Goal: Task Accomplishment & Management: Manage account settings

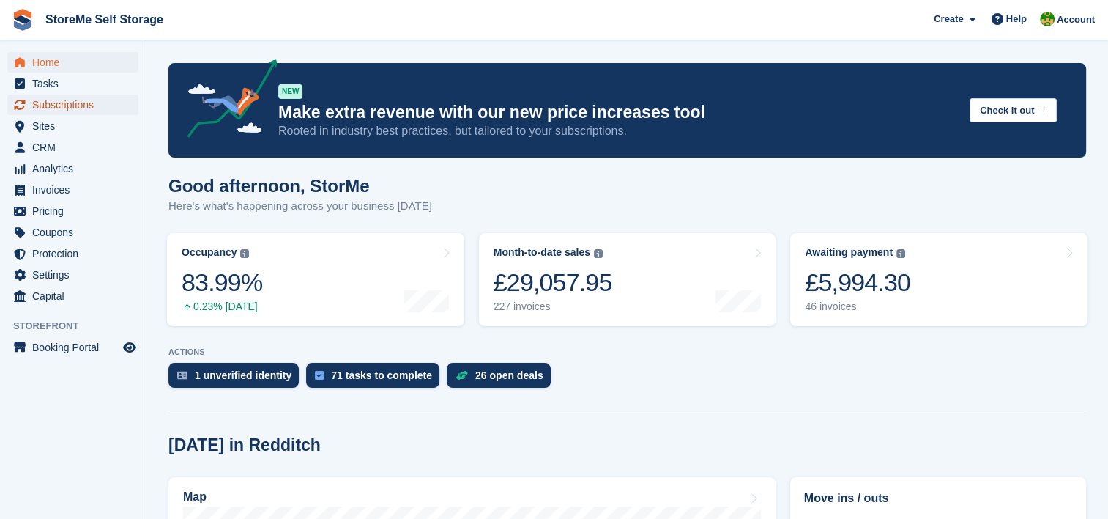
click at [65, 100] on span "Subscriptions" at bounding box center [76, 104] width 88 height 21
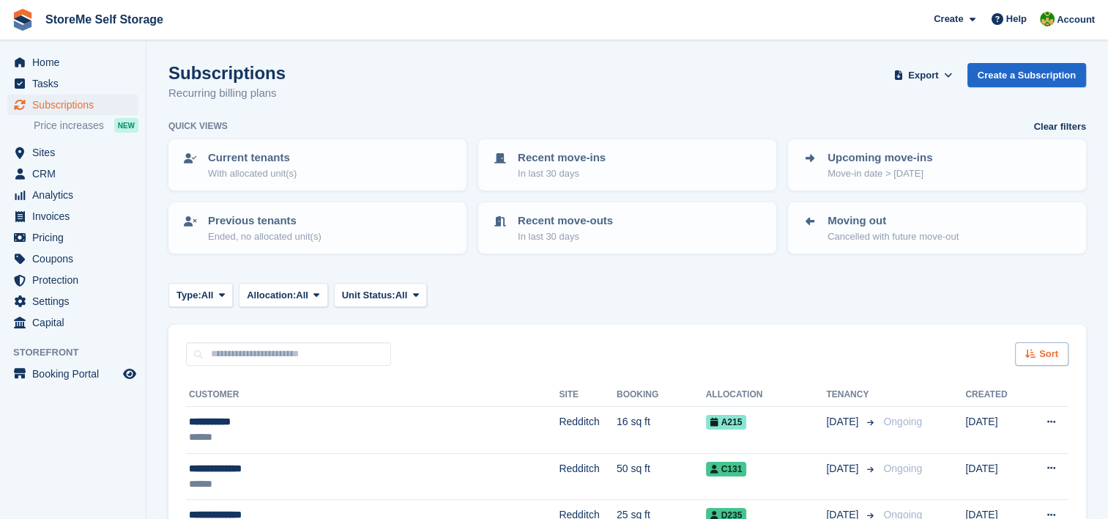
click at [1053, 351] on span "Sort" at bounding box center [1048, 353] width 19 height 15
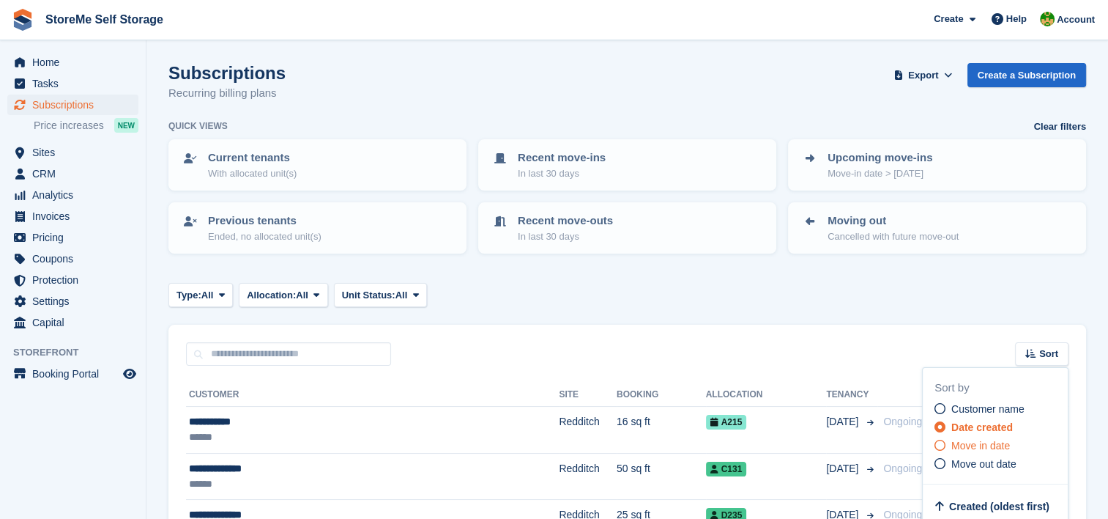
click at [1004, 439] on span "Move in date" at bounding box center [980, 445] width 59 height 12
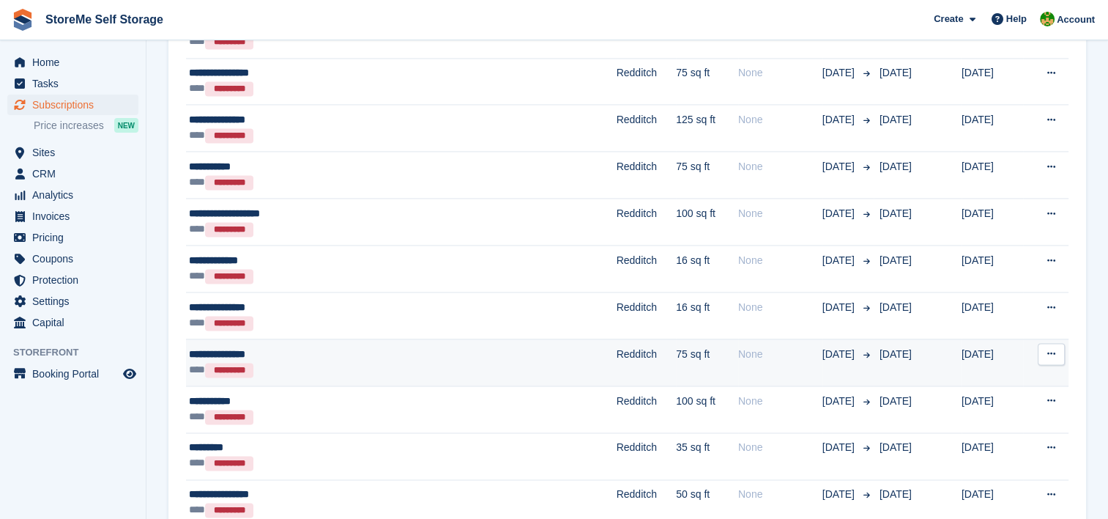
scroll to position [2295, 0]
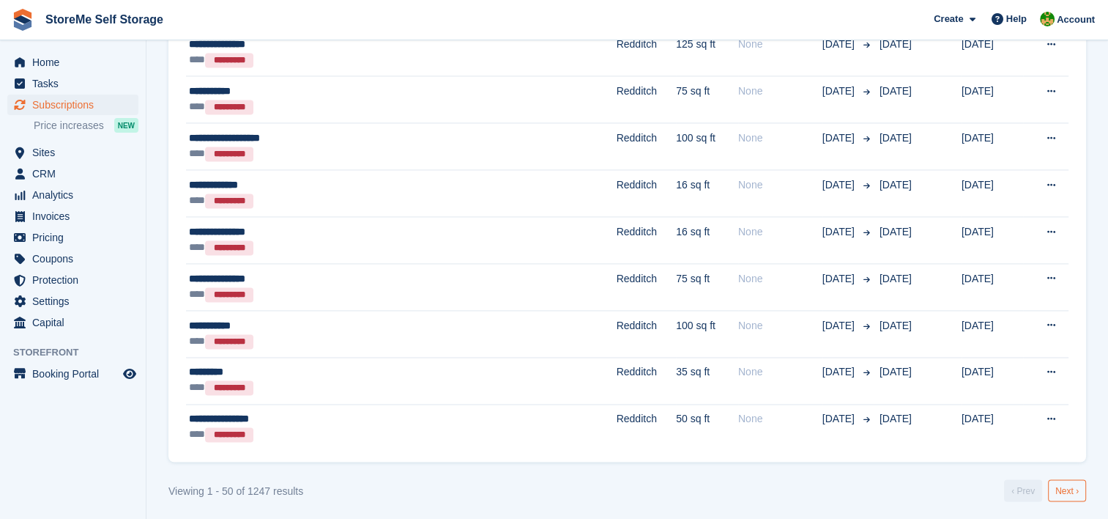
click at [1069, 483] on link "Next ›" at bounding box center [1067, 490] width 38 height 22
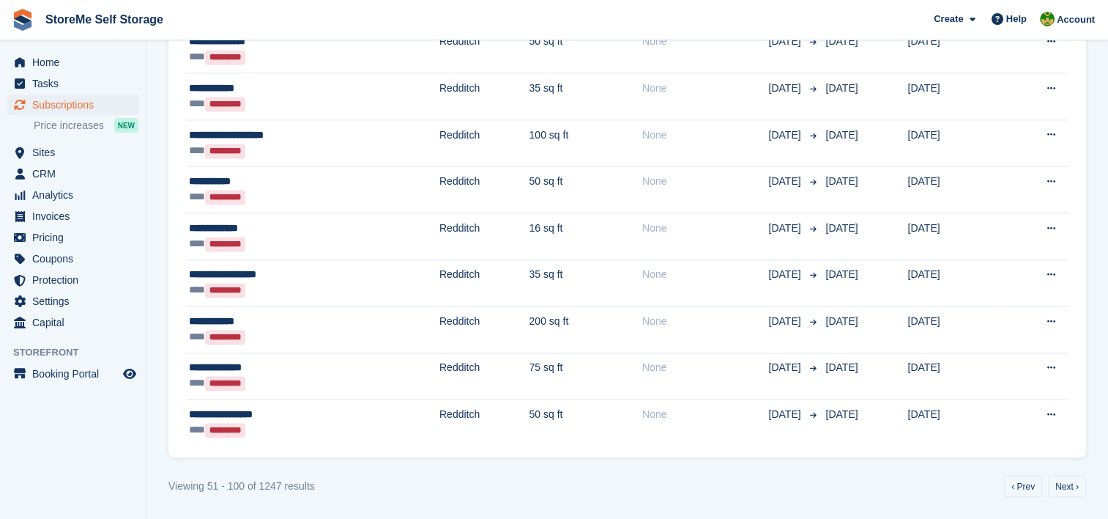
scroll to position [2294, 0]
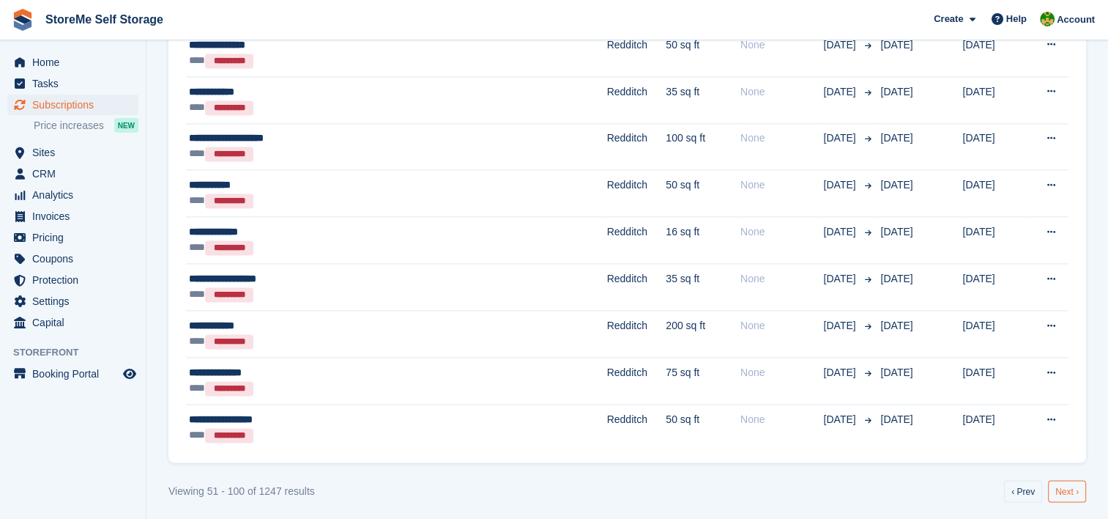
click at [1069, 487] on link "Next ›" at bounding box center [1067, 491] width 38 height 22
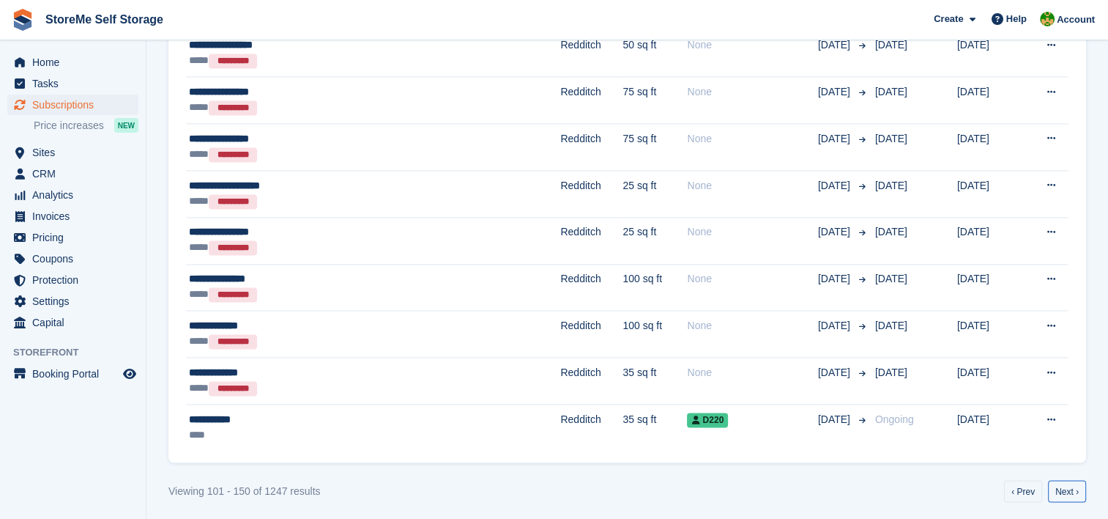
click at [1069, 487] on link "Next ›" at bounding box center [1067, 491] width 38 height 22
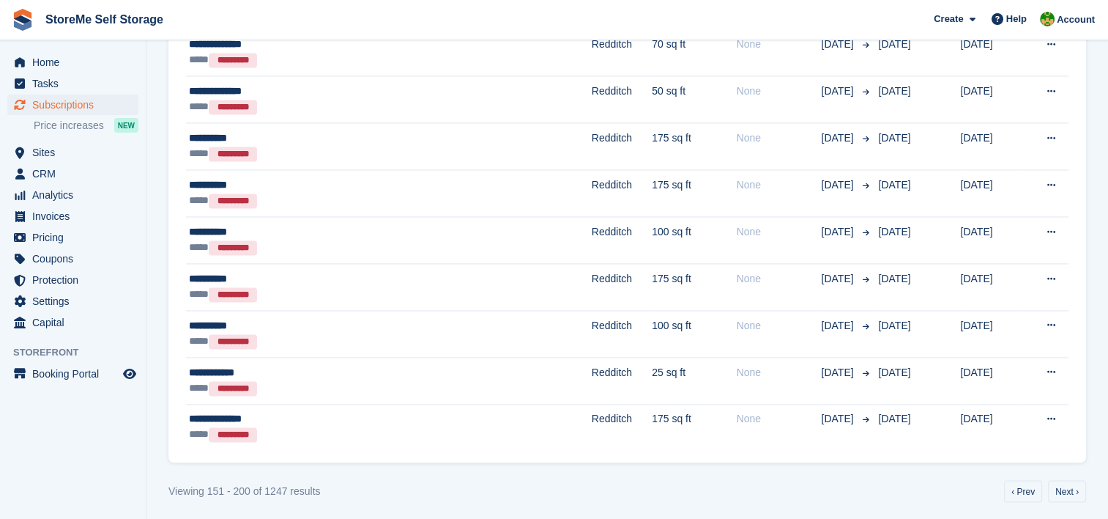
scroll to position [2294, 0]
click at [1069, 487] on link "Next ›" at bounding box center [1067, 491] width 38 height 22
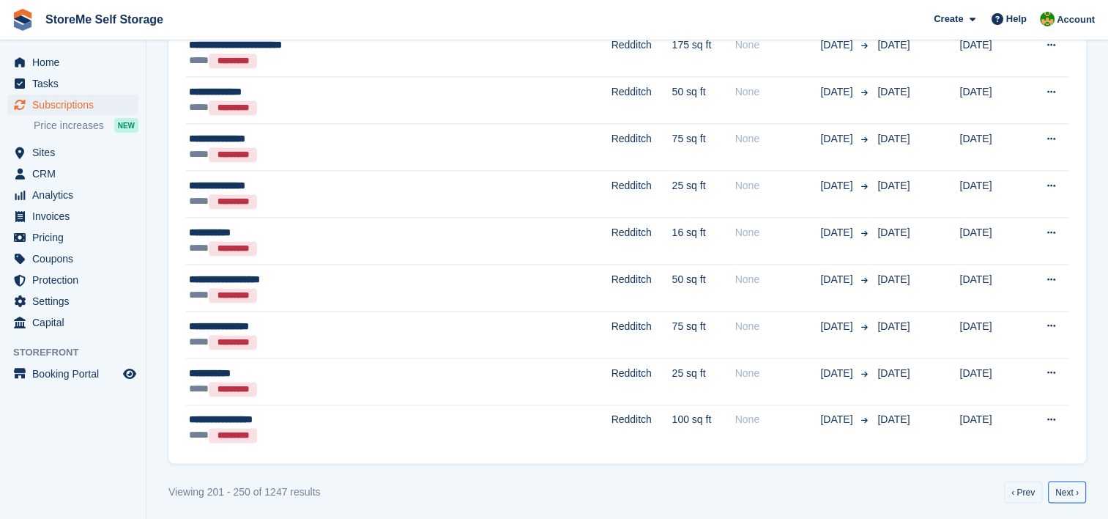
click at [1069, 487] on link "Next ›" at bounding box center [1067, 491] width 38 height 22
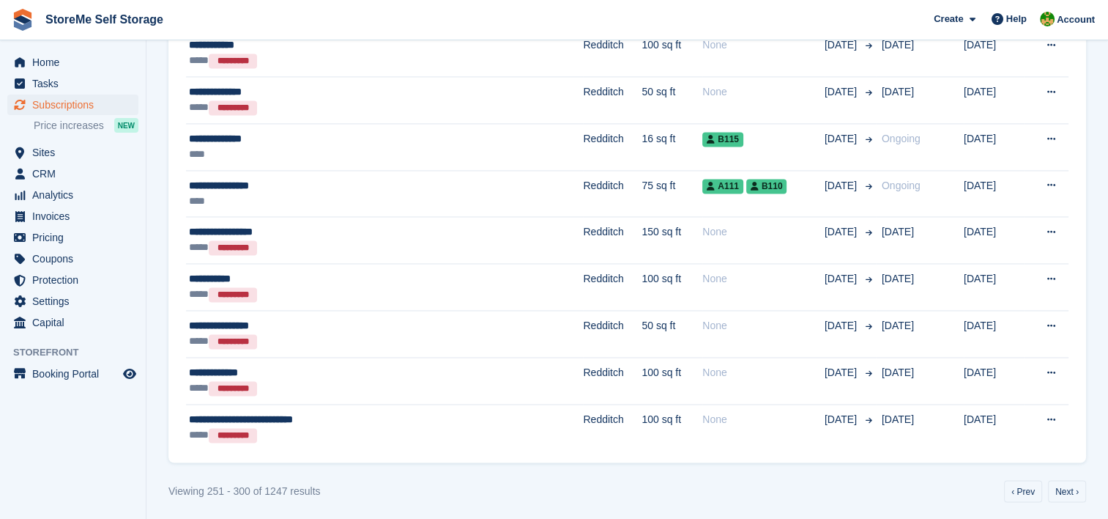
scroll to position [2294, 0]
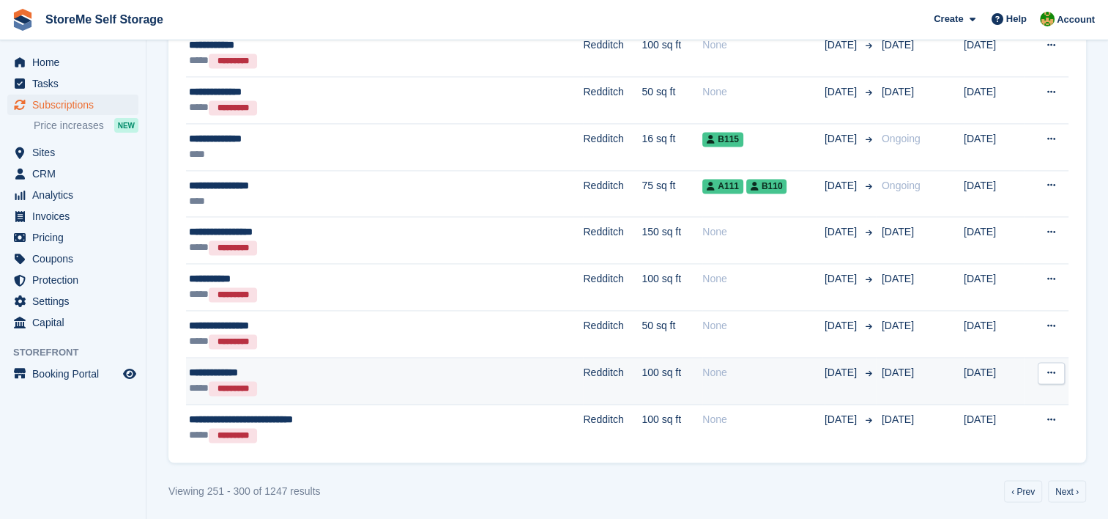
click at [410, 367] on div "**********" at bounding box center [325, 372] width 272 height 15
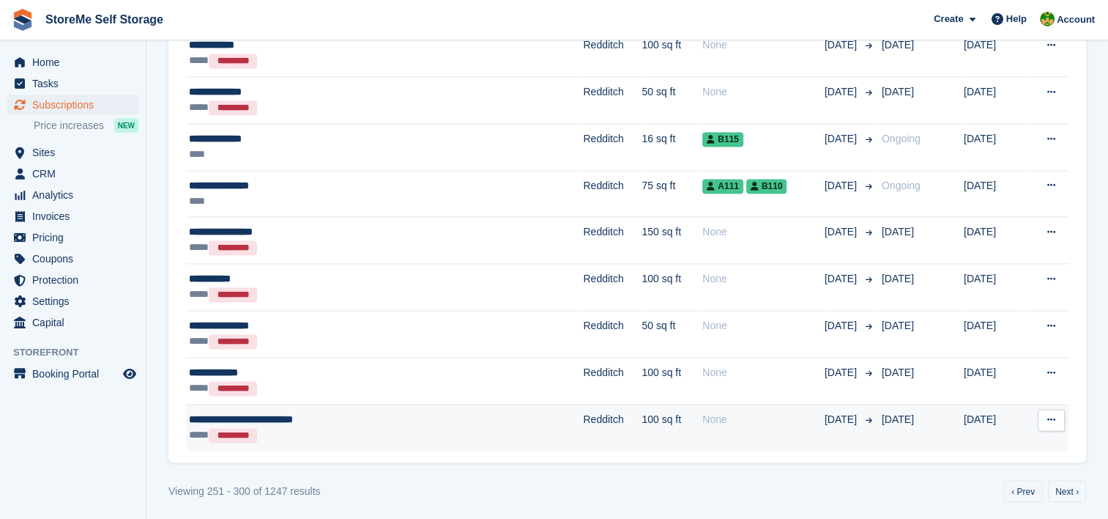
click at [583, 422] on td "Redditch" at bounding box center [612, 427] width 59 height 46
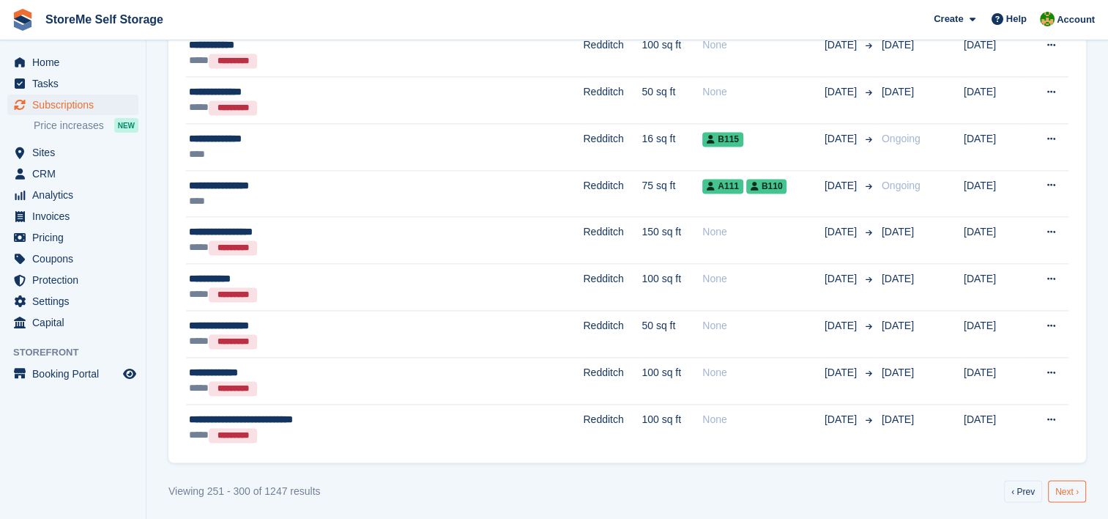
click at [1074, 486] on link "Next ›" at bounding box center [1067, 491] width 38 height 22
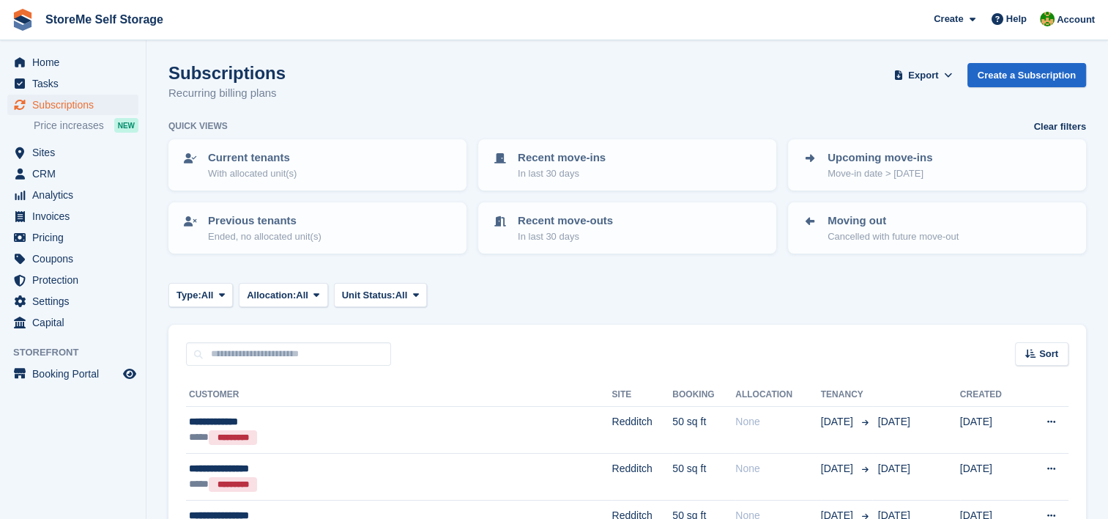
scroll to position [73, 0]
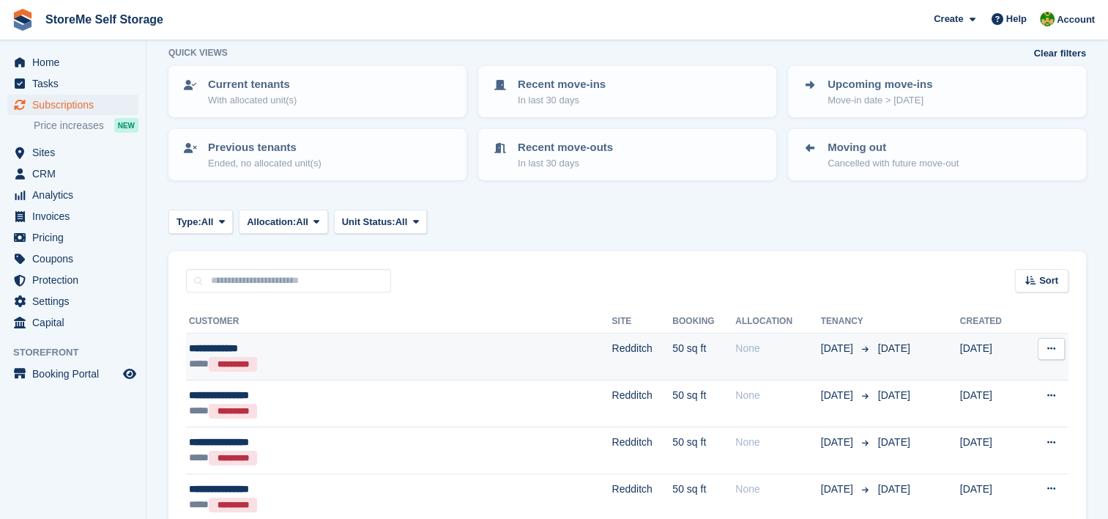
click at [612, 338] on td "Redditch" at bounding box center [642, 356] width 61 height 47
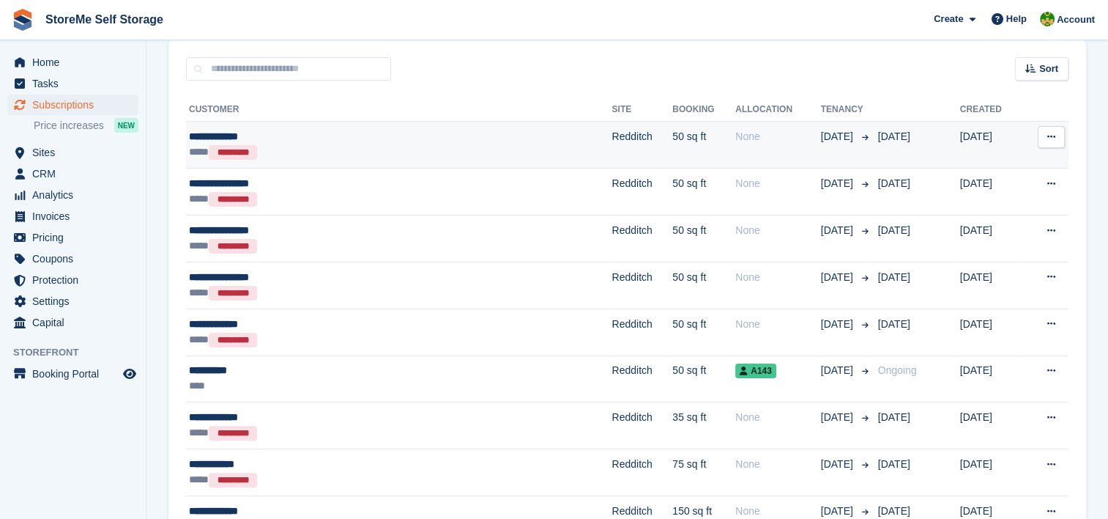
scroll to position [293, 0]
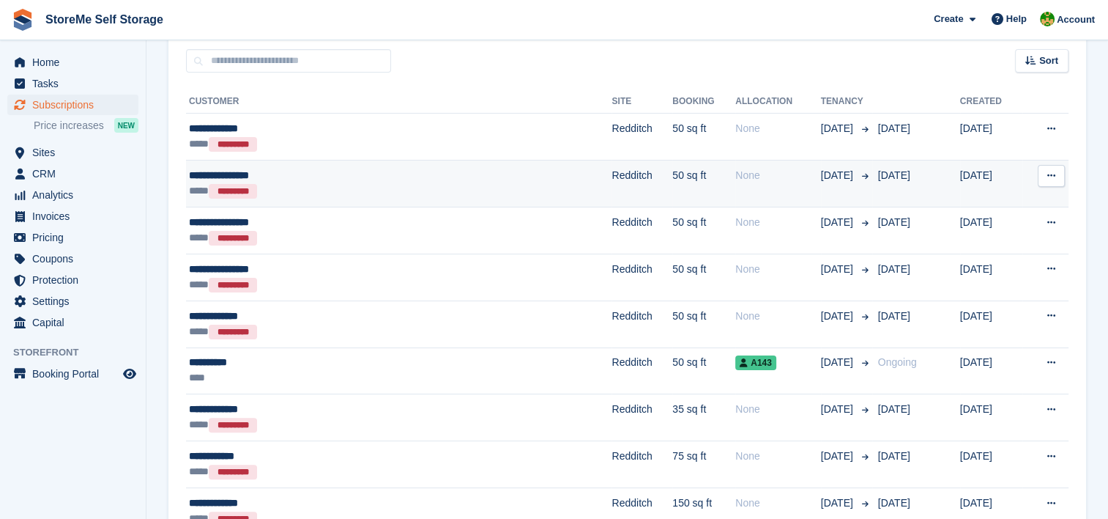
click at [612, 168] on td "Redditch" at bounding box center [642, 183] width 61 height 47
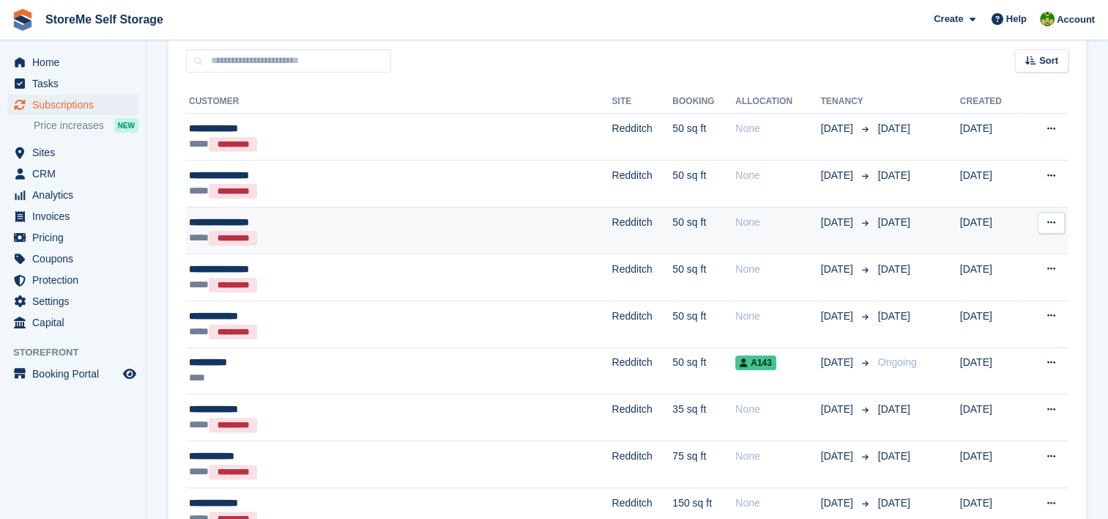
click at [442, 227] on div "**********" at bounding box center [329, 222] width 281 height 15
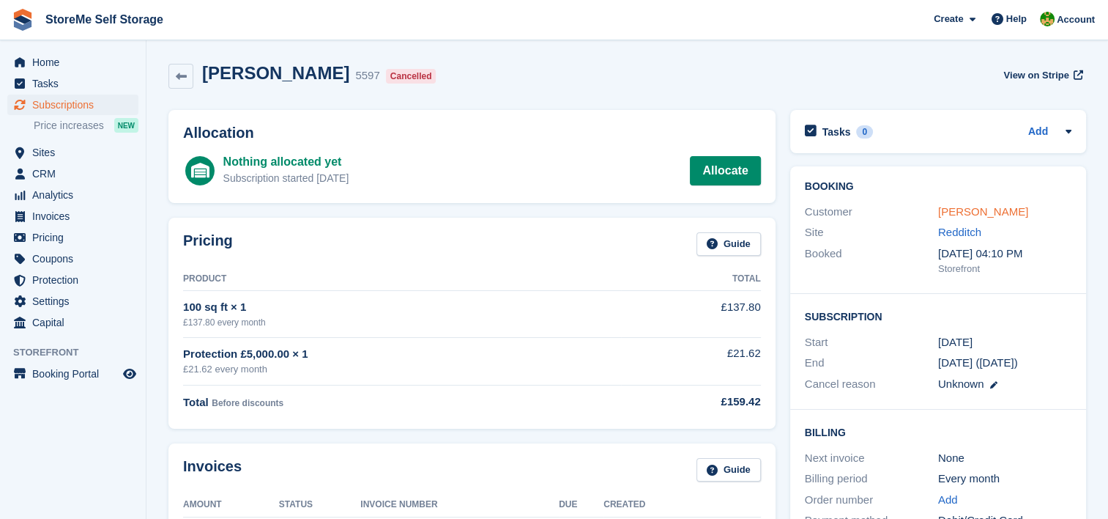
click at [959, 207] on link "Stuart Bishop" at bounding box center [983, 211] width 90 height 12
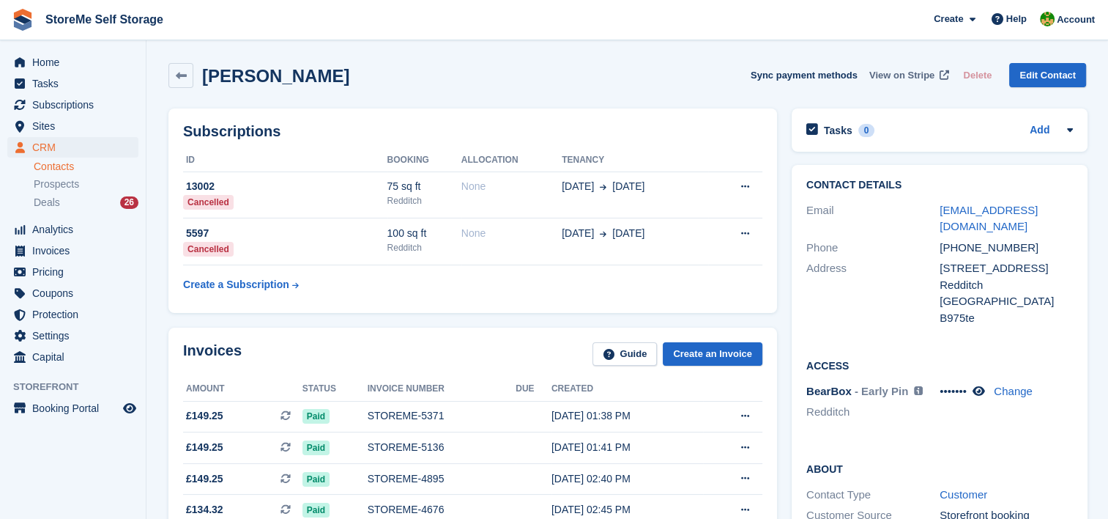
click at [896, 73] on span "View on Stripe" at bounding box center [901, 75] width 65 height 15
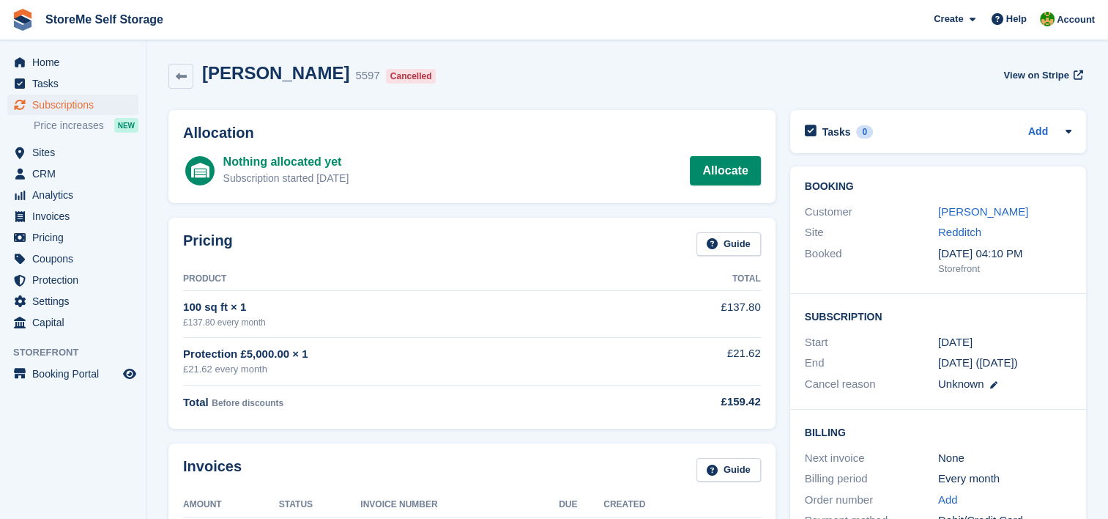
scroll to position [73, 0]
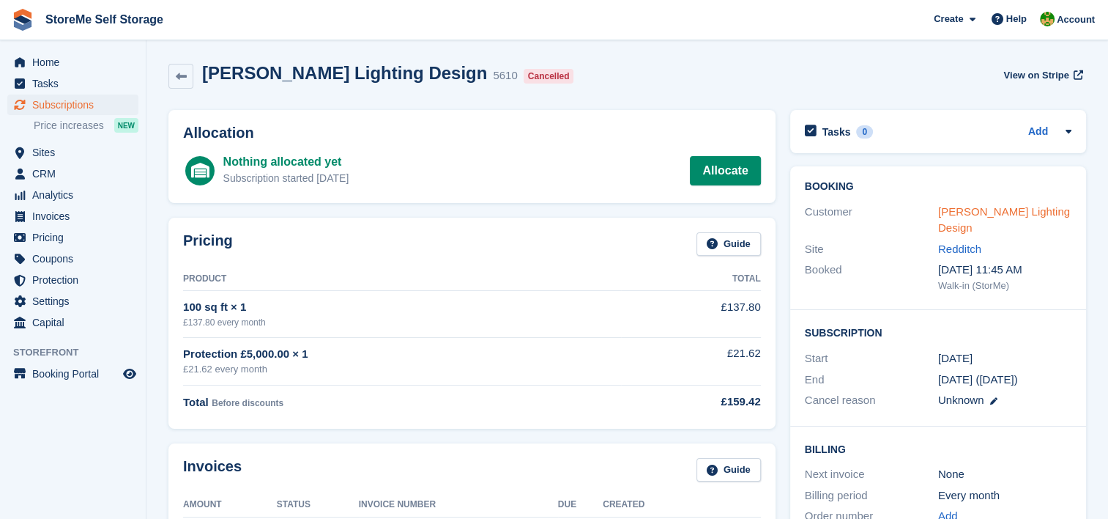
click at [1019, 212] on link "[PERSON_NAME] Lighting Design" at bounding box center [1004, 219] width 132 height 29
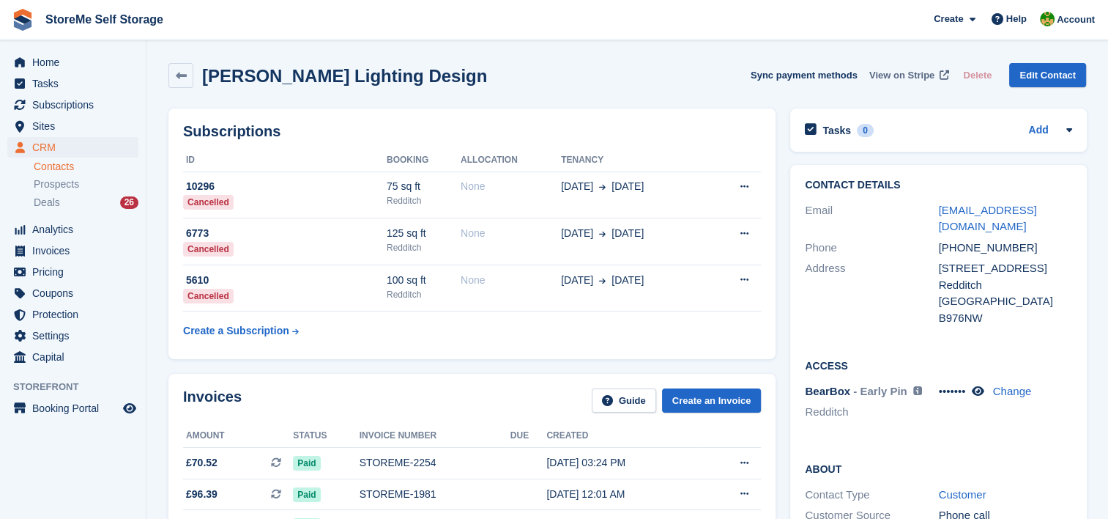
click at [909, 73] on span "View on Stripe" at bounding box center [901, 75] width 65 height 15
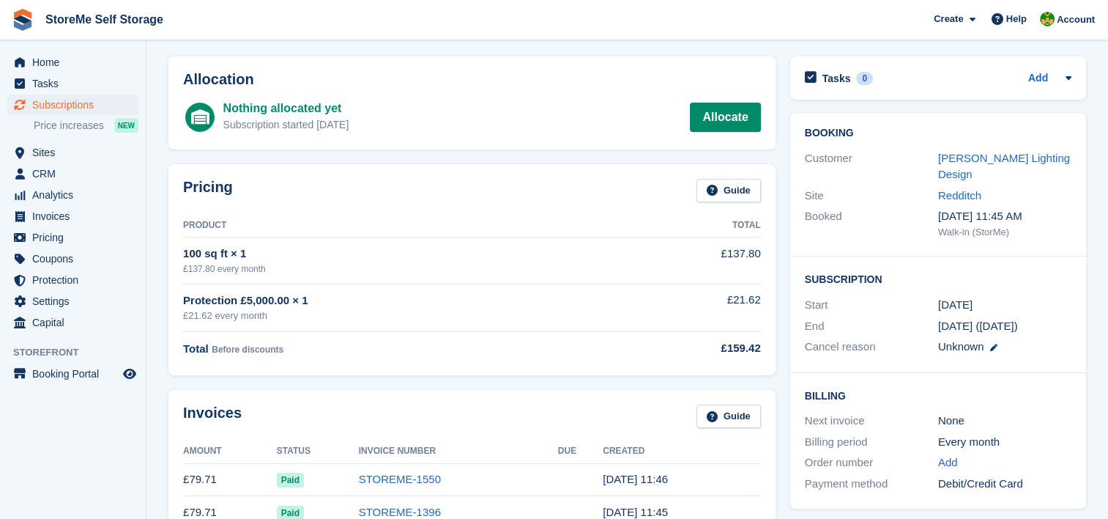
scroll to position [73, 0]
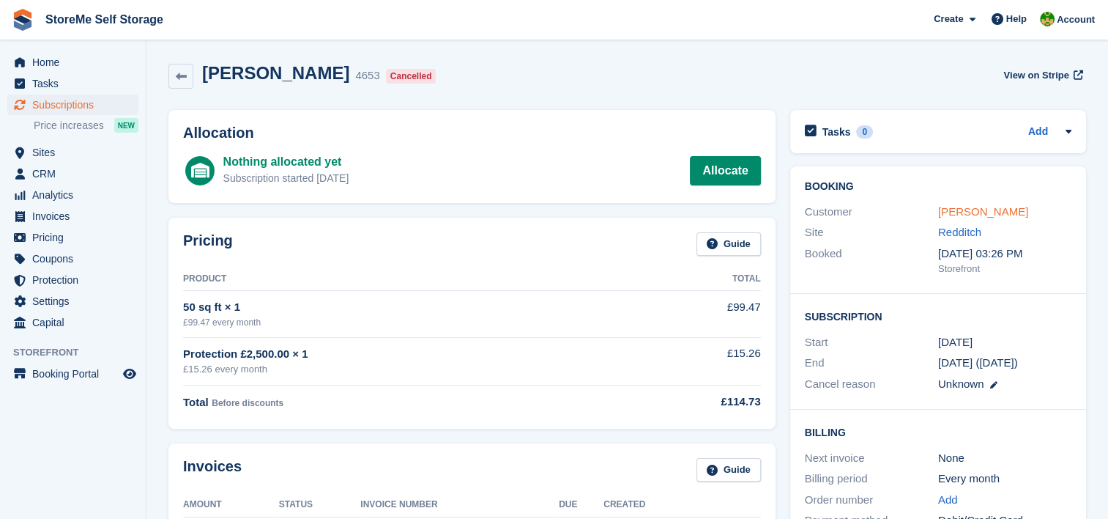
click at [982, 205] on link "[PERSON_NAME]" at bounding box center [983, 211] width 90 height 12
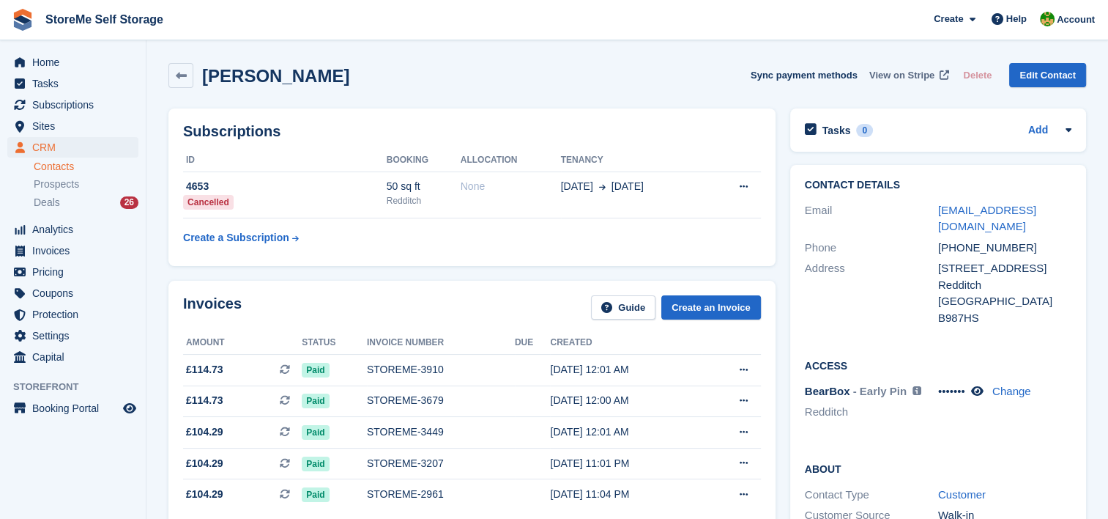
click at [908, 70] on span "View on Stripe" at bounding box center [901, 75] width 65 height 15
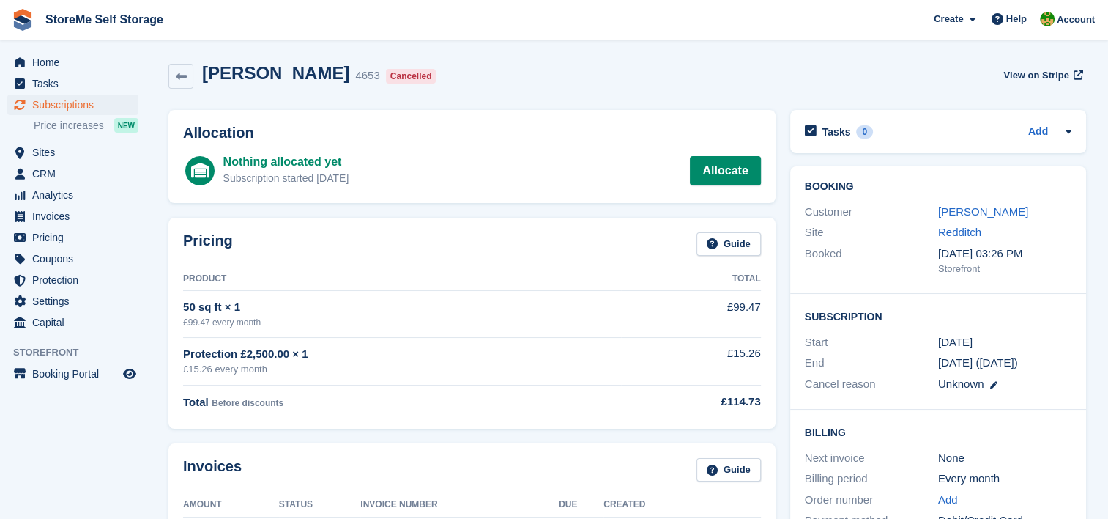
scroll to position [73, 0]
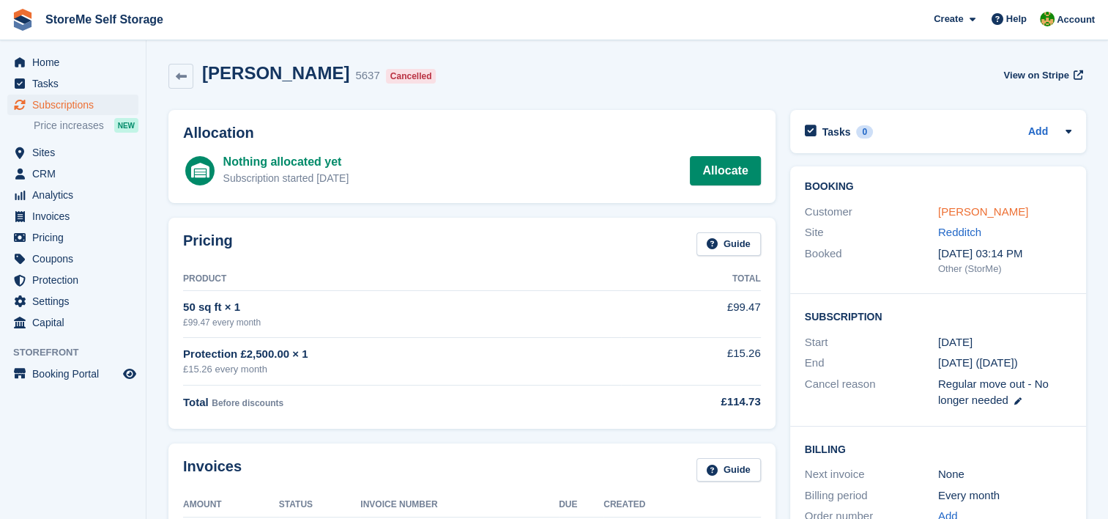
click at [946, 212] on link "Keeley Middleton" at bounding box center [983, 211] width 90 height 12
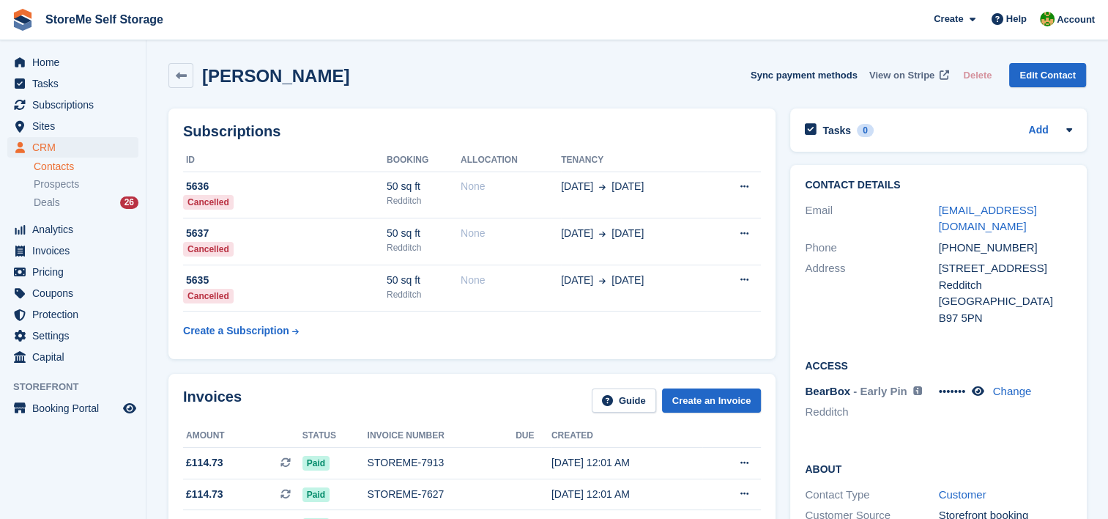
click at [915, 76] on span "View on Stripe" at bounding box center [901, 75] width 65 height 15
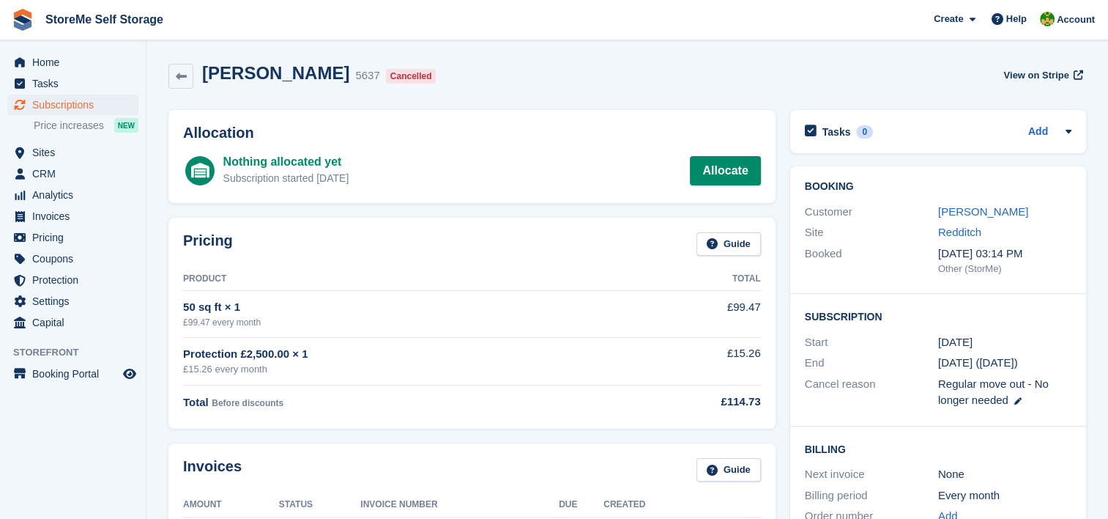
scroll to position [73, 0]
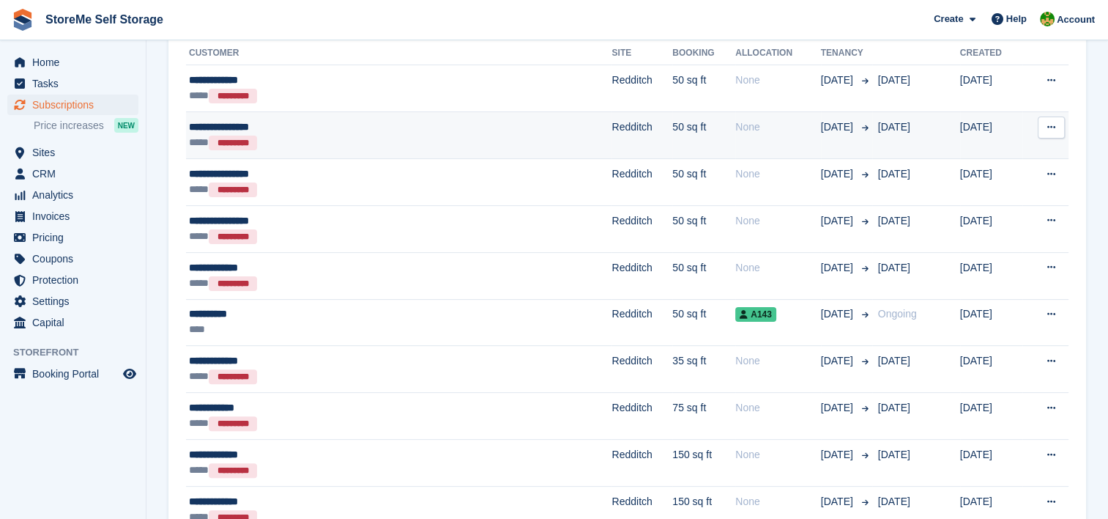
scroll to position [366, 0]
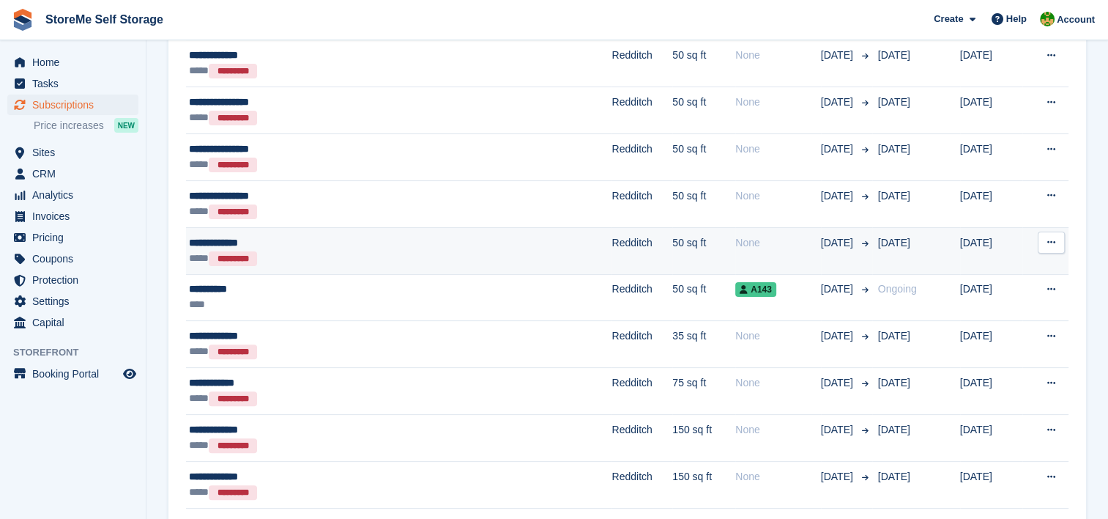
click at [461, 250] on div "**** *********" at bounding box center [329, 257] width 281 height 15
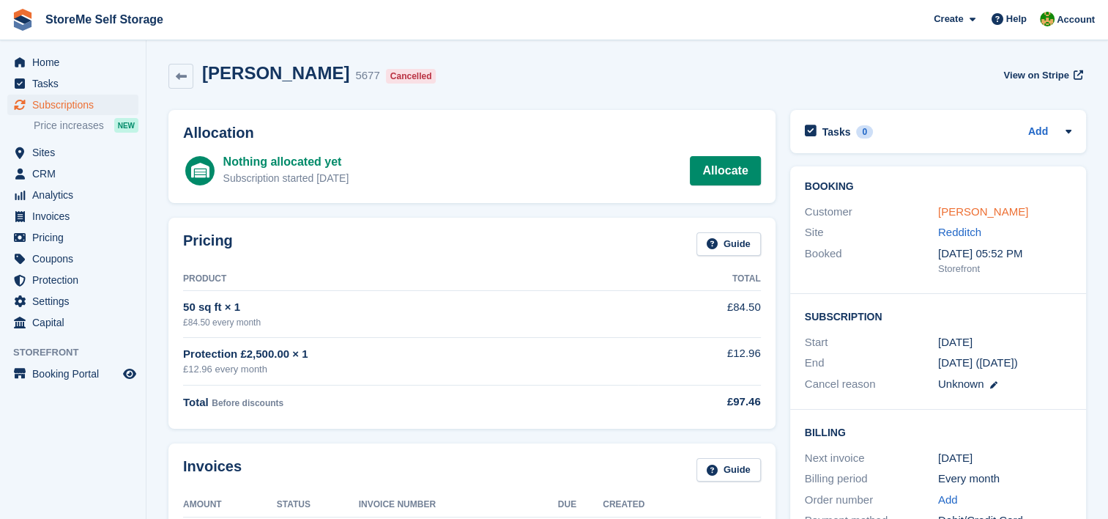
click at [975, 208] on link "Kathleen byng" at bounding box center [983, 211] width 90 height 12
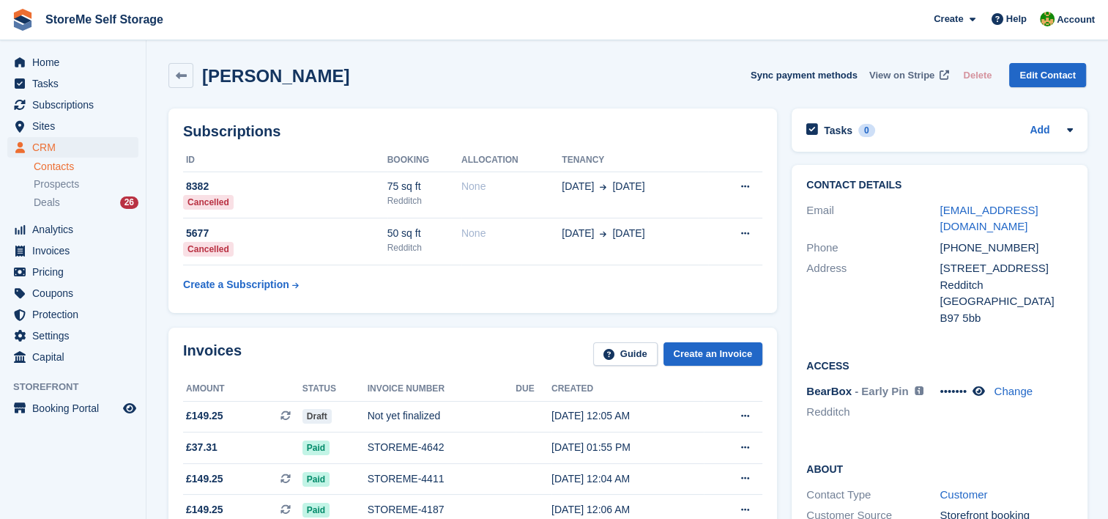
click at [910, 79] on span "View on Stripe" at bounding box center [901, 75] width 65 height 15
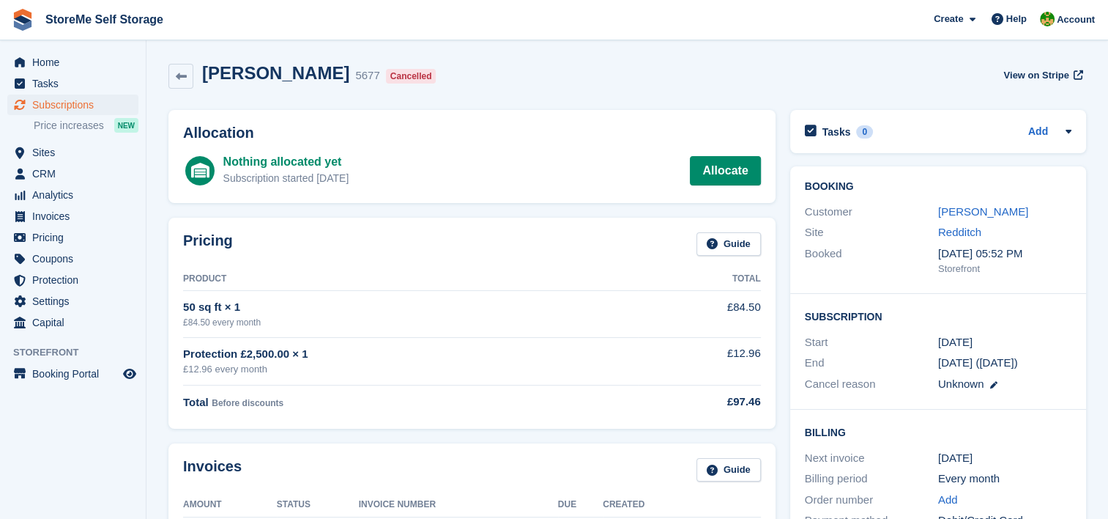
scroll to position [73, 0]
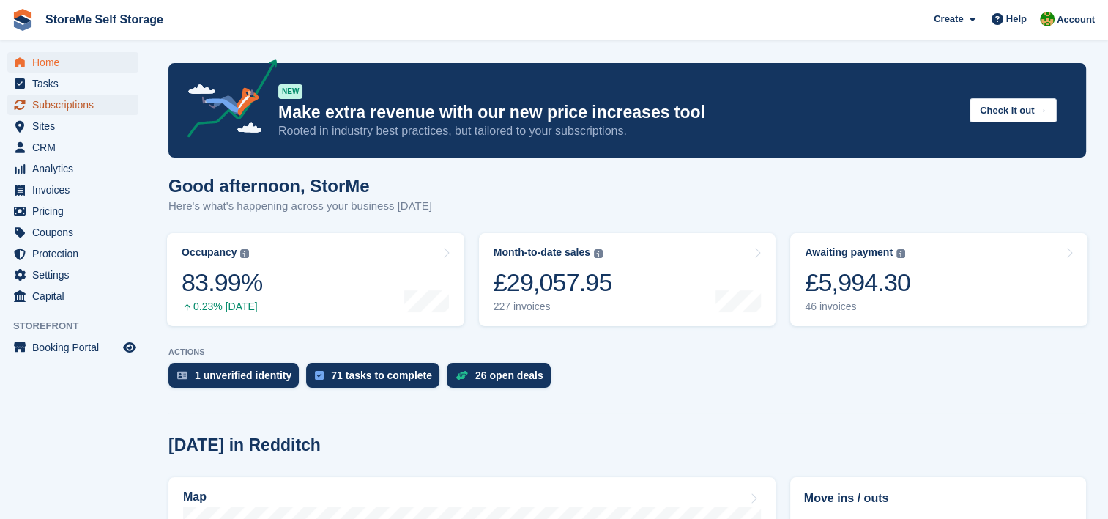
click at [75, 108] on span "Subscriptions" at bounding box center [76, 104] width 88 height 21
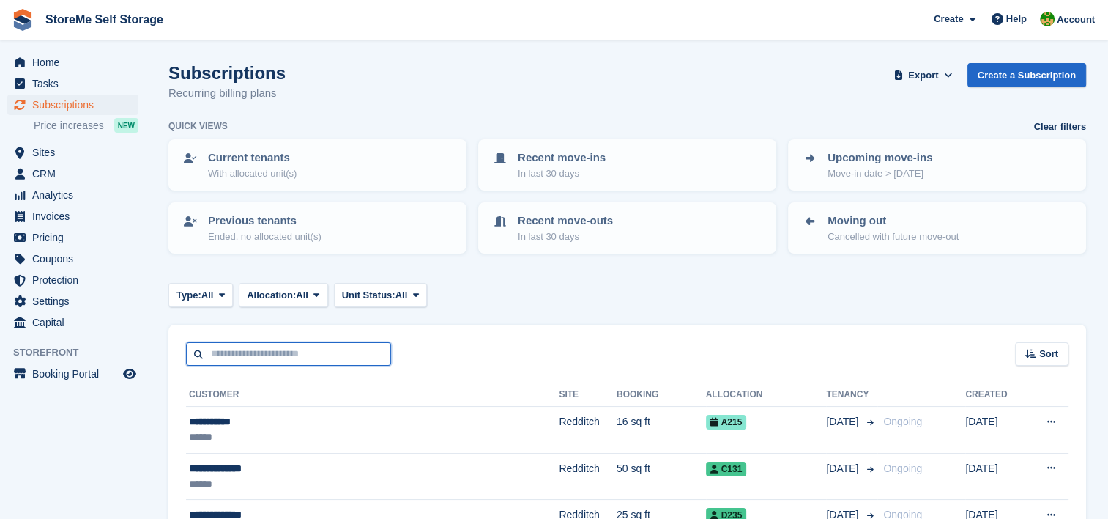
click at [357, 349] on input "text" at bounding box center [288, 354] width 205 height 24
type input "*****"
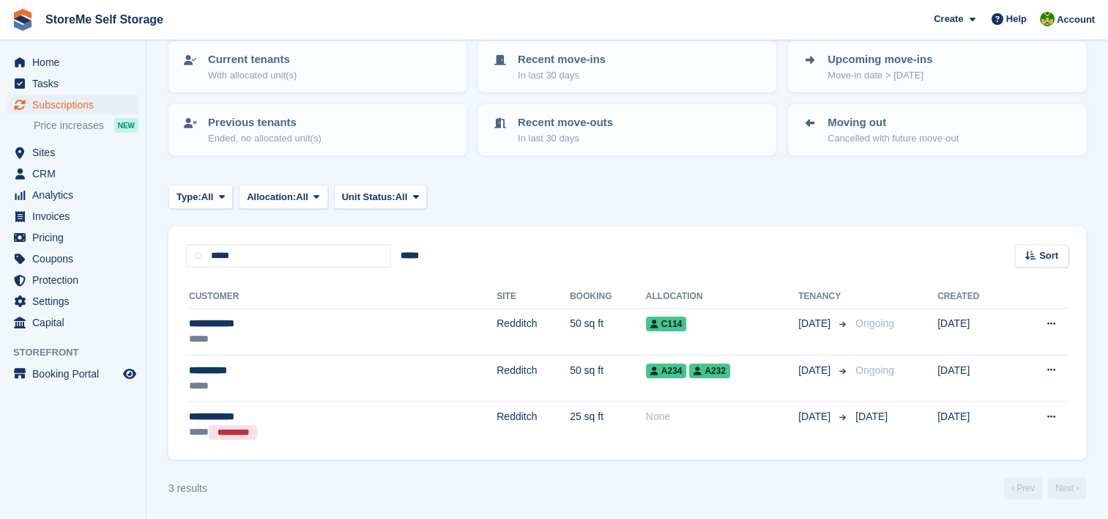
scroll to position [99, 0]
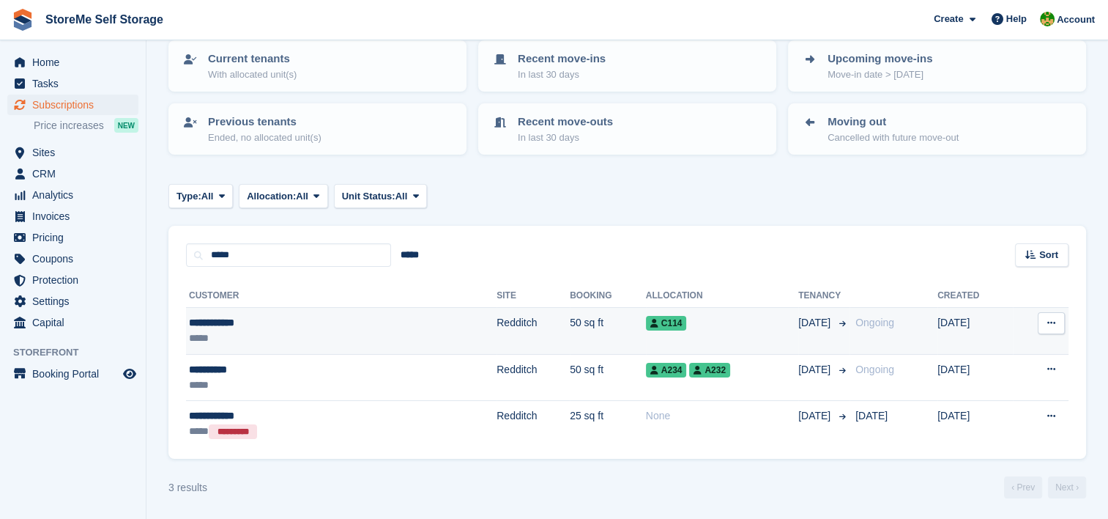
click at [570, 318] on td "50 sq ft" at bounding box center [608, 331] width 76 height 47
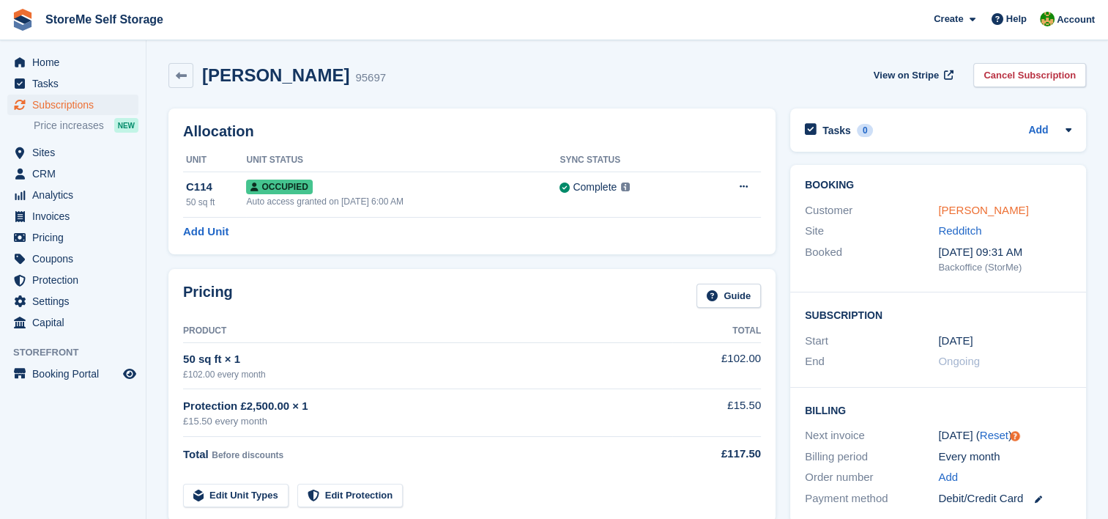
click at [973, 208] on link "Lesley Burns" at bounding box center [983, 210] width 90 height 12
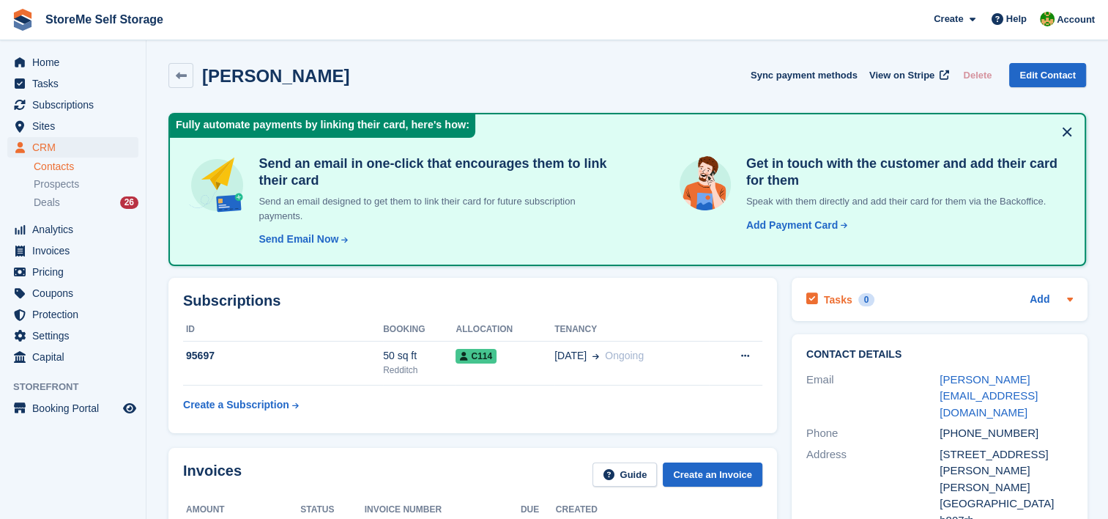
click at [1069, 125] on button at bounding box center [1066, 131] width 23 height 23
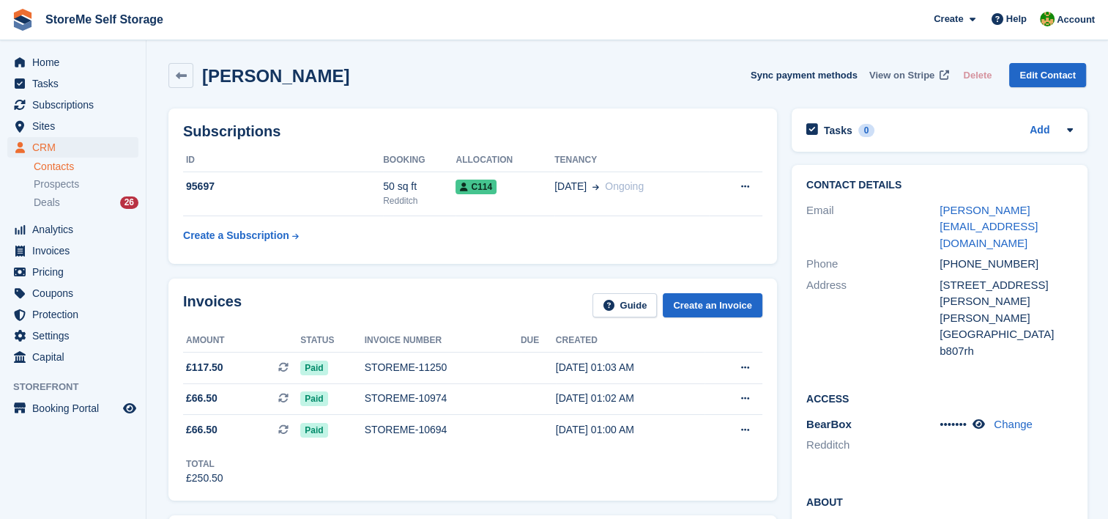
click at [899, 73] on span "View on Stripe" at bounding box center [901, 75] width 65 height 15
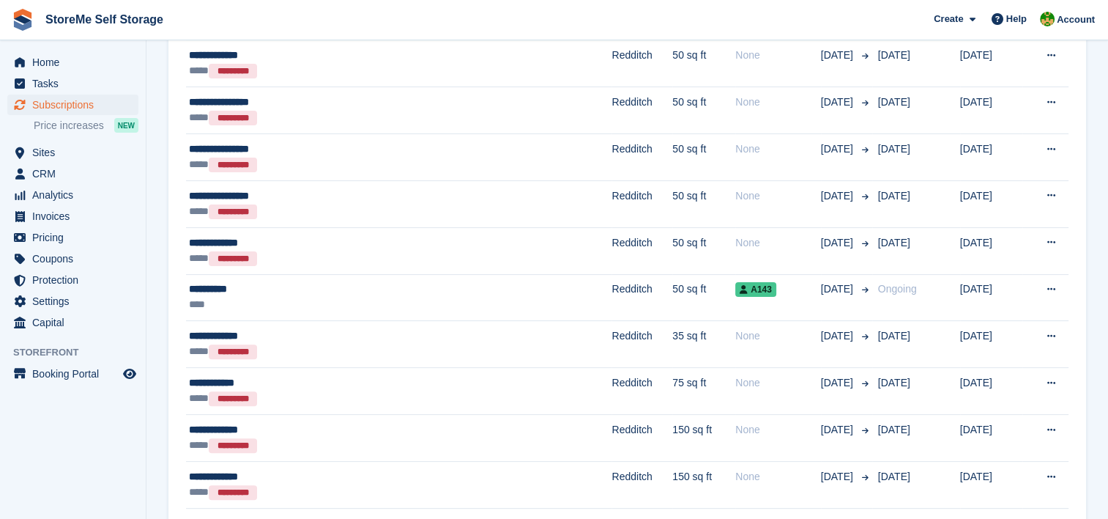
scroll to position [439, 0]
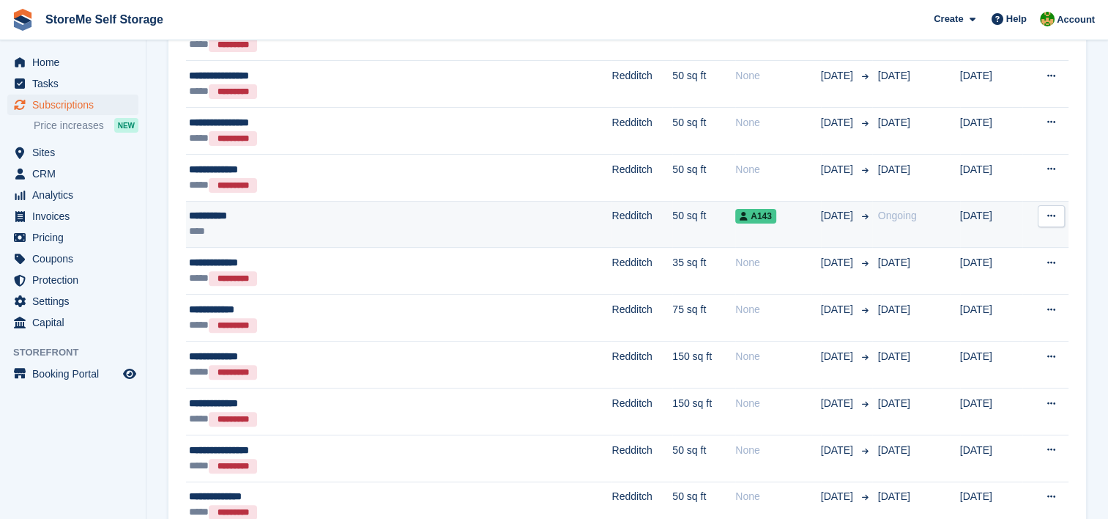
click at [427, 211] on div "**********" at bounding box center [329, 215] width 281 height 15
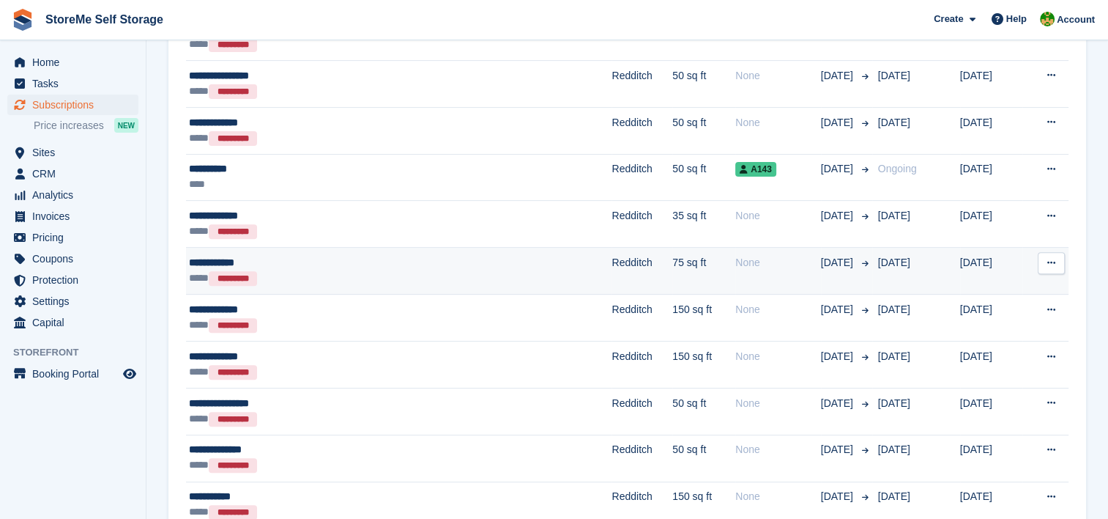
scroll to position [513, 0]
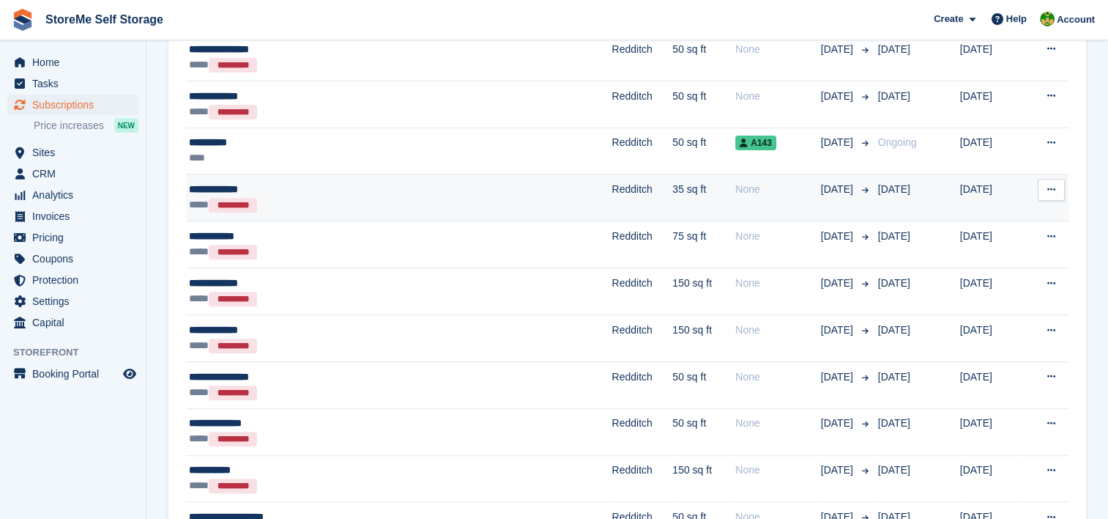
click at [371, 197] on div "**** *********" at bounding box center [329, 204] width 281 height 15
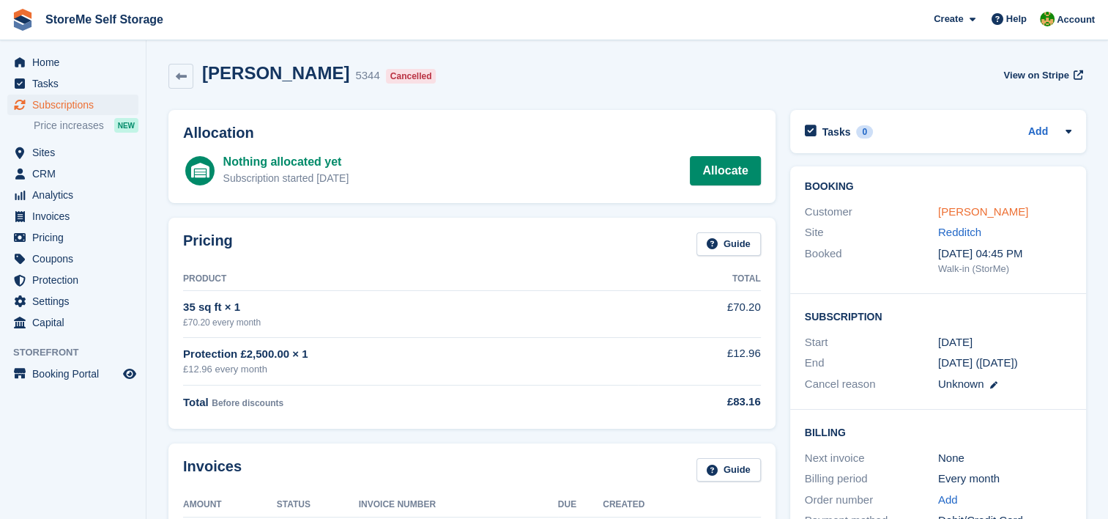
click at [999, 209] on link "[PERSON_NAME]" at bounding box center [983, 211] width 90 height 12
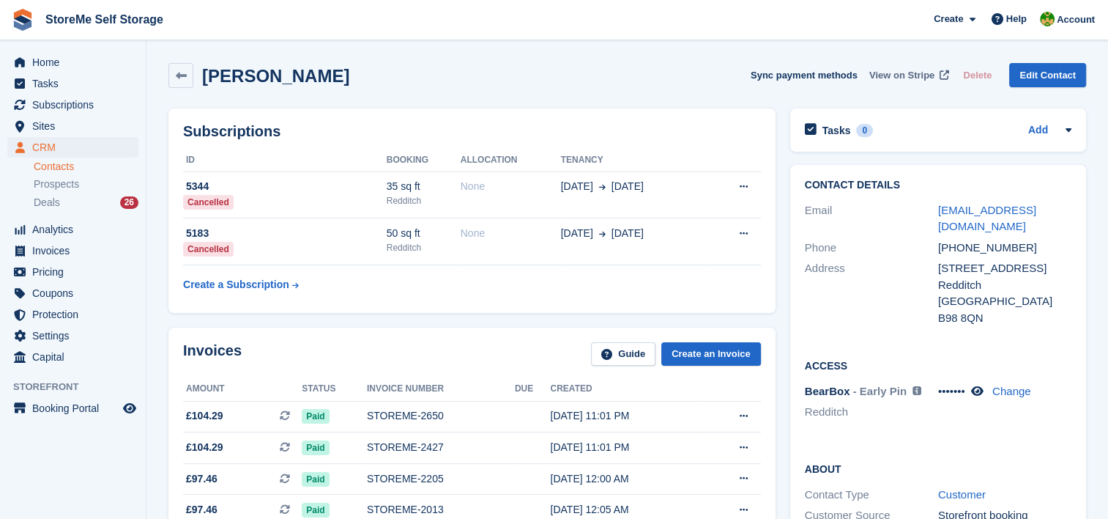
click at [908, 75] on span "View on Stripe" at bounding box center [901, 75] width 65 height 15
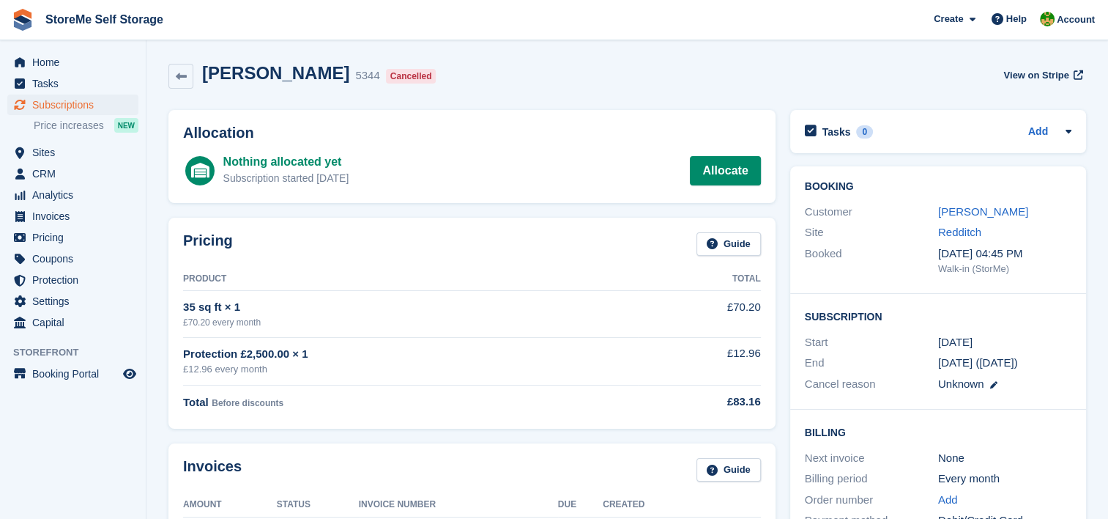
scroll to position [73, 0]
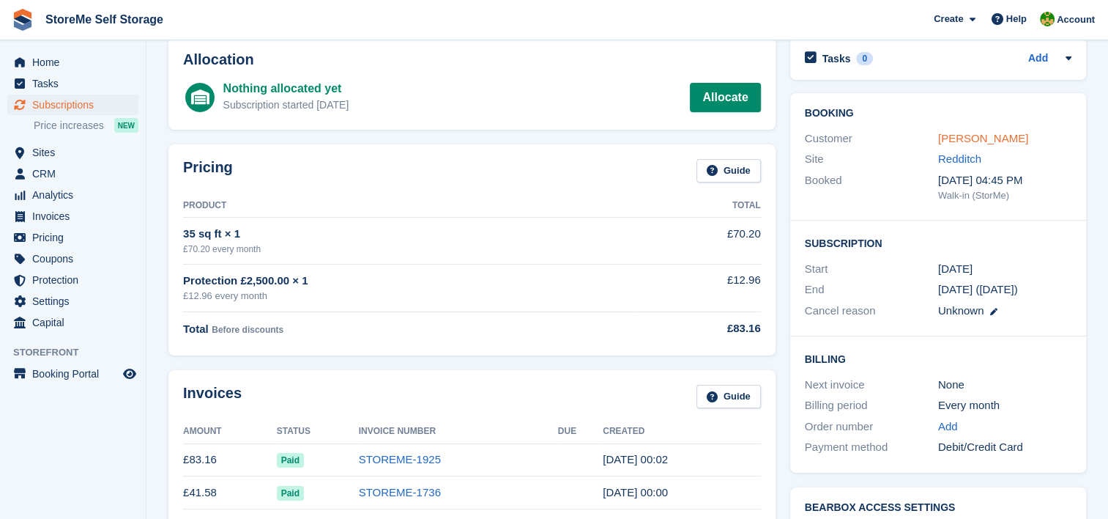
click at [965, 138] on link "John Robinson" at bounding box center [983, 138] width 90 height 12
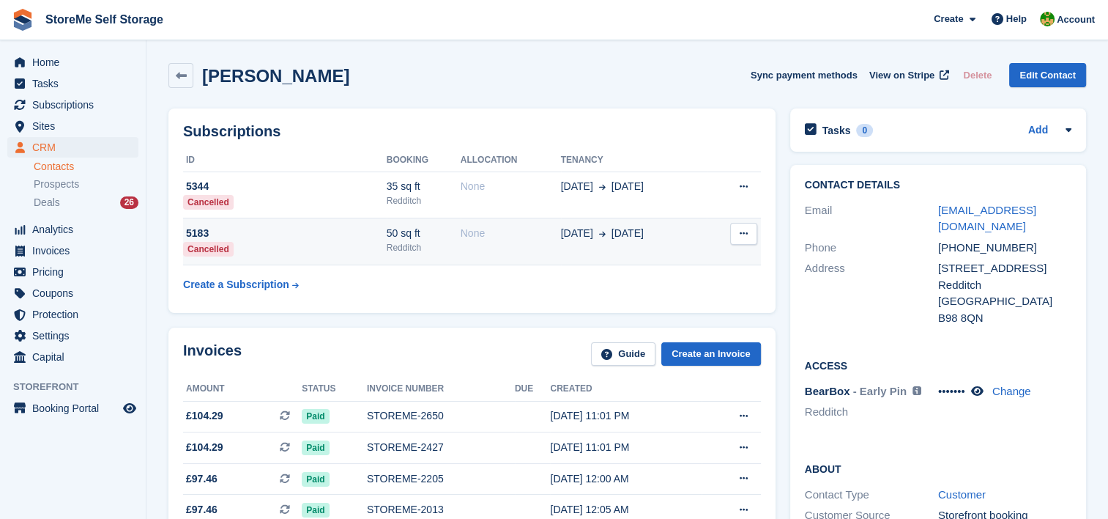
click at [483, 227] on div "None" at bounding box center [511, 233] width 100 height 15
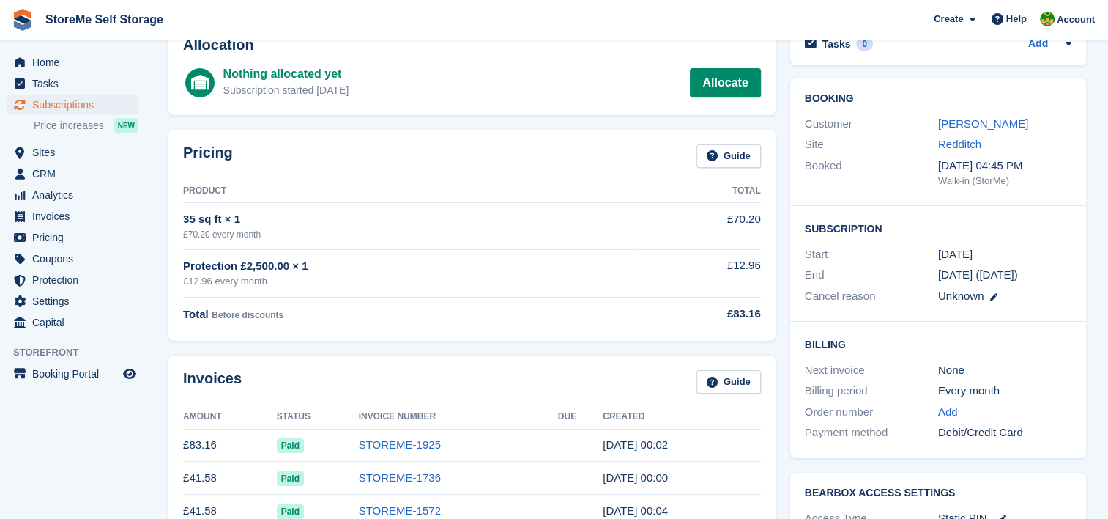
scroll to position [220, 0]
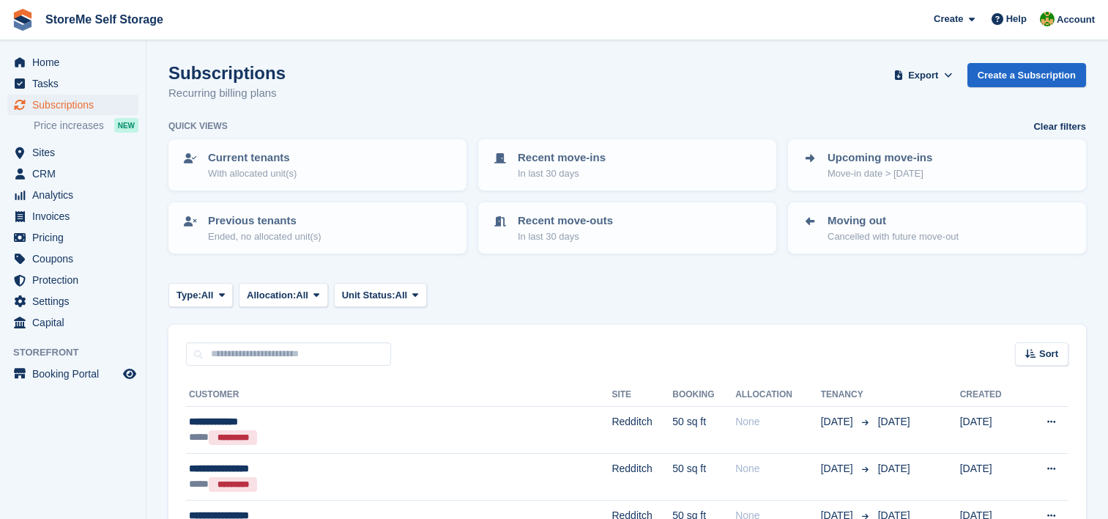
scroll to position [513, 0]
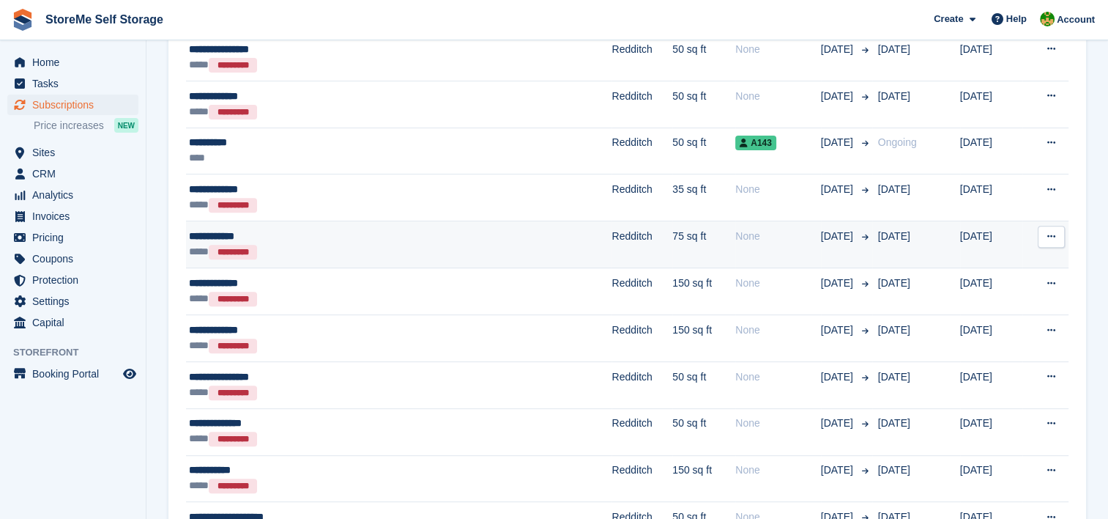
click at [448, 250] on div "**** *********" at bounding box center [329, 251] width 281 height 15
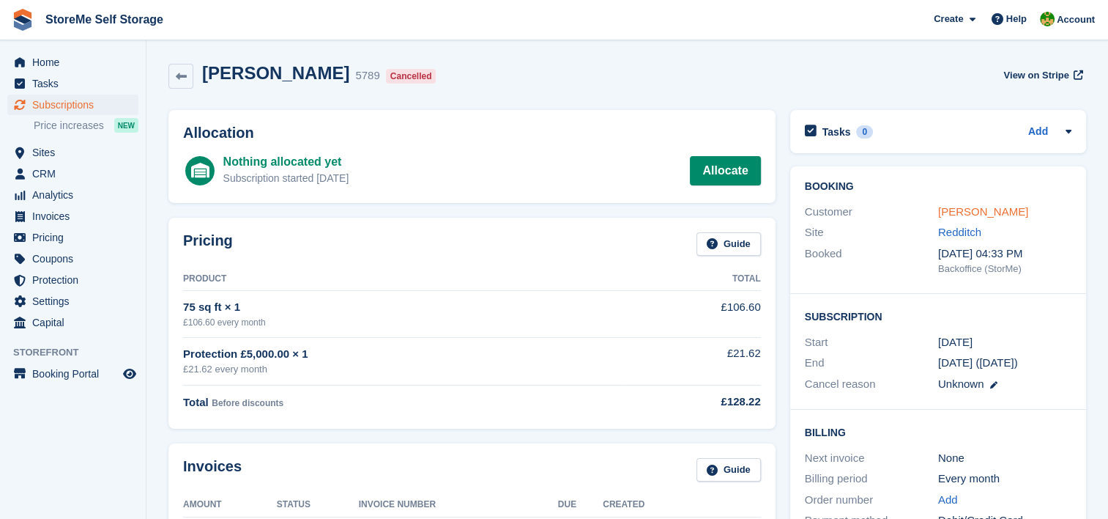
click at [987, 211] on link "Tanya Hewitt" at bounding box center [983, 211] width 90 height 12
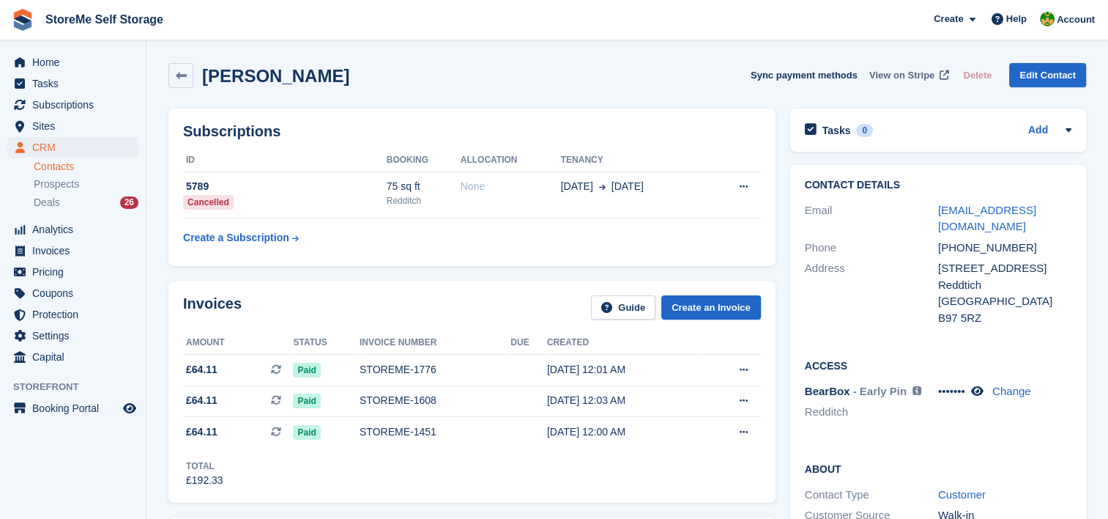
click at [903, 78] on span "View on Stripe" at bounding box center [901, 75] width 65 height 15
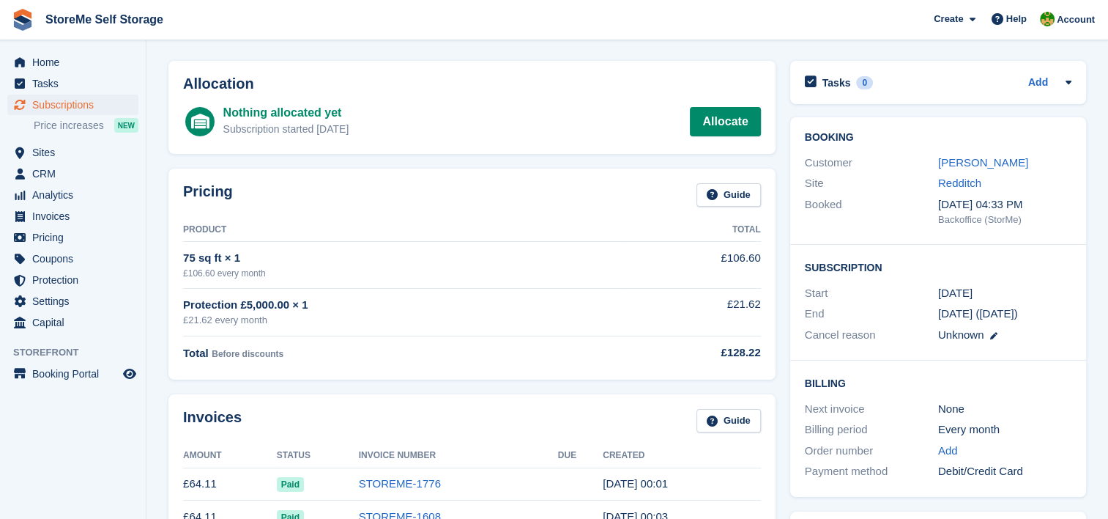
scroll to position [73, 0]
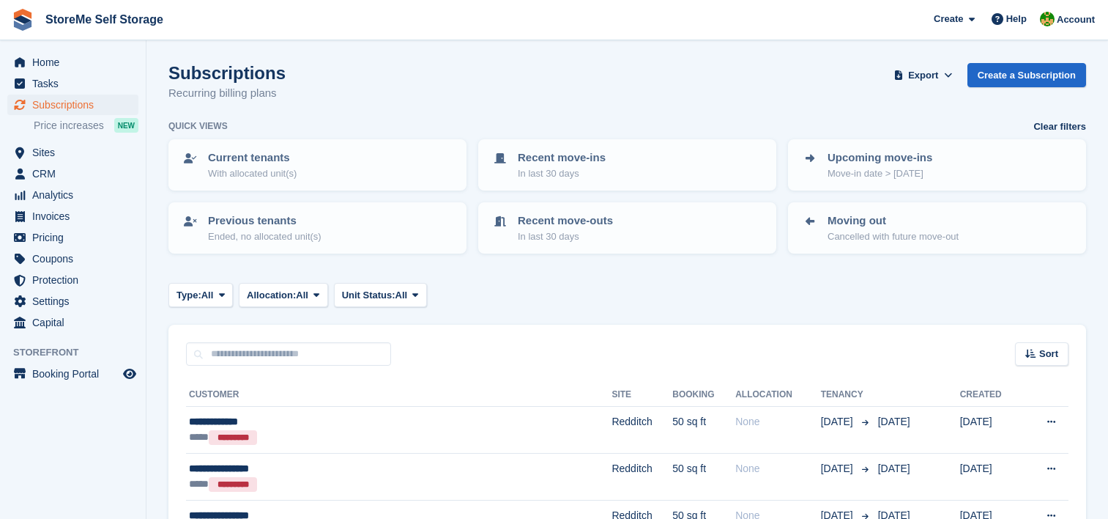
scroll to position [513, 0]
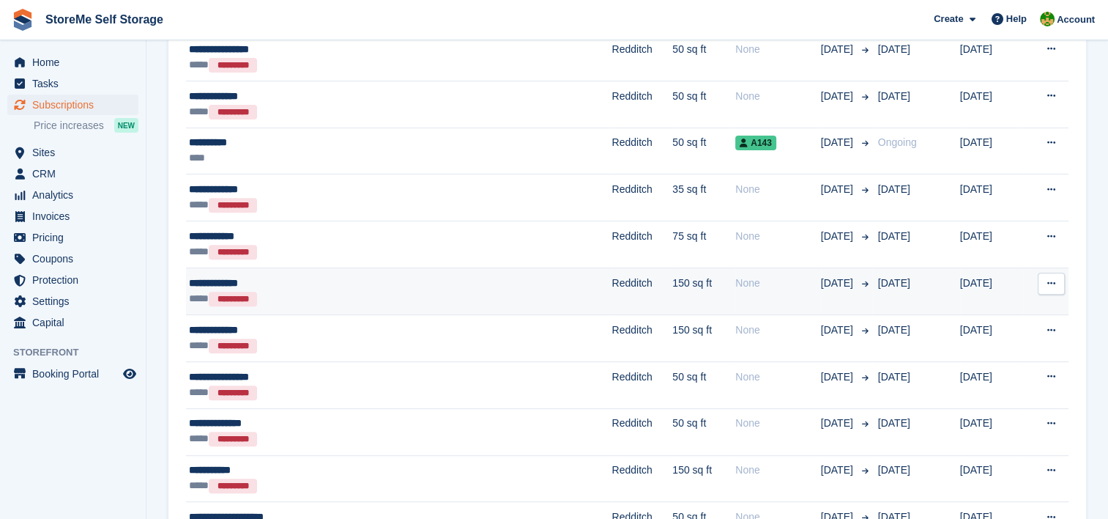
click at [418, 277] on div "**********" at bounding box center [329, 282] width 281 height 15
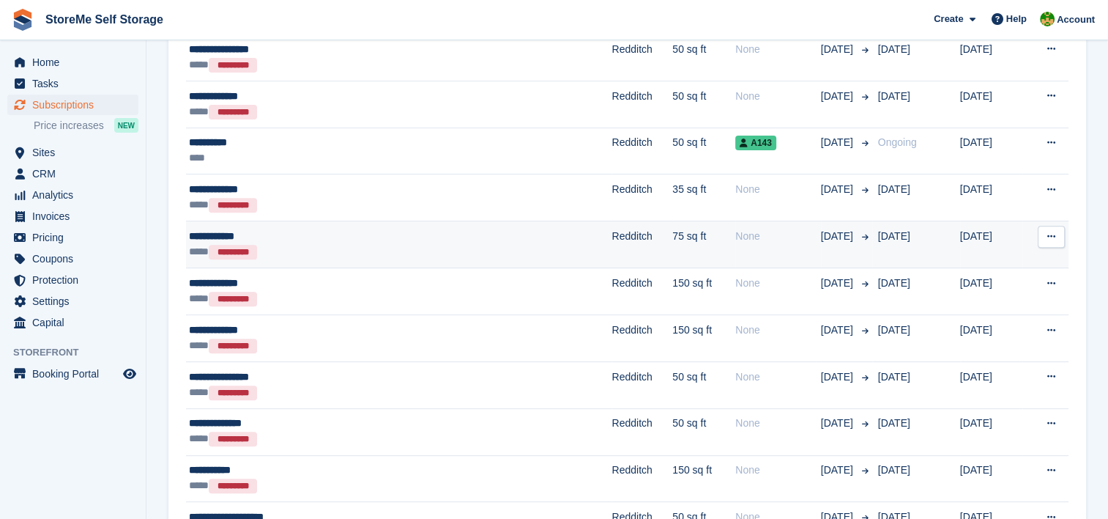
scroll to position [586, 0]
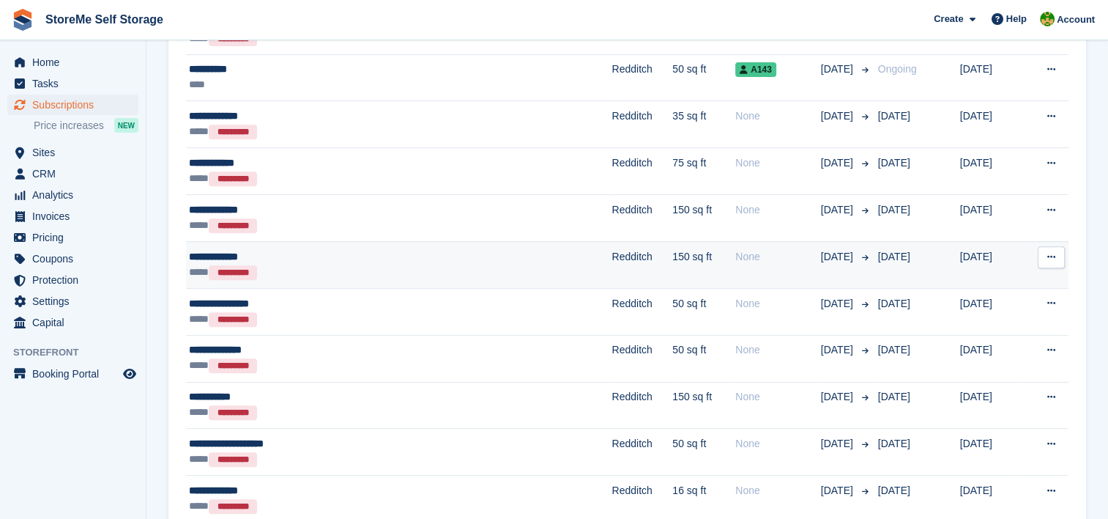
click at [459, 253] on div "**********" at bounding box center [329, 256] width 281 height 15
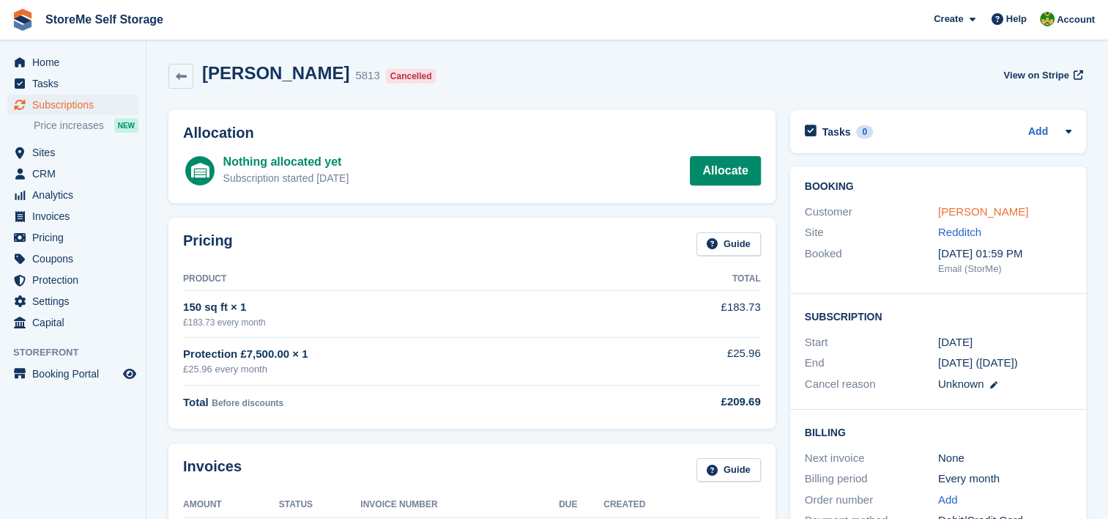
click at [977, 209] on link "[PERSON_NAME]" at bounding box center [983, 211] width 90 height 12
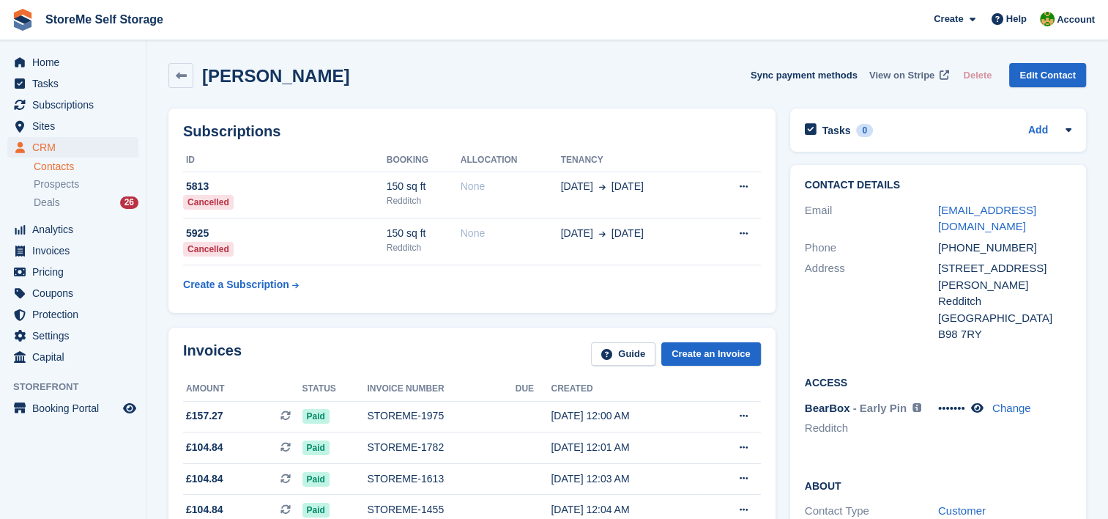
click at [912, 75] on span "View on Stripe" at bounding box center [901, 75] width 65 height 15
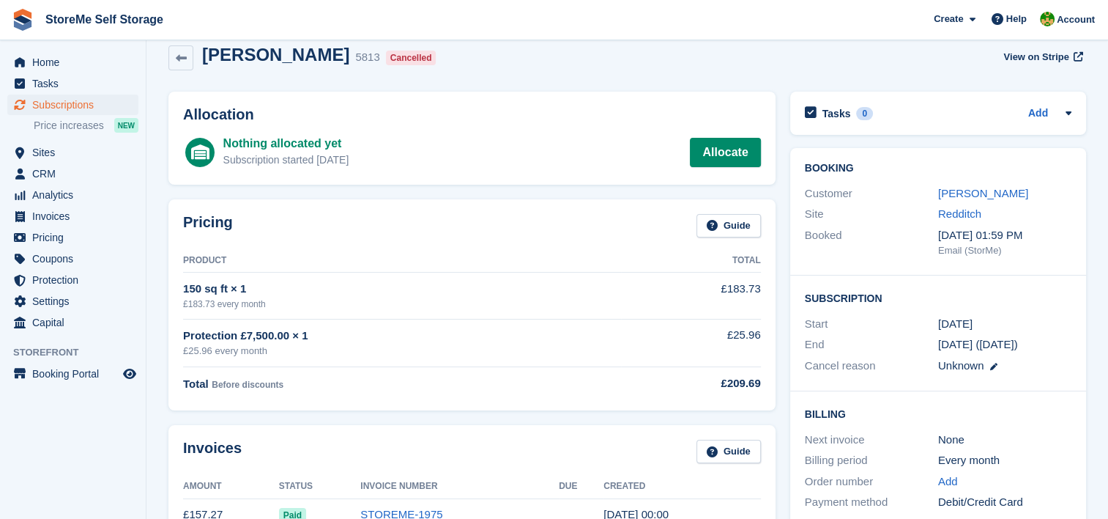
scroll to position [73, 0]
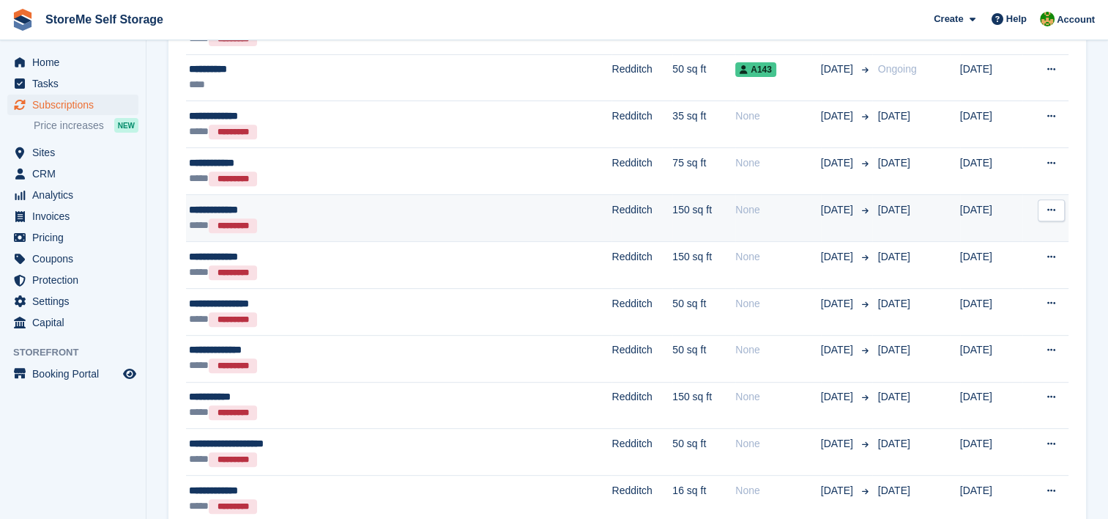
scroll to position [659, 0]
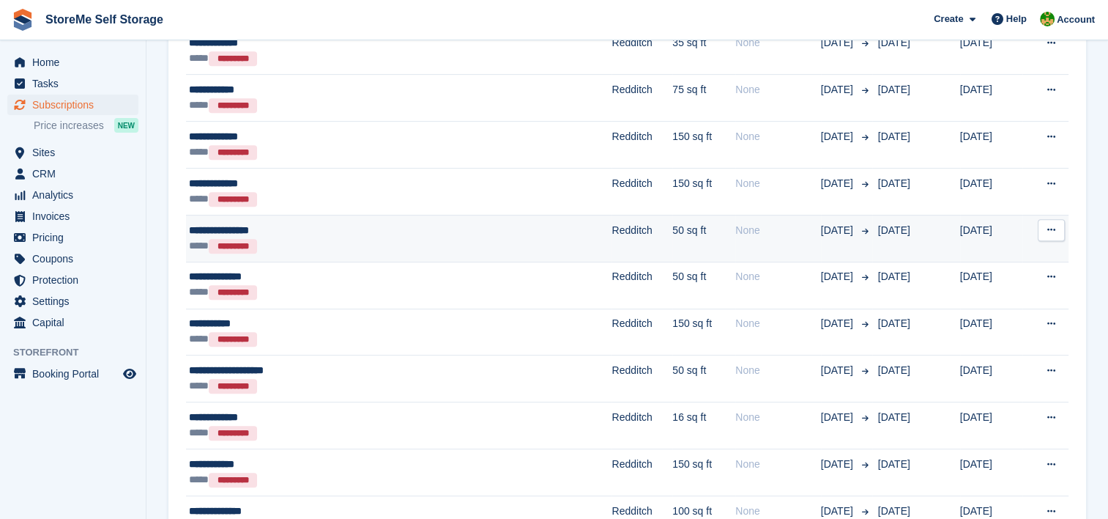
click at [612, 229] on td "Redditch" at bounding box center [642, 238] width 61 height 47
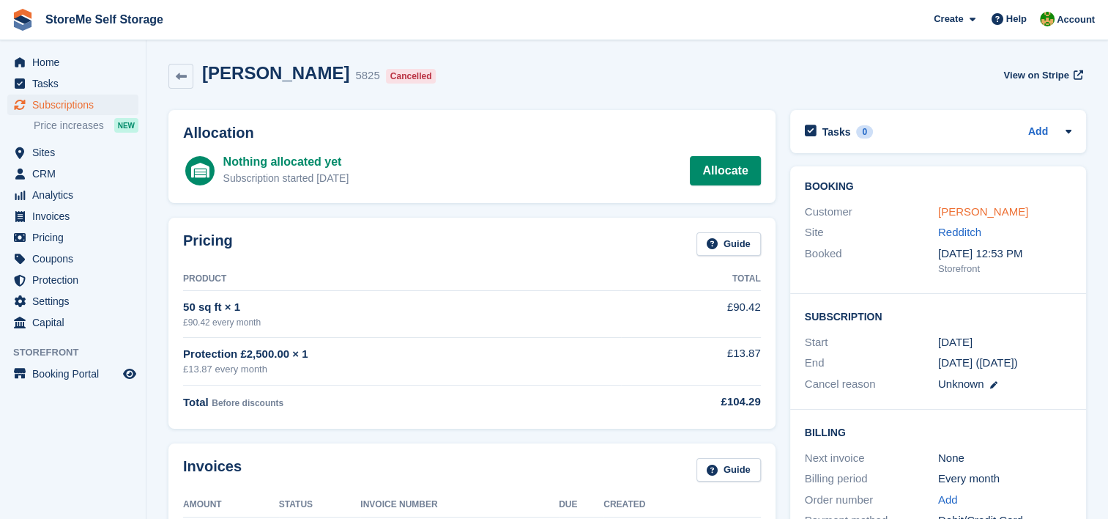
click at [973, 214] on link "Richard Browning" at bounding box center [983, 211] width 90 height 12
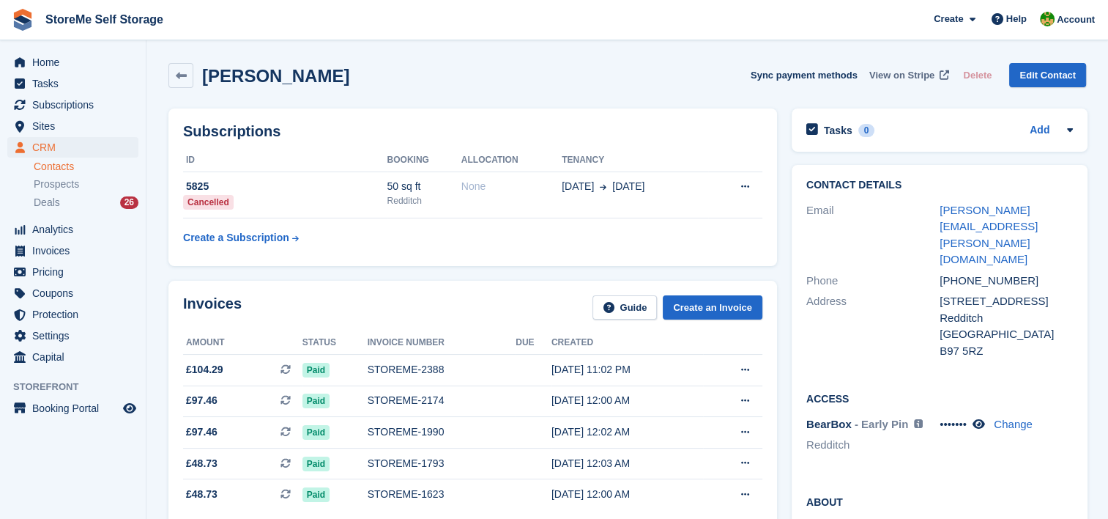
click at [911, 73] on span "View on Stripe" at bounding box center [901, 75] width 65 height 15
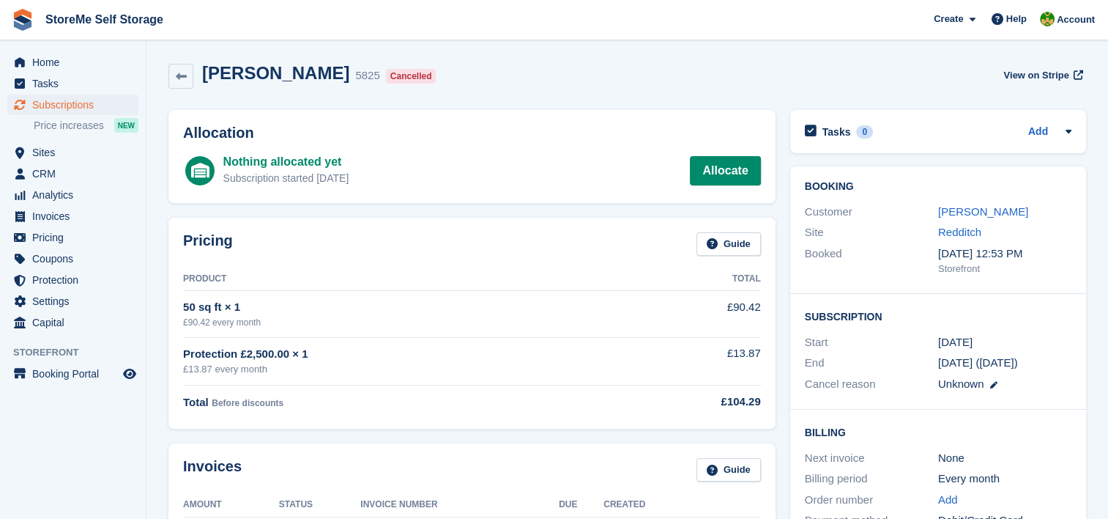
scroll to position [73, 0]
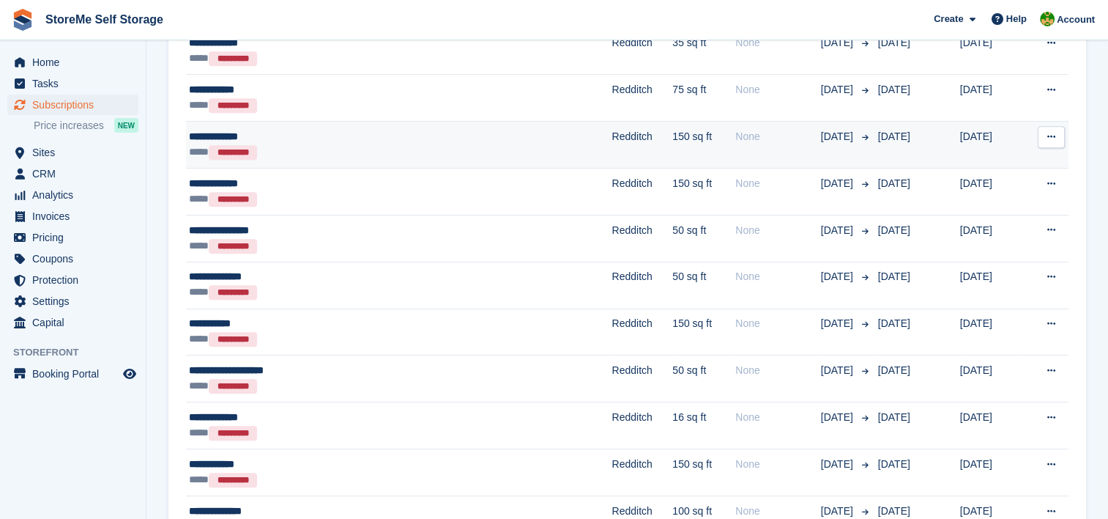
scroll to position [732, 0]
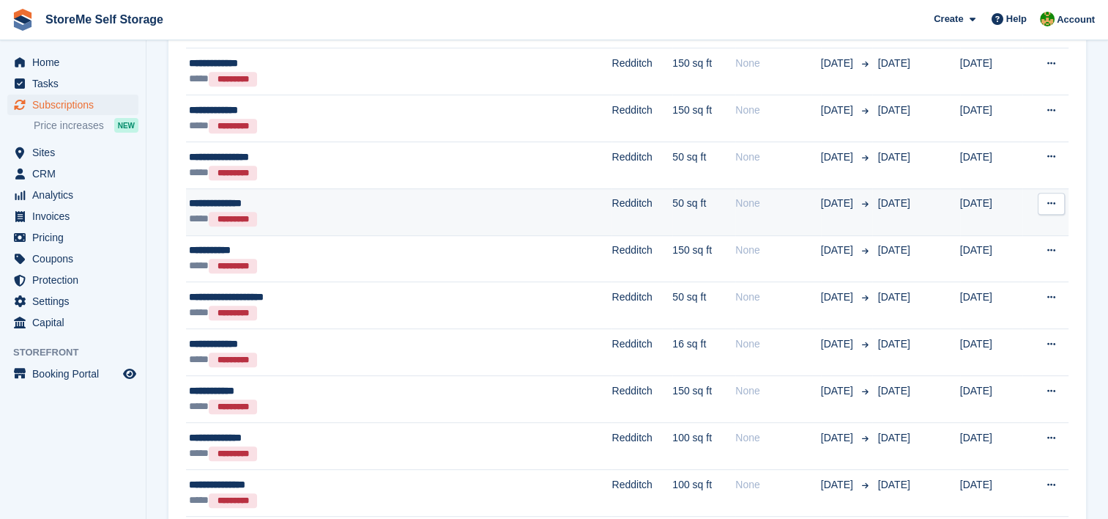
click at [427, 204] on div "**********" at bounding box center [329, 203] width 281 height 15
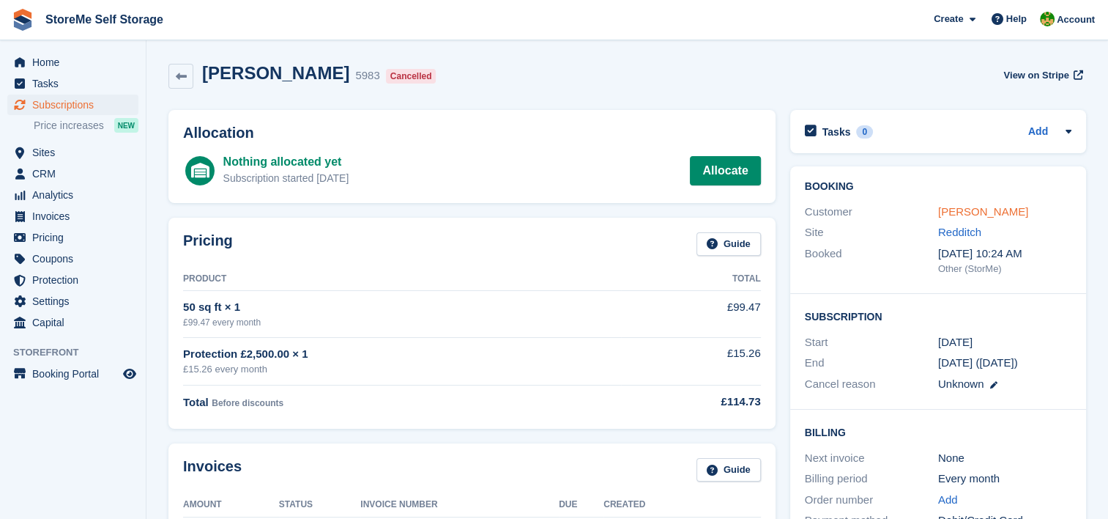
click at [984, 212] on link "[PERSON_NAME]" at bounding box center [983, 211] width 90 height 12
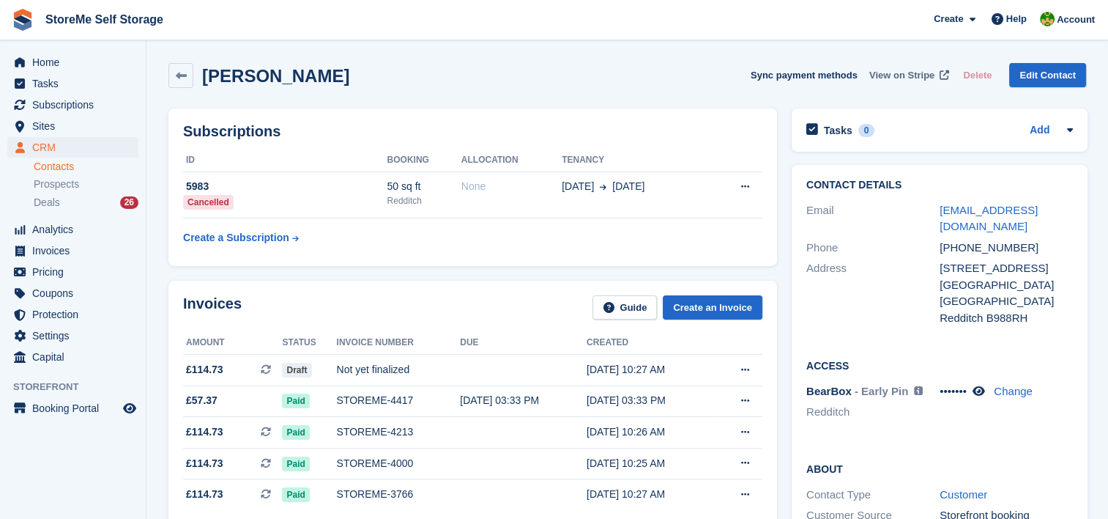
click at [926, 77] on span "View on Stripe" at bounding box center [901, 75] width 65 height 15
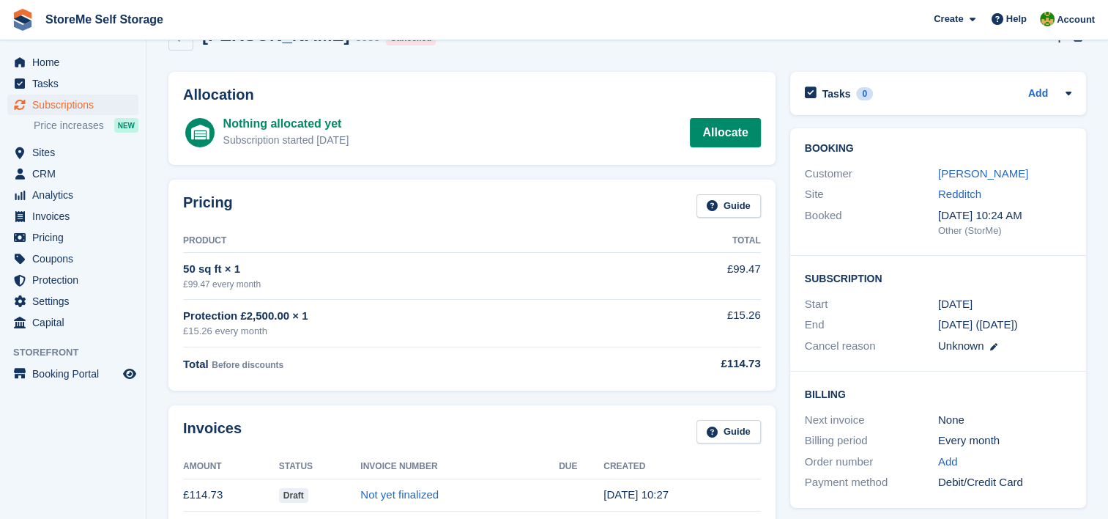
scroll to position [73, 0]
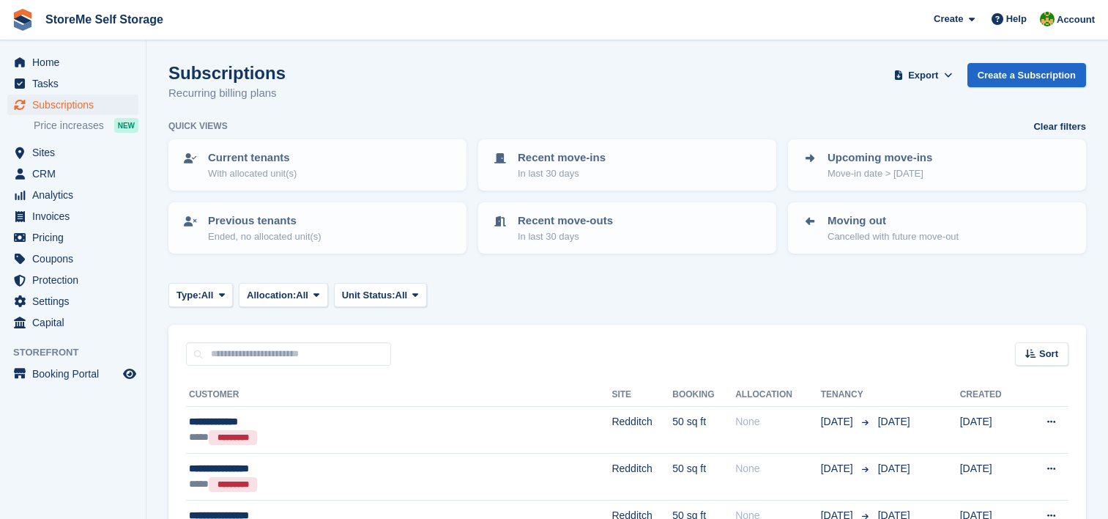
scroll to position [732, 0]
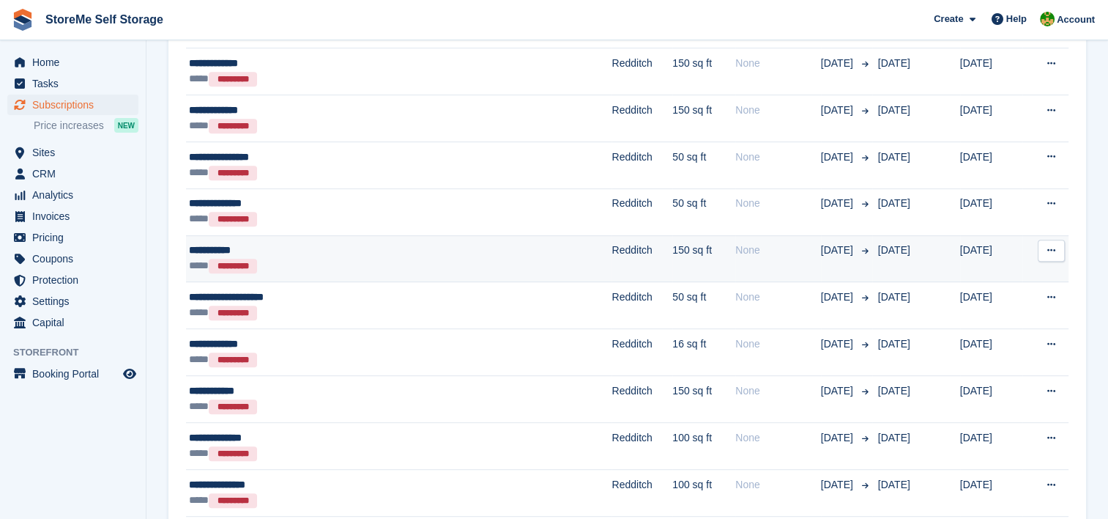
click at [445, 253] on div "**********" at bounding box center [329, 249] width 281 height 15
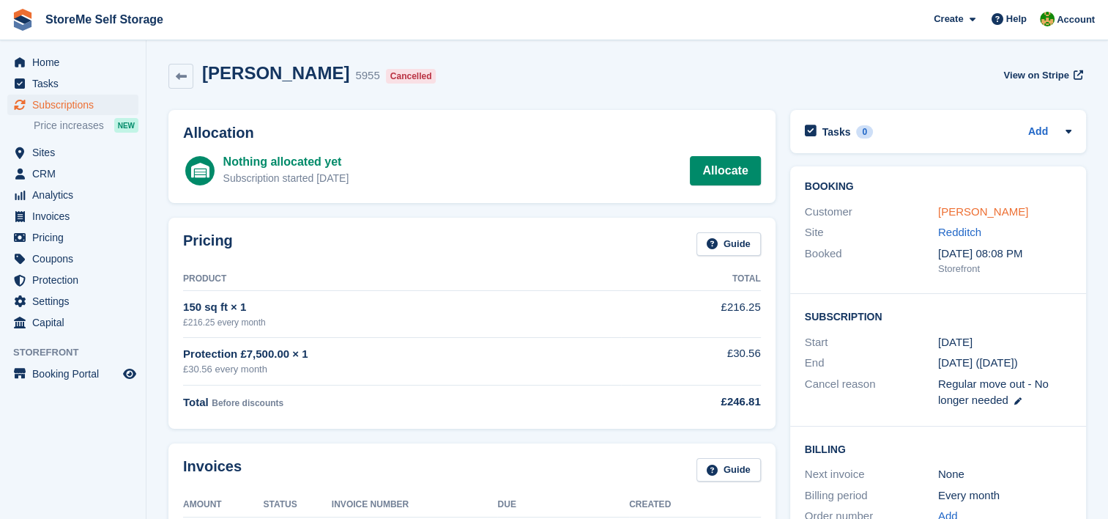
click at [957, 212] on link "Ashley Monk" at bounding box center [983, 211] width 90 height 12
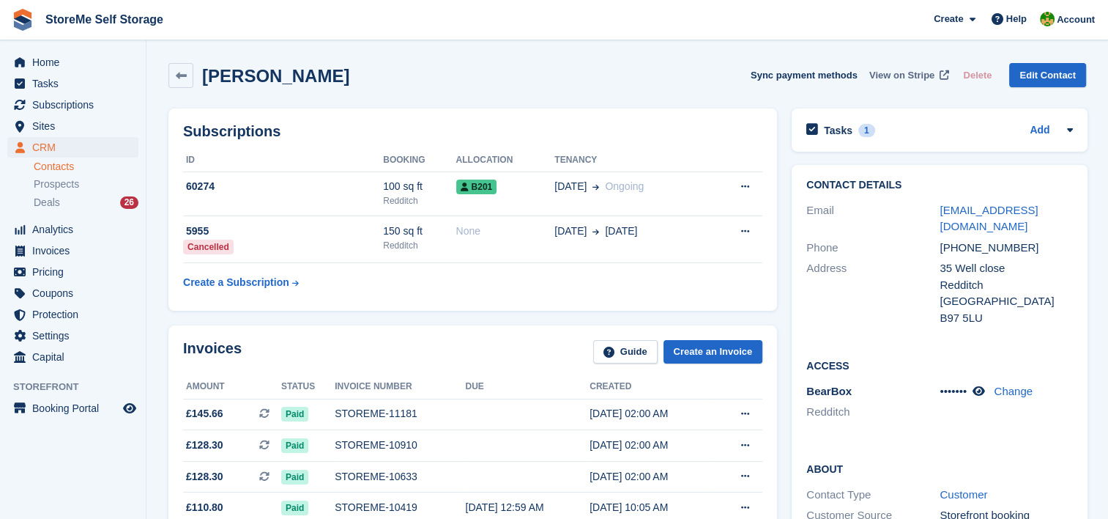
click at [915, 75] on span "View on Stripe" at bounding box center [901, 75] width 65 height 15
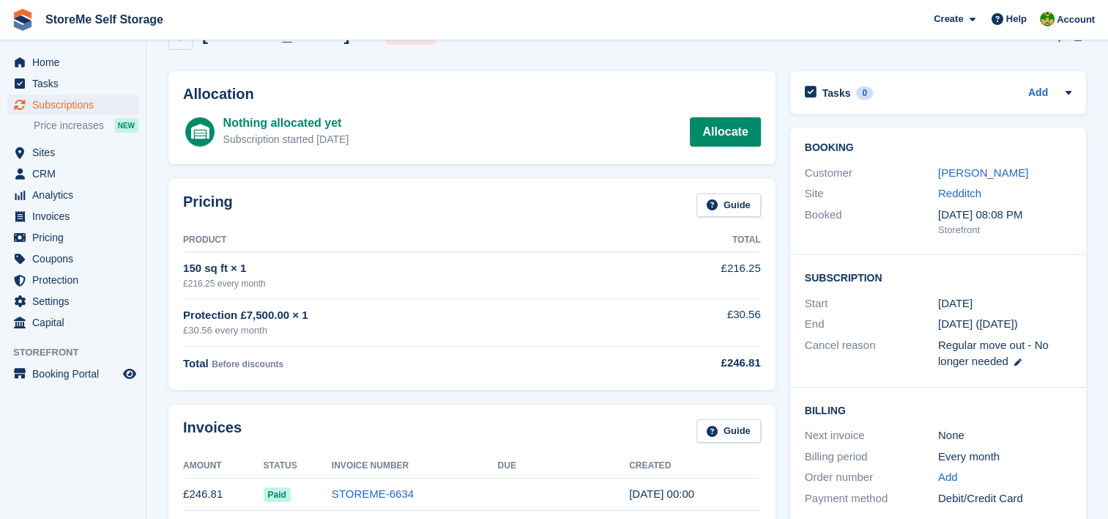
scroll to position [73, 0]
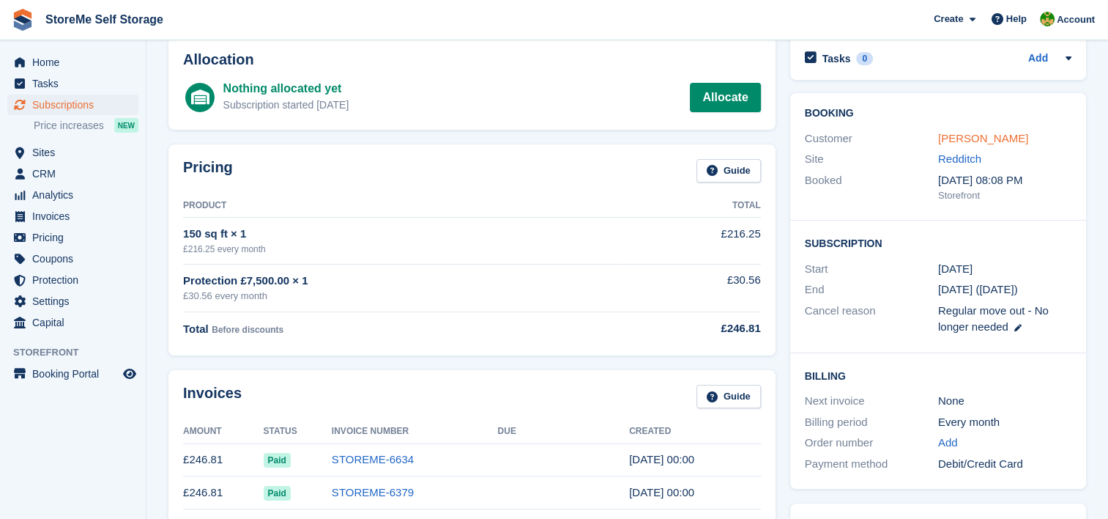
click at [955, 141] on link "Ashley Monk" at bounding box center [983, 138] width 90 height 12
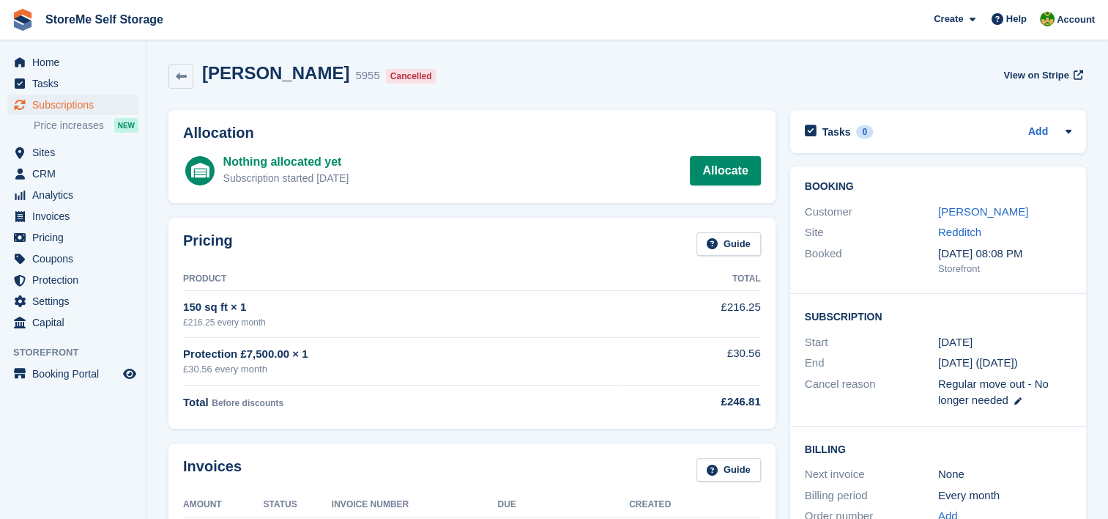
scroll to position [73, 0]
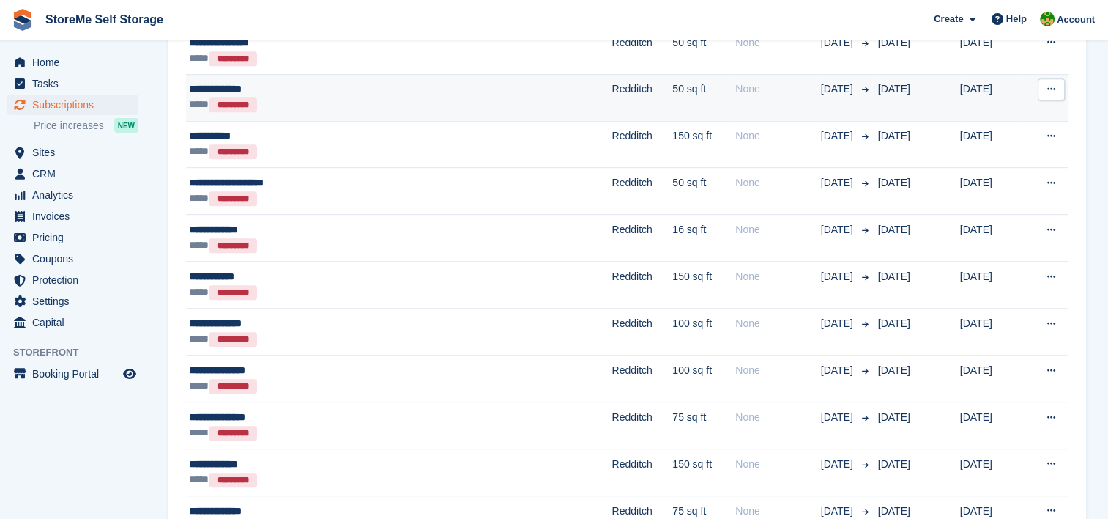
scroll to position [879, 0]
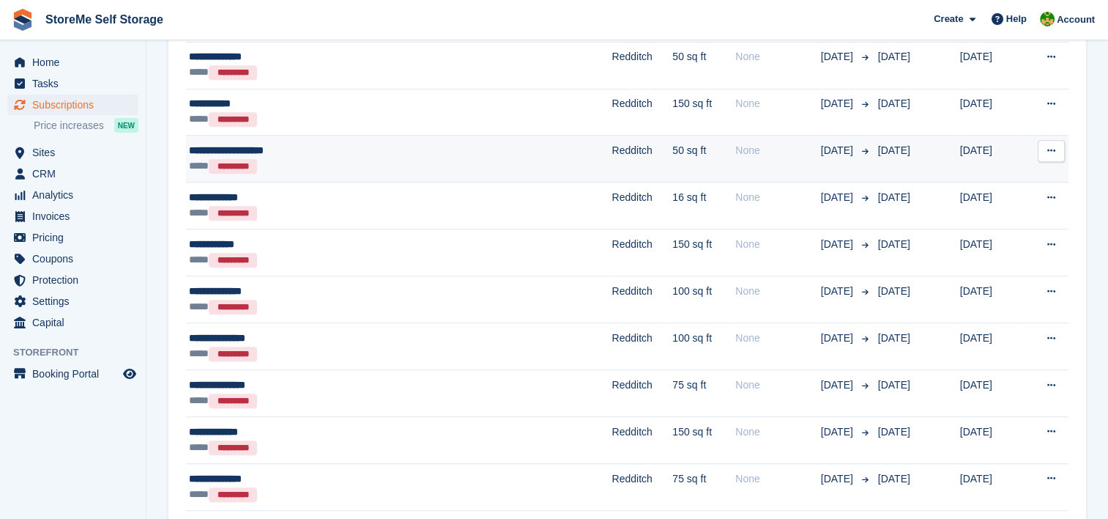
click at [612, 155] on td "Redditch" at bounding box center [642, 158] width 61 height 47
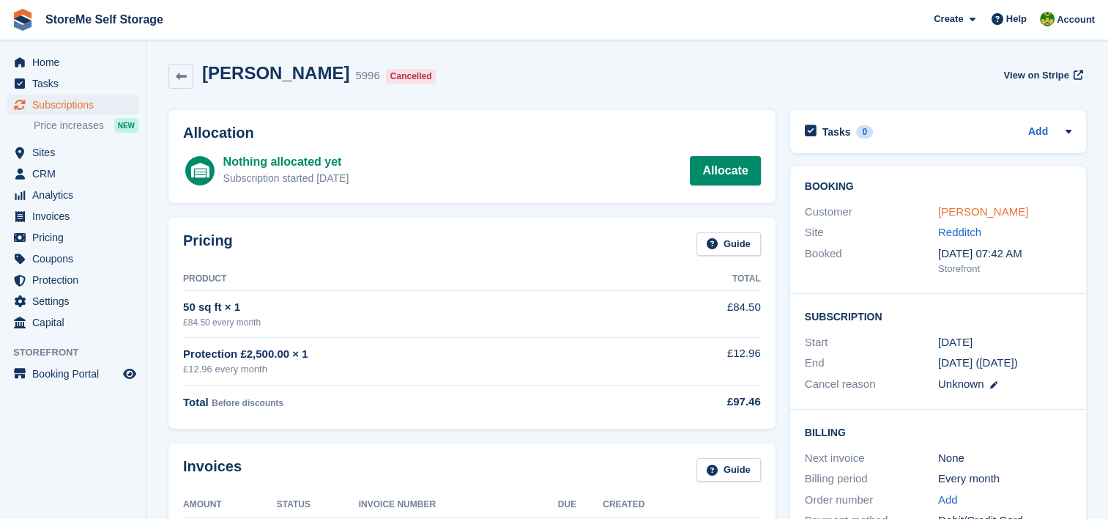
click at [968, 211] on link "veselinka ignjatovic" at bounding box center [983, 211] width 90 height 12
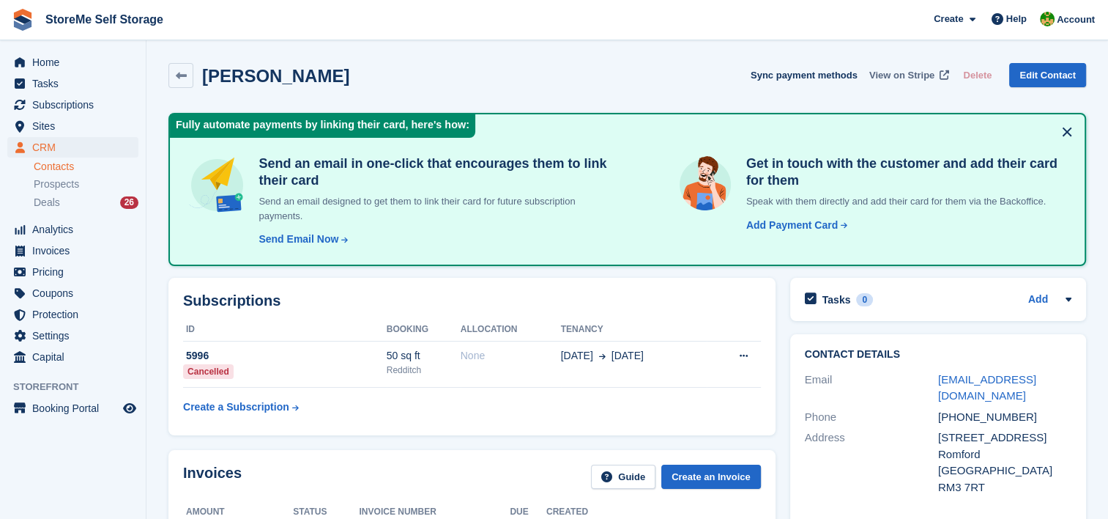
click at [921, 72] on span "View on Stripe" at bounding box center [901, 75] width 65 height 15
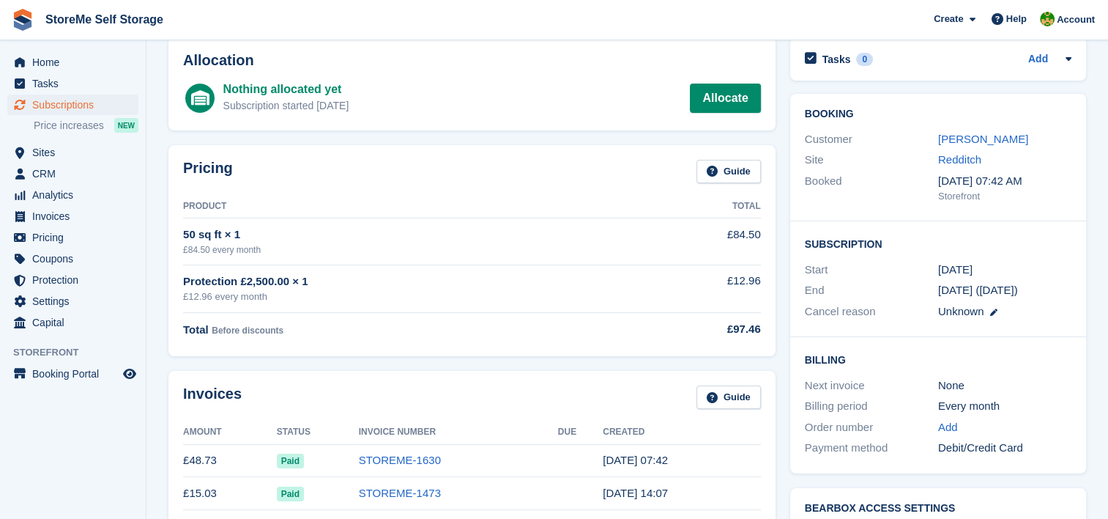
scroll to position [73, 0]
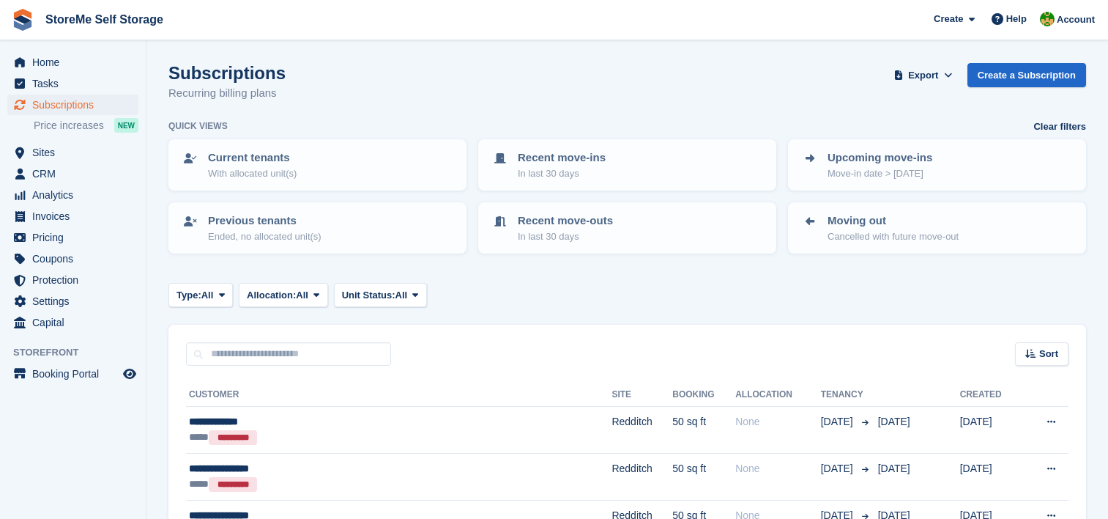
scroll to position [879, 0]
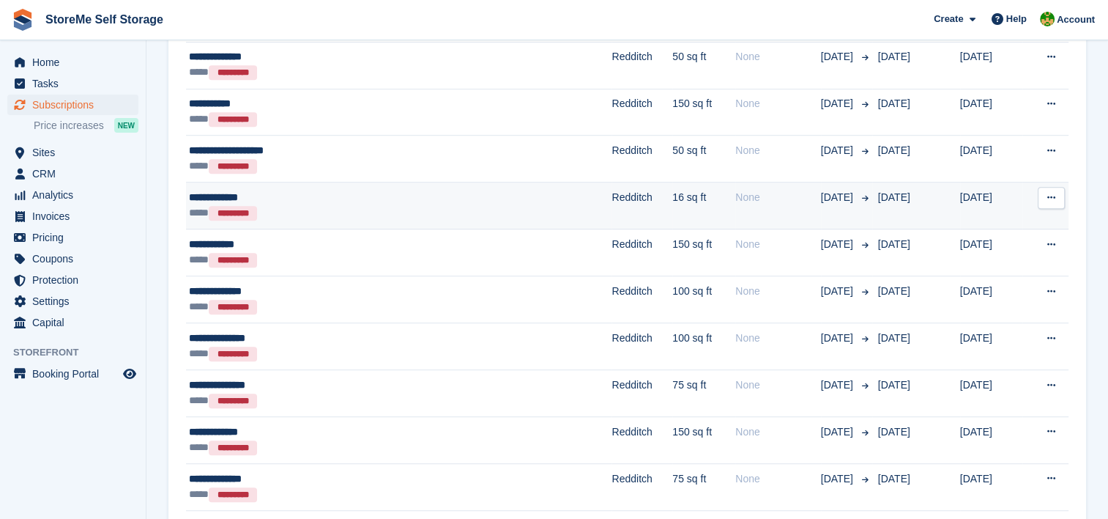
click at [441, 206] on div "**** *********" at bounding box center [329, 212] width 281 height 15
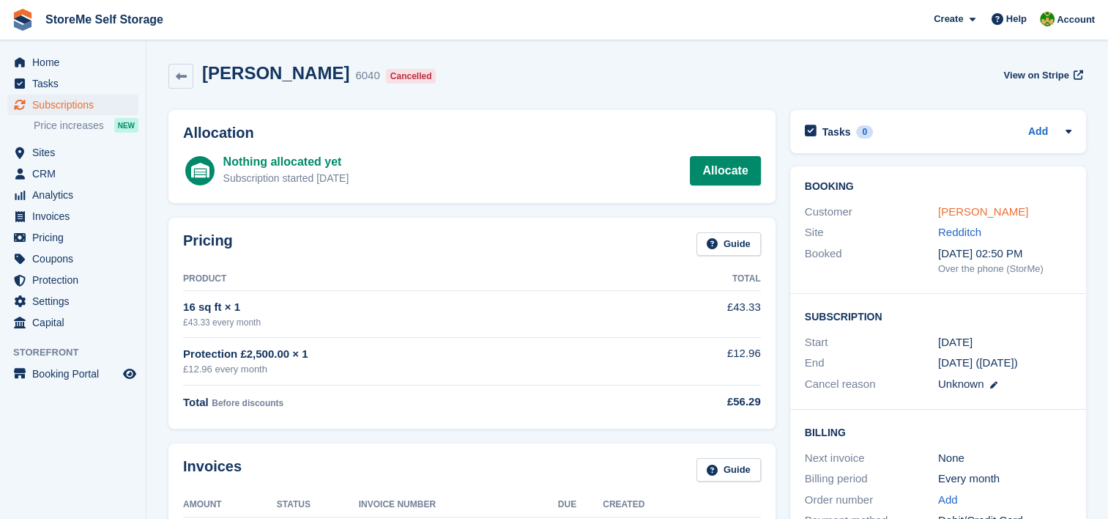
click at [982, 214] on link "[PERSON_NAME]" at bounding box center [983, 211] width 90 height 12
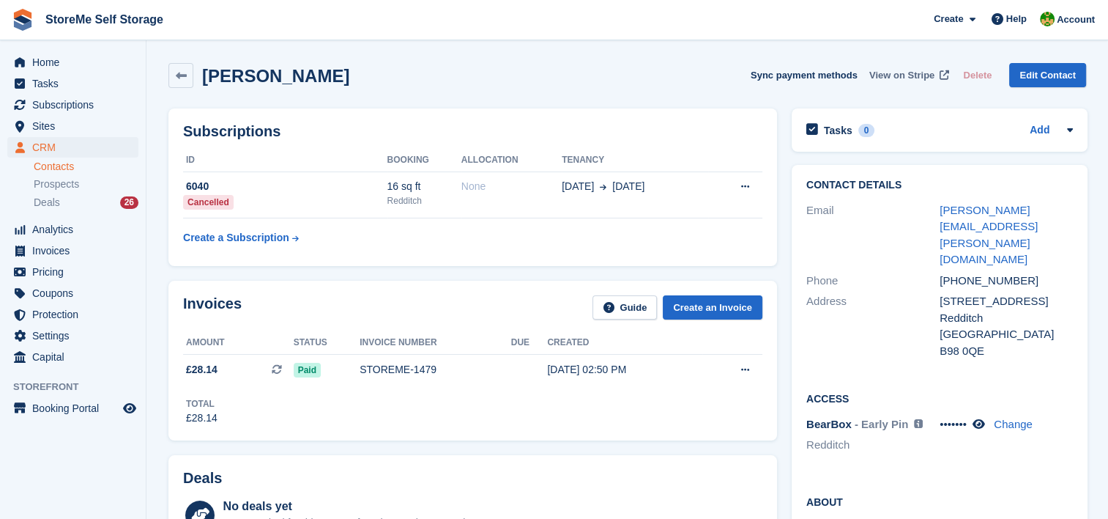
click at [923, 73] on span "View on Stripe" at bounding box center [901, 75] width 65 height 15
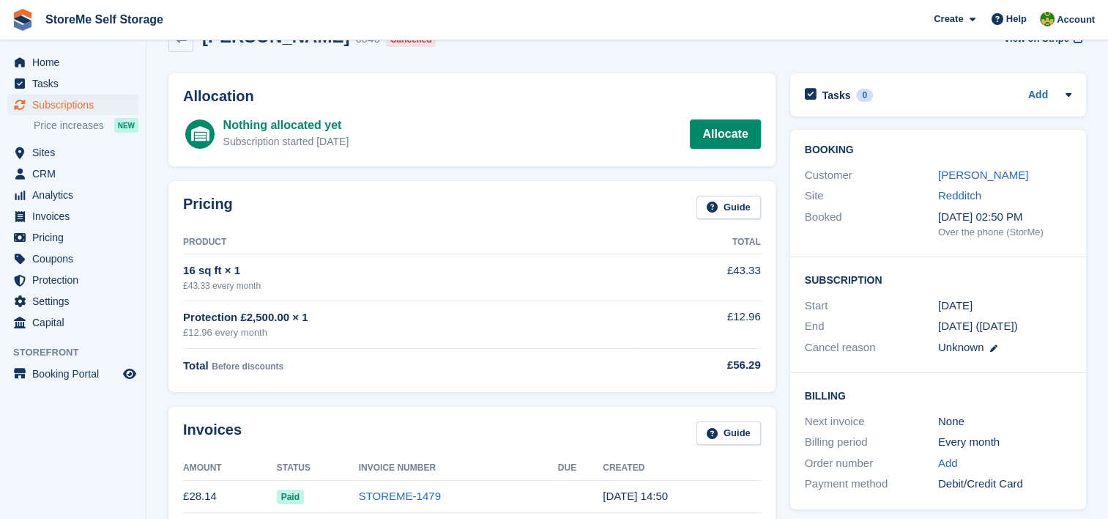
scroll to position [73, 0]
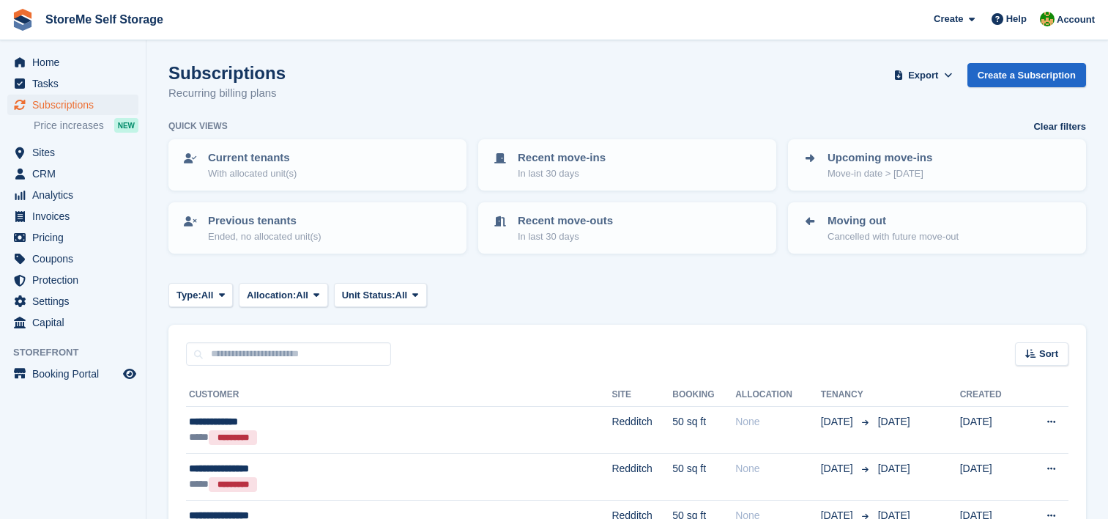
scroll to position [879, 0]
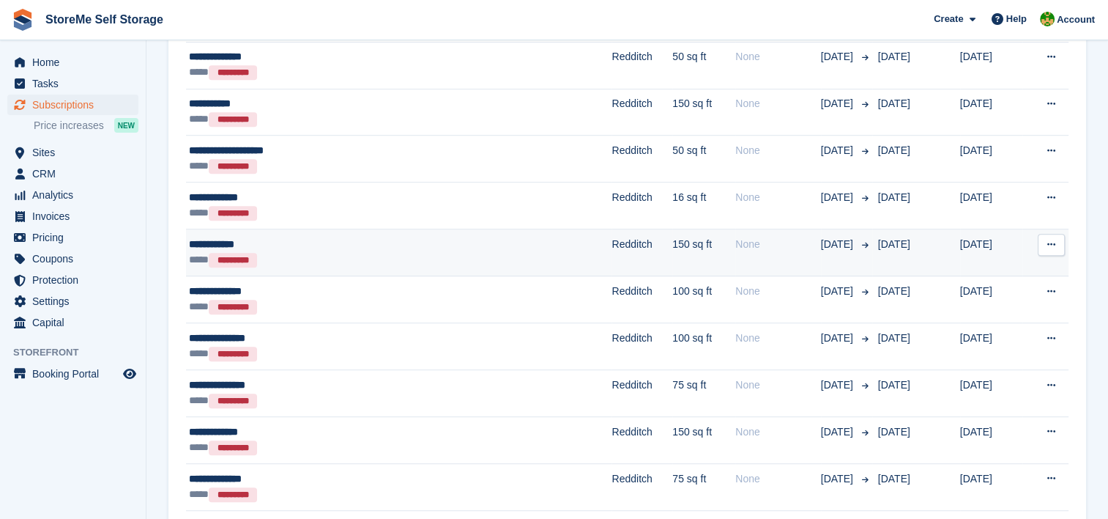
click at [461, 240] on div "**********" at bounding box center [329, 244] width 281 height 15
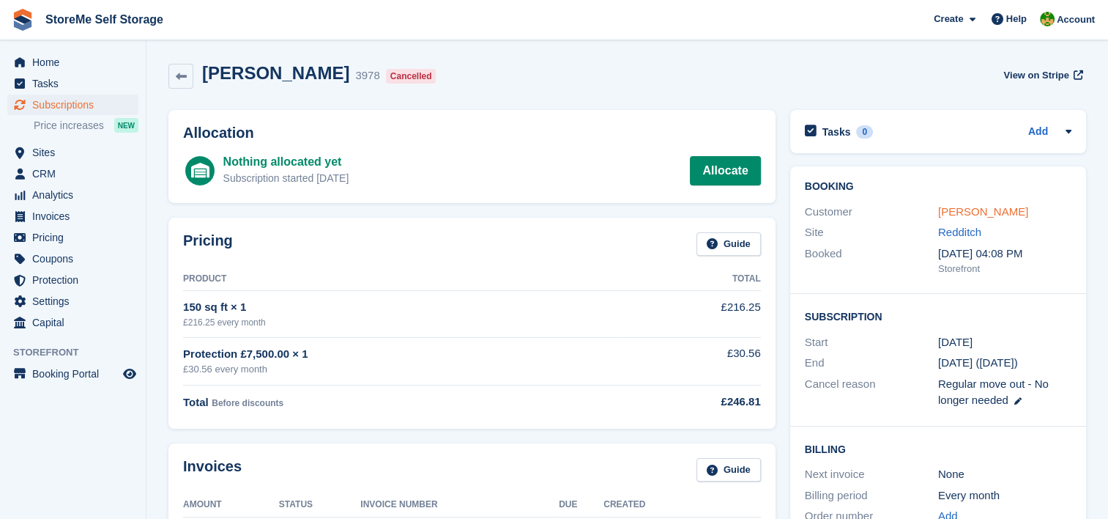
click at [976, 209] on link "[PERSON_NAME]" at bounding box center [983, 211] width 90 height 12
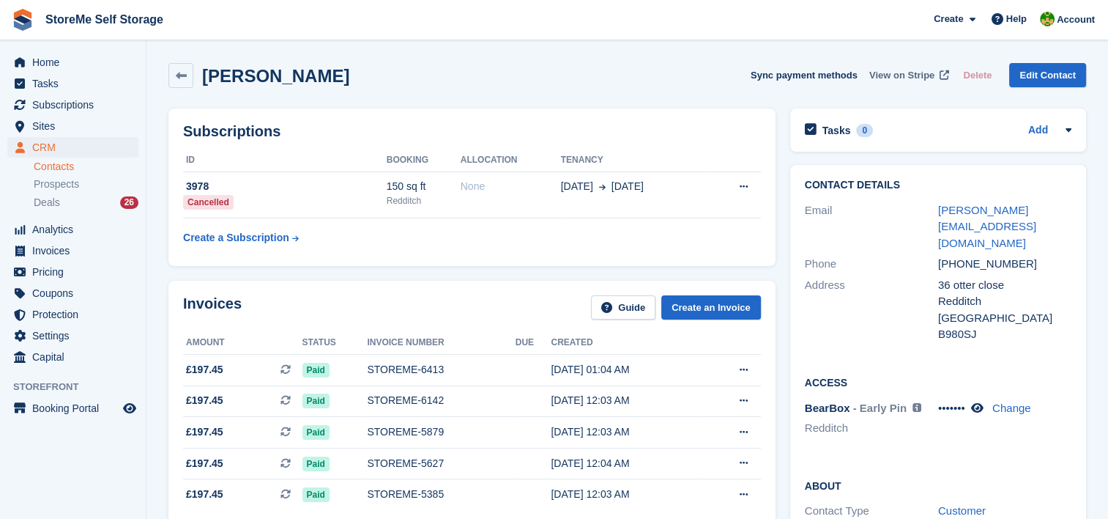
click at [910, 69] on span "View on Stripe" at bounding box center [901, 75] width 65 height 15
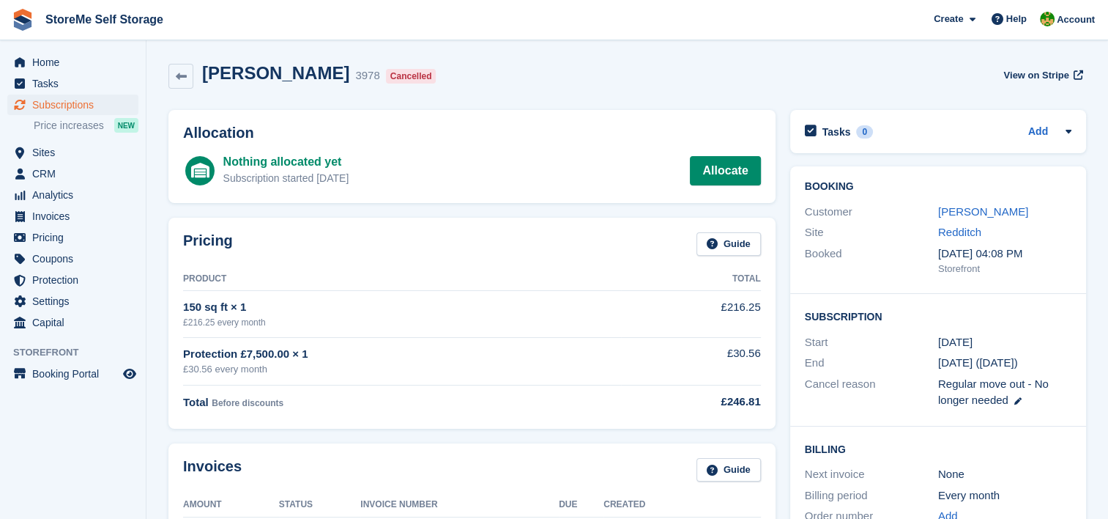
scroll to position [73, 0]
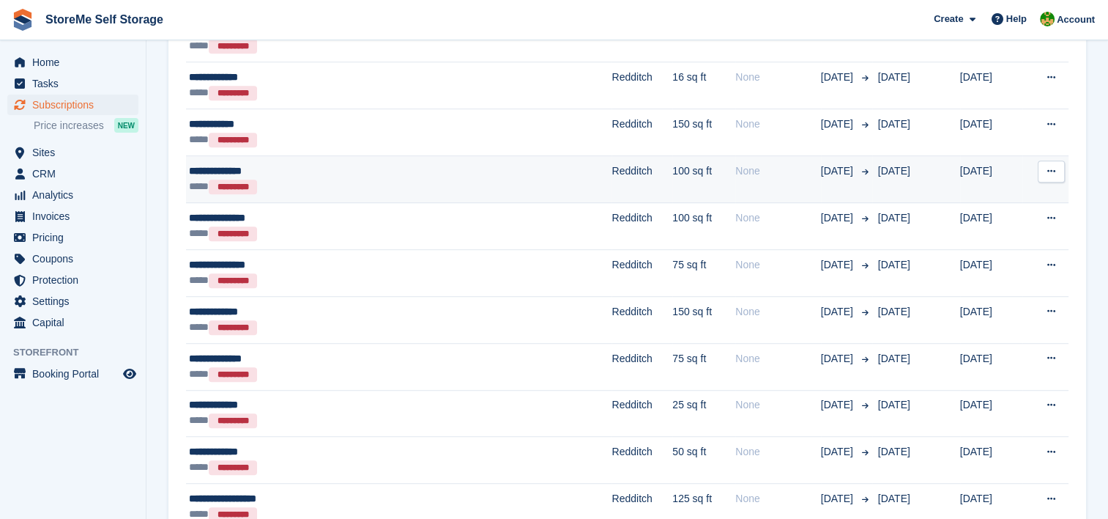
scroll to position [1025, 0]
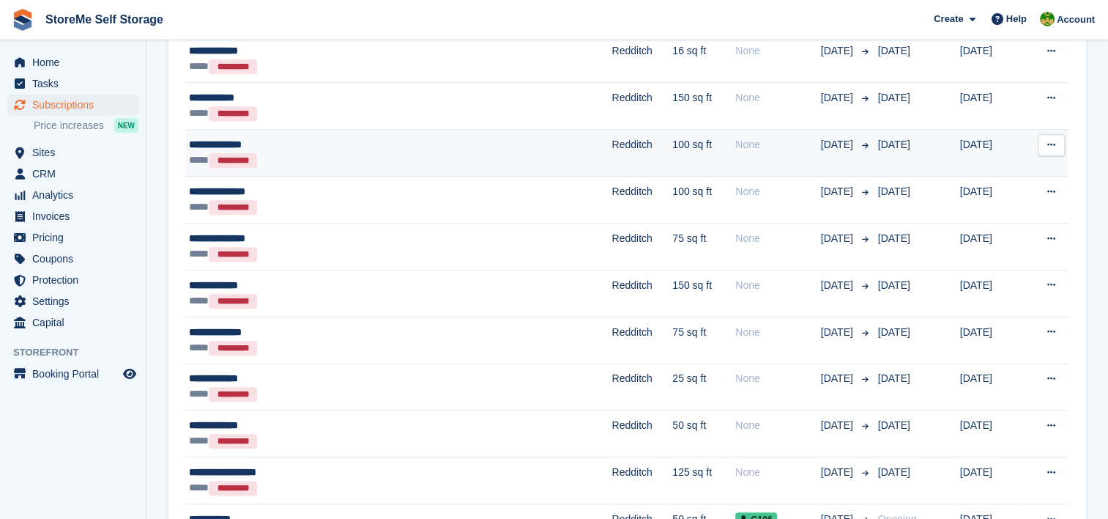
click at [382, 152] on div "**** *********" at bounding box center [329, 159] width 281 height 15
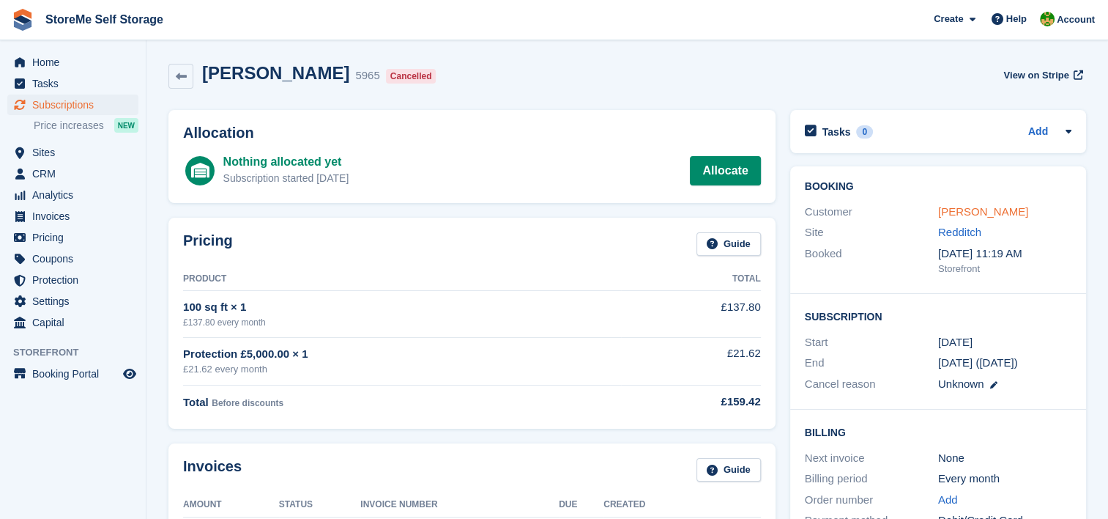
click at [952, 217] on link "[PERSON_NAME]" at bounding box center [983, 211] width 90 height 12
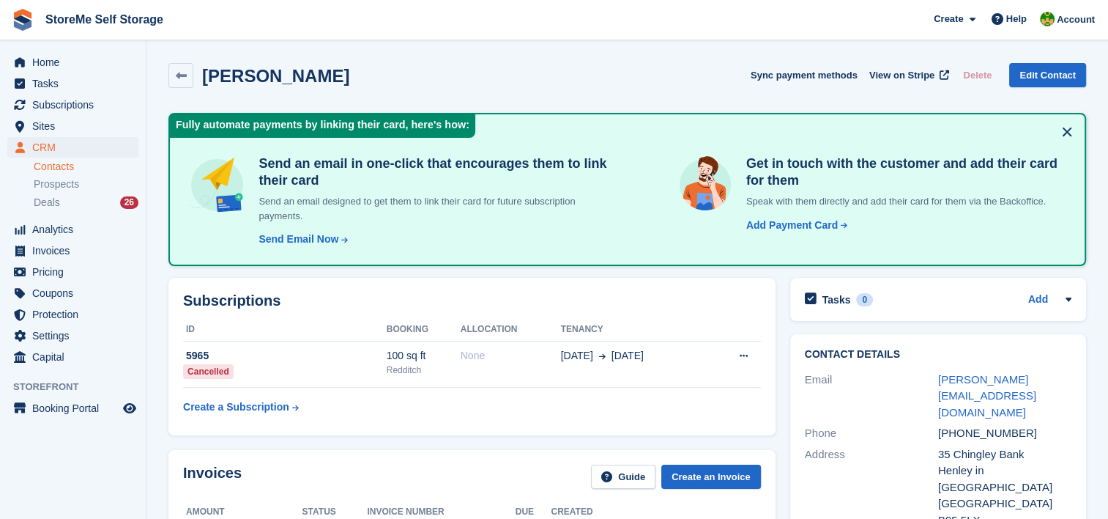
click at [1065, 133] on button at bounding box center [1066, 131] width 23 height 23
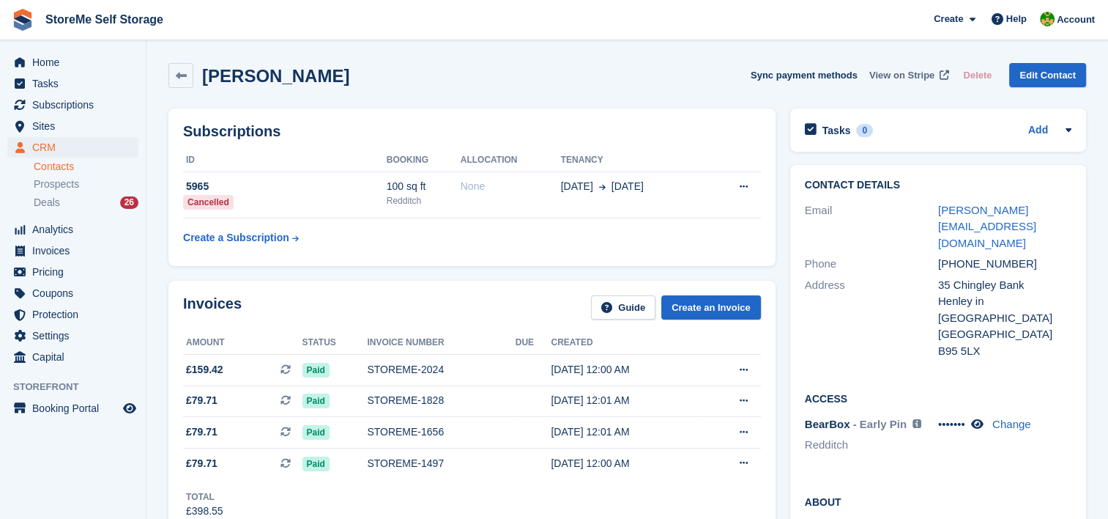
click at [913, 78] on span "View on Stripe" at bounding box center [901, 75] width 65 height 15
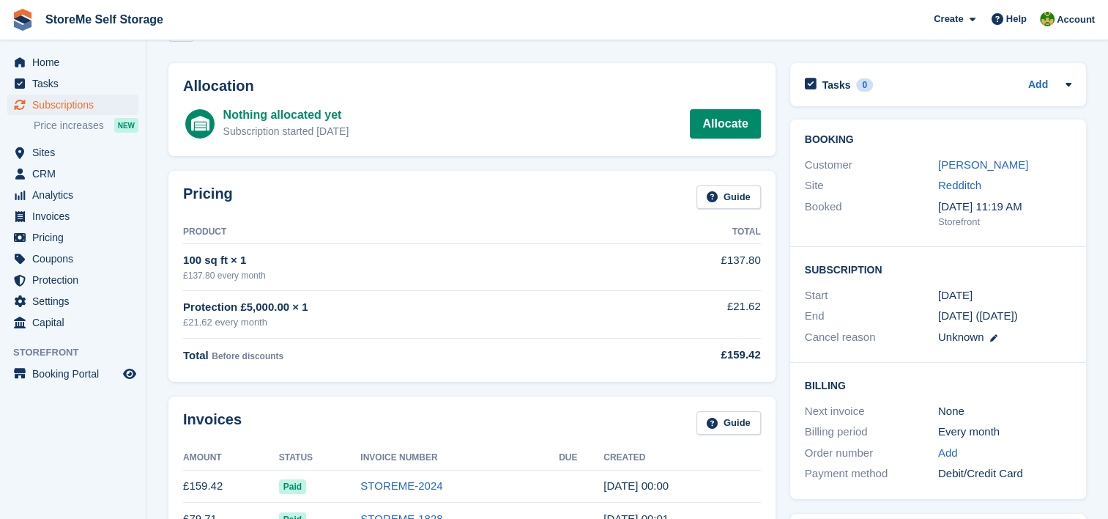
scroll to position [73, 0]
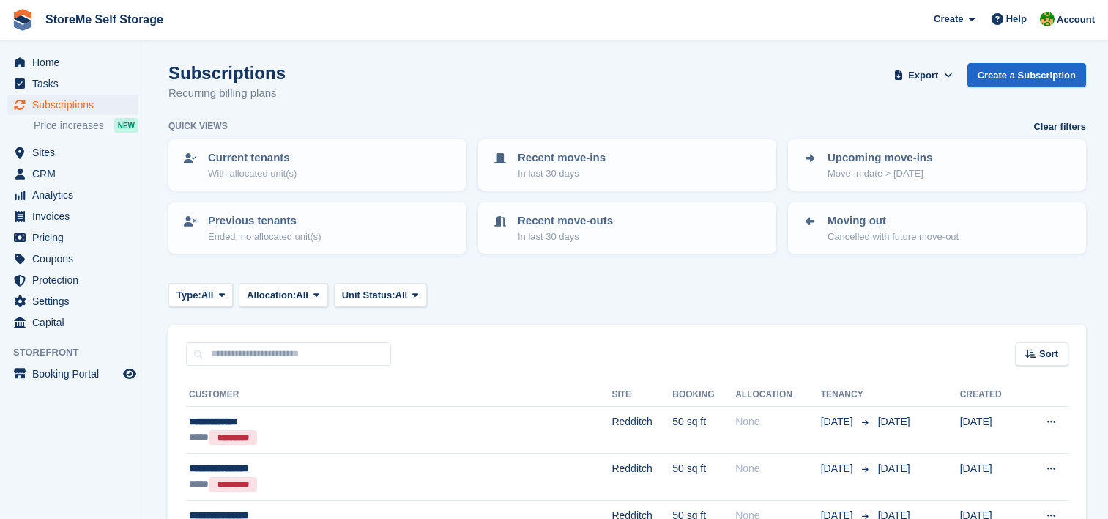
scroll to position [1025, 0]
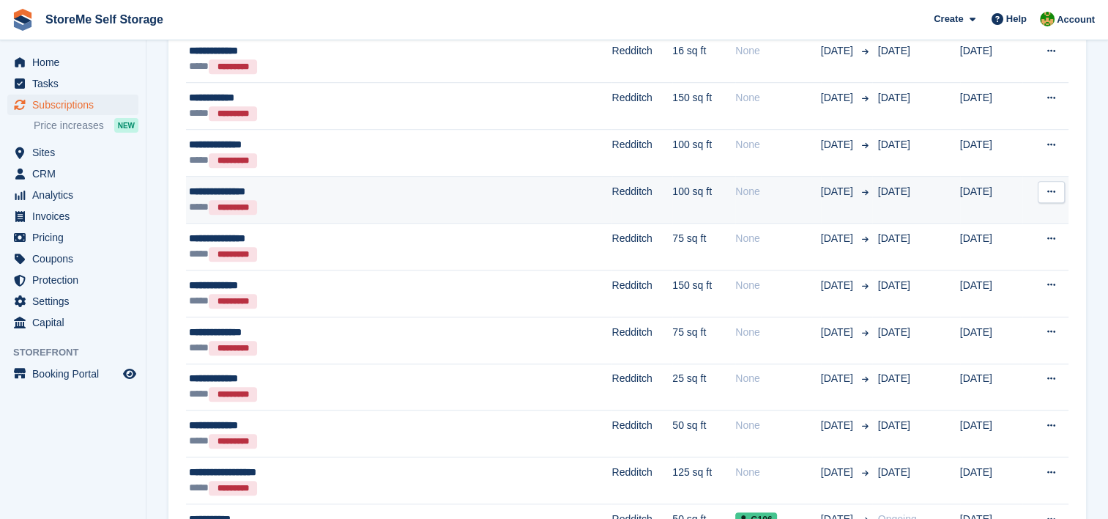
click at [418, 193] on div "**********" at bounding box center [329, 191] width 281 height 15
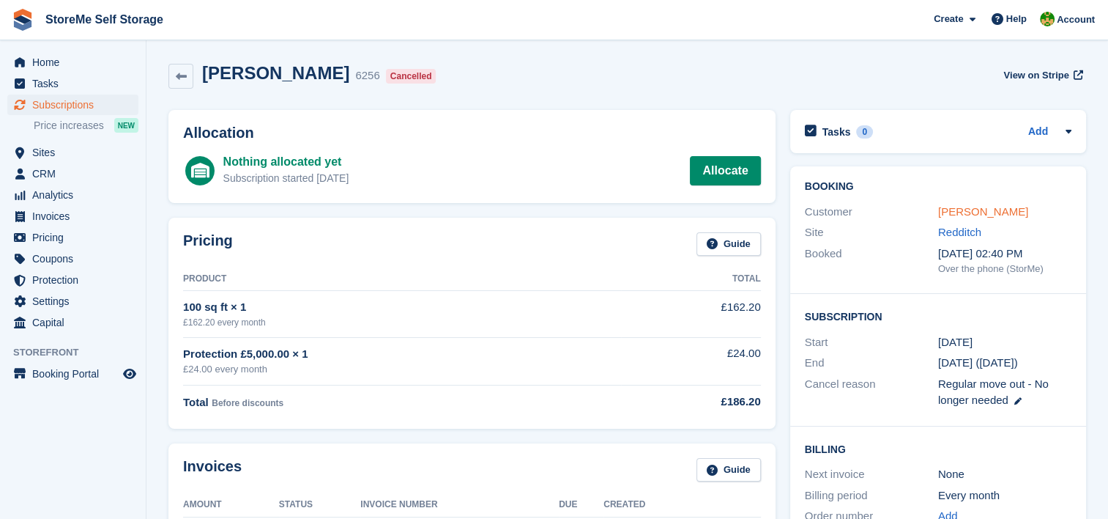
click at [967, 206] on link "[PERSON_NAME]" at bounding box center [983, 211] width 90 height 12
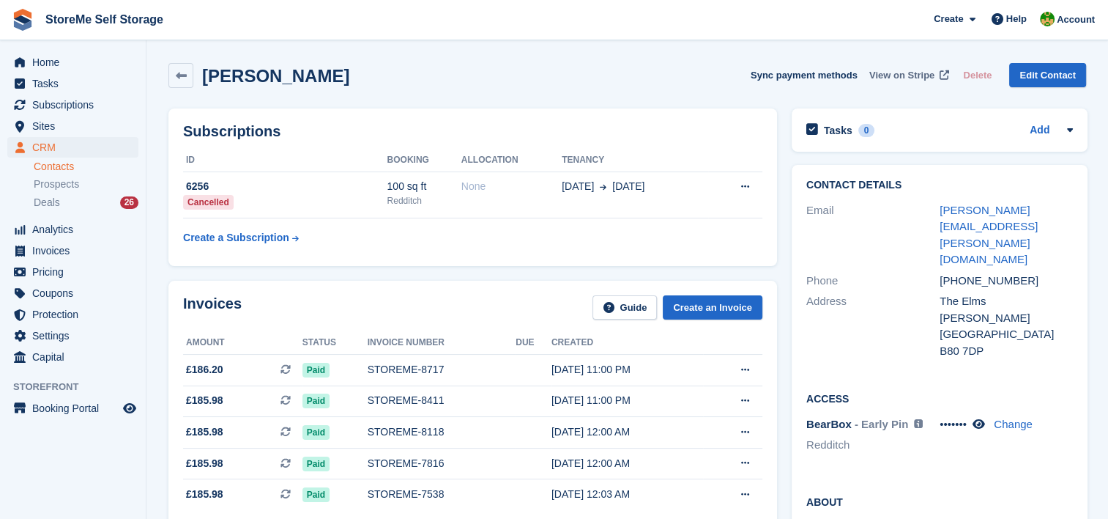
click at [908, 77] on span "View on Stripe" at bounding box center [901, 75] width 65 height 15
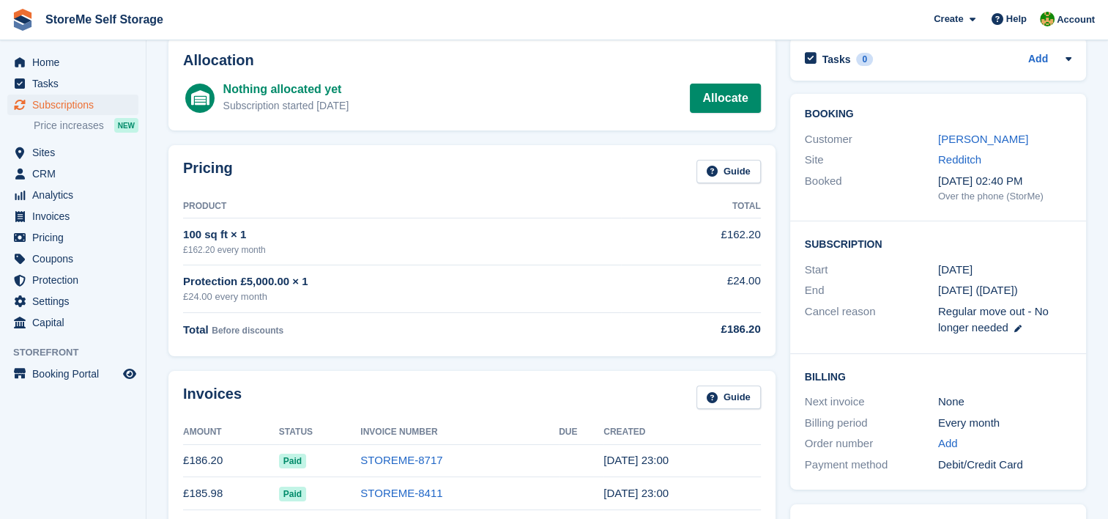
scroll to position [73, 0]
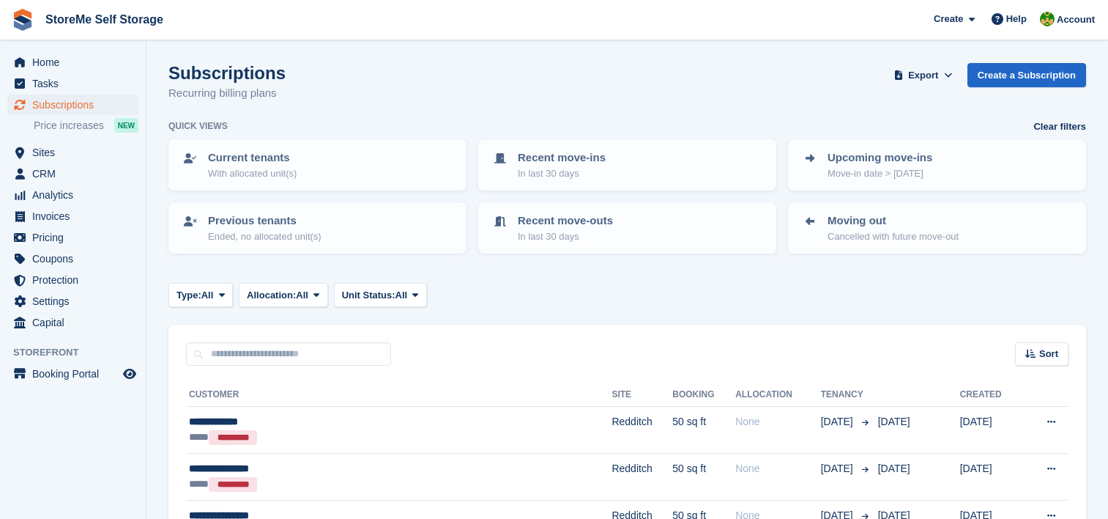
scroll to position [1025, 0]
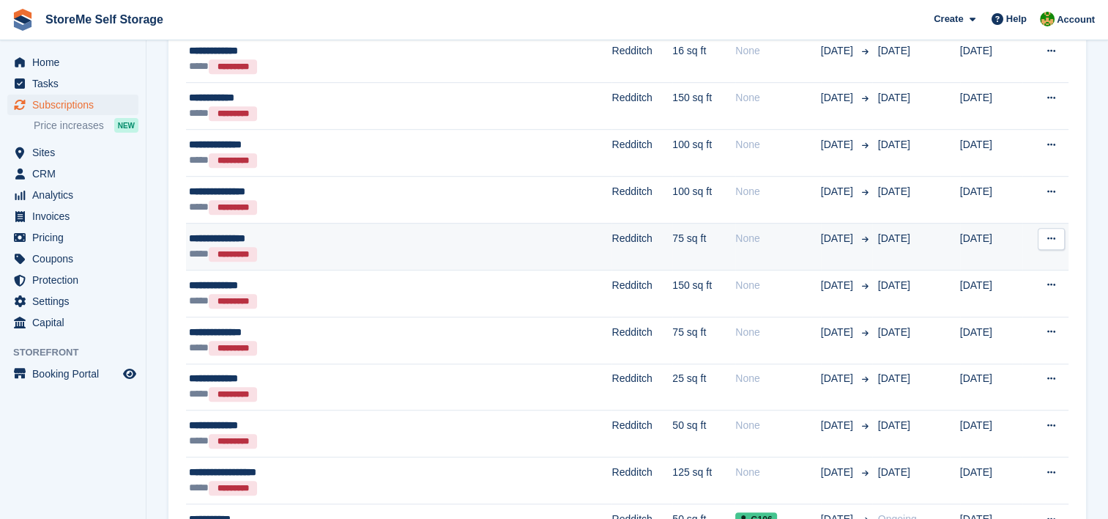
click at [319, 250] on div "**** *********" at bounding box center [329, 253] width 281 height 15
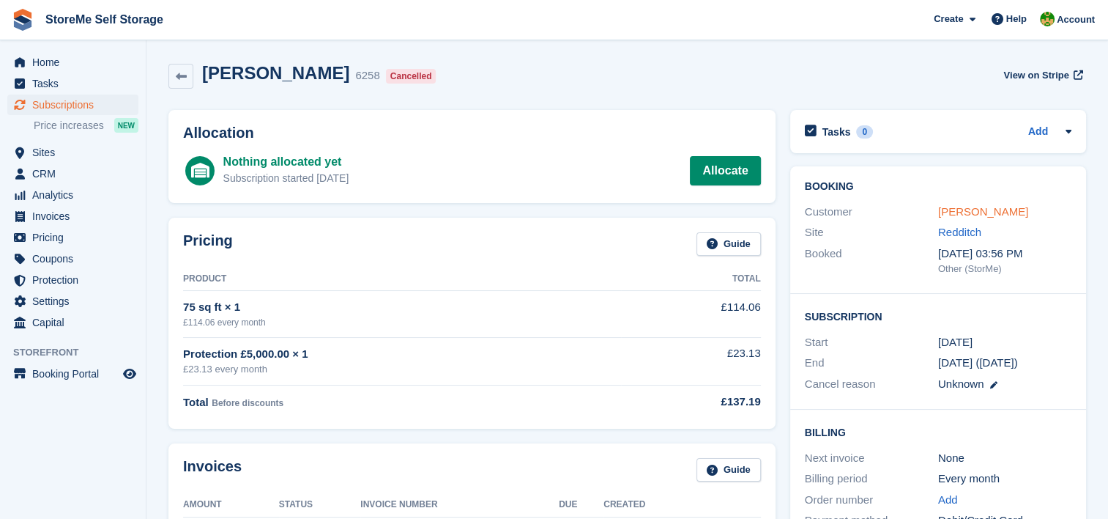
click at [954, 207] on link "[PERSON_NAME]" at bounding box center [983, 211] width 90 height 12
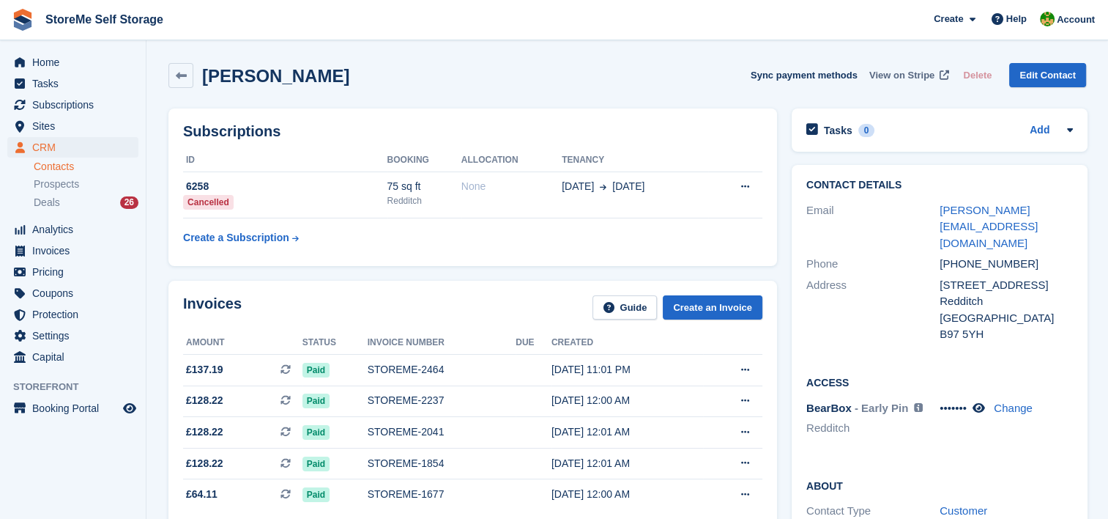
click at [902, 71] on span "View on Stripe" at bounding box center [901, 75] width 65 height 15
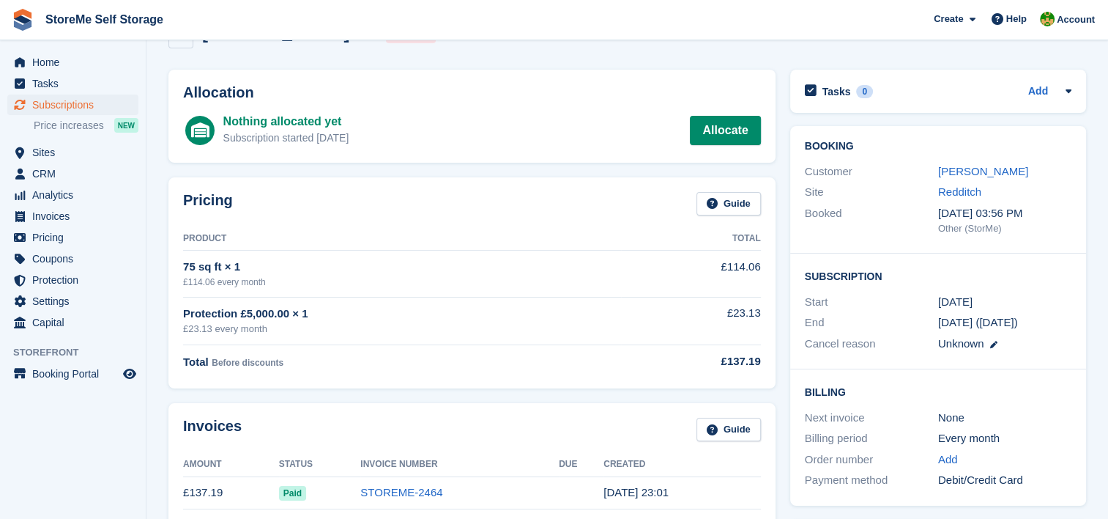
scroll to position [73, 0]
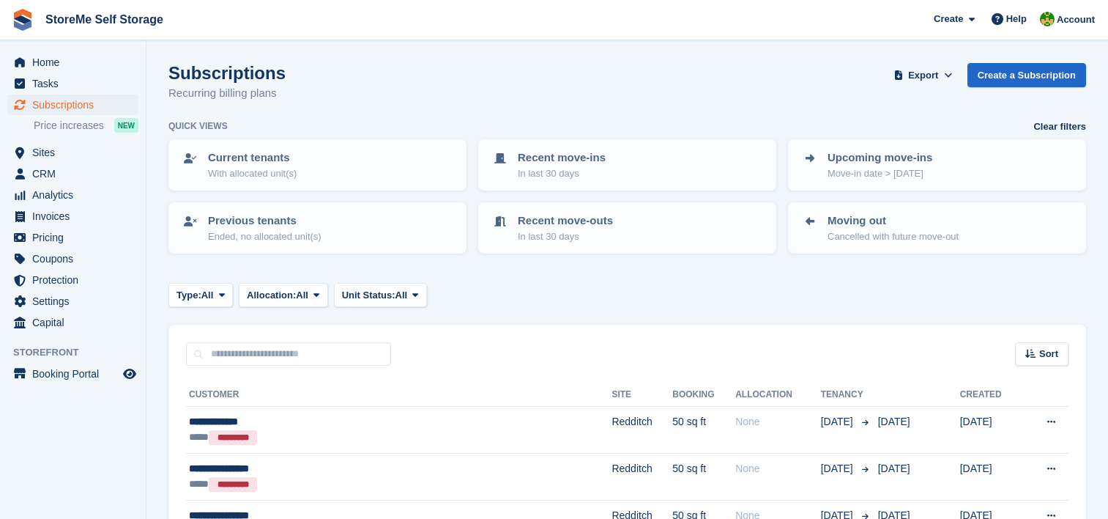
scroll to position [1025, 0]
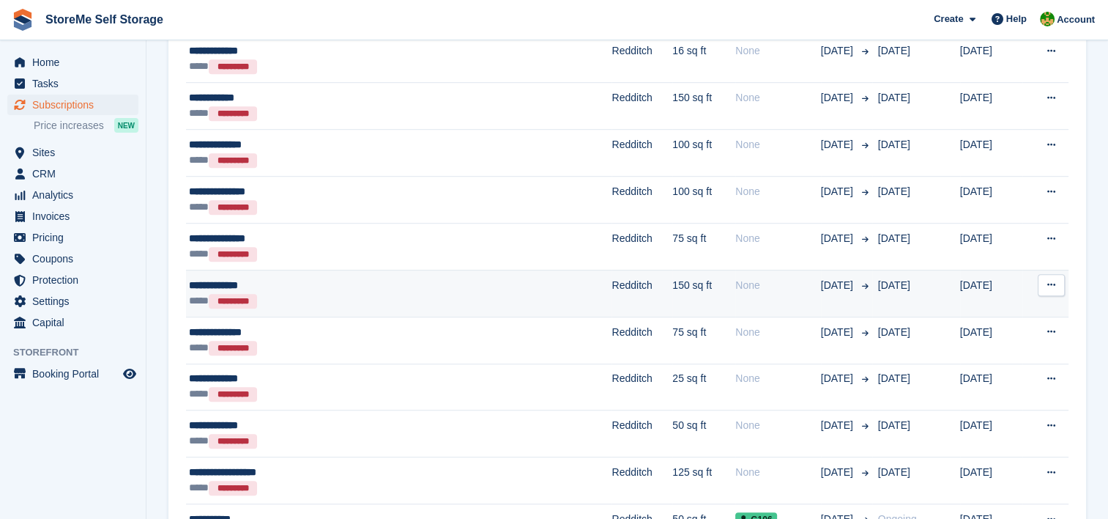
click at [453, 284] on div "**********" at bounding box center [329, 285] width 281 height 15
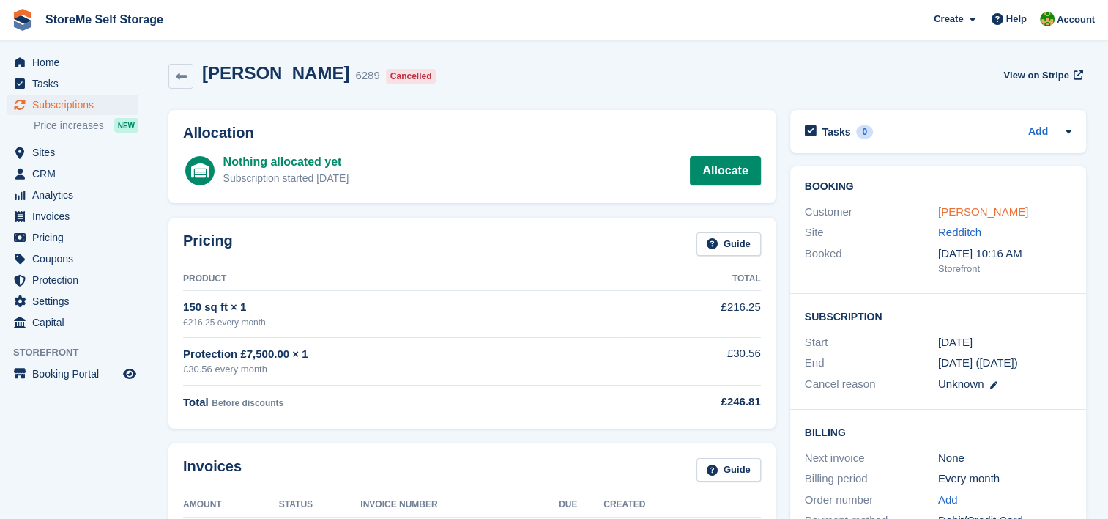
click at [956, 210] on link "Eliott Ferris" at bounding box center [983, 211] width 90 height 12
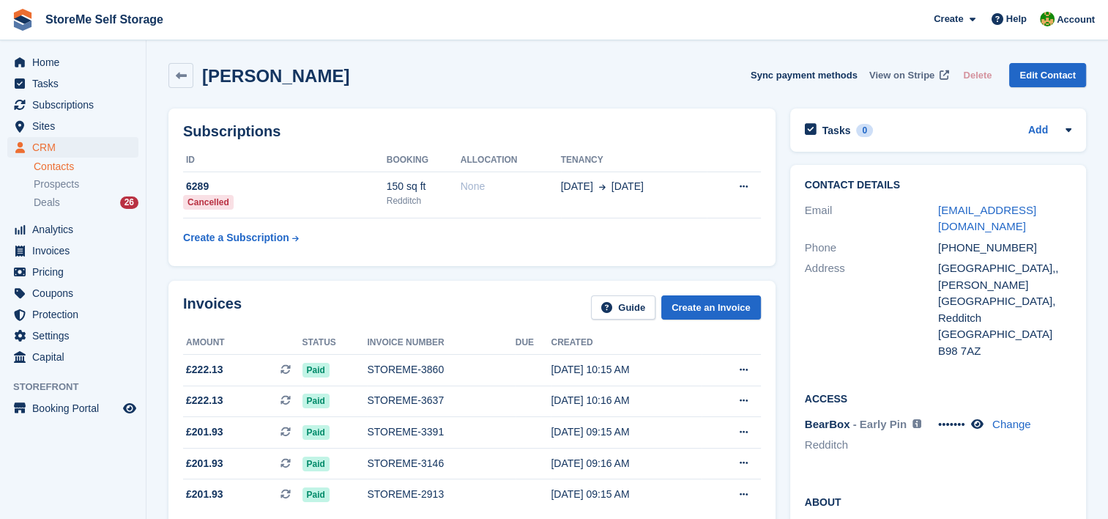
click at [906, 78] on span "View on Stripe" at bounding box center [901, 75] width 65 height 15
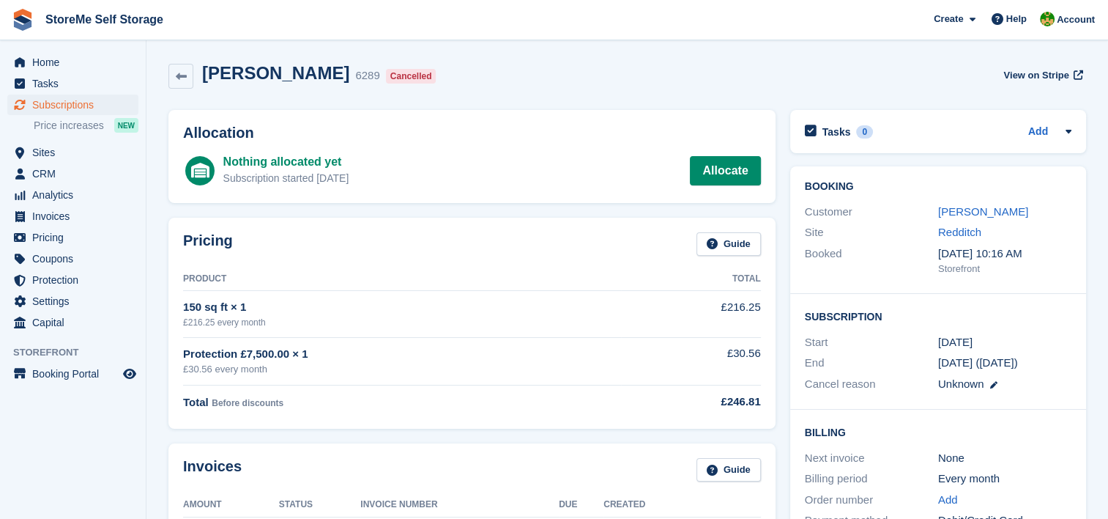
scroll to position [73, 0]
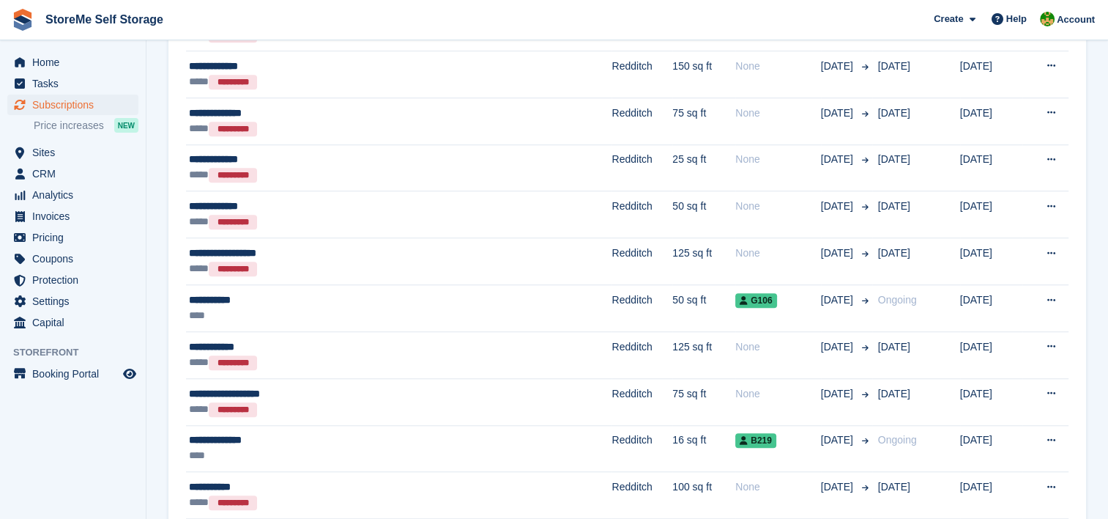
scroll to position [1245, 0]
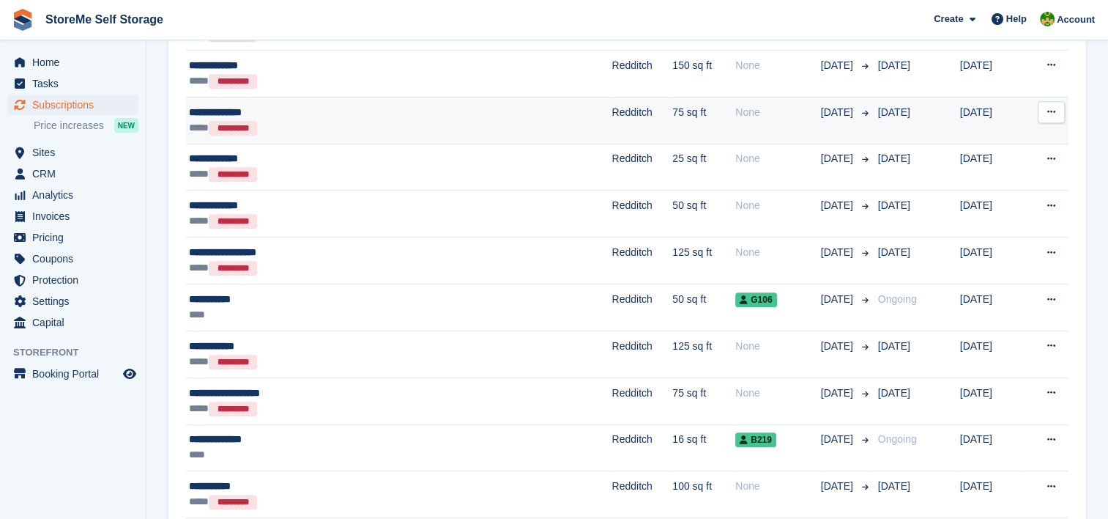
click at [412, 116] on div "**********" at bounding box center [329, 112] width 281 height 15
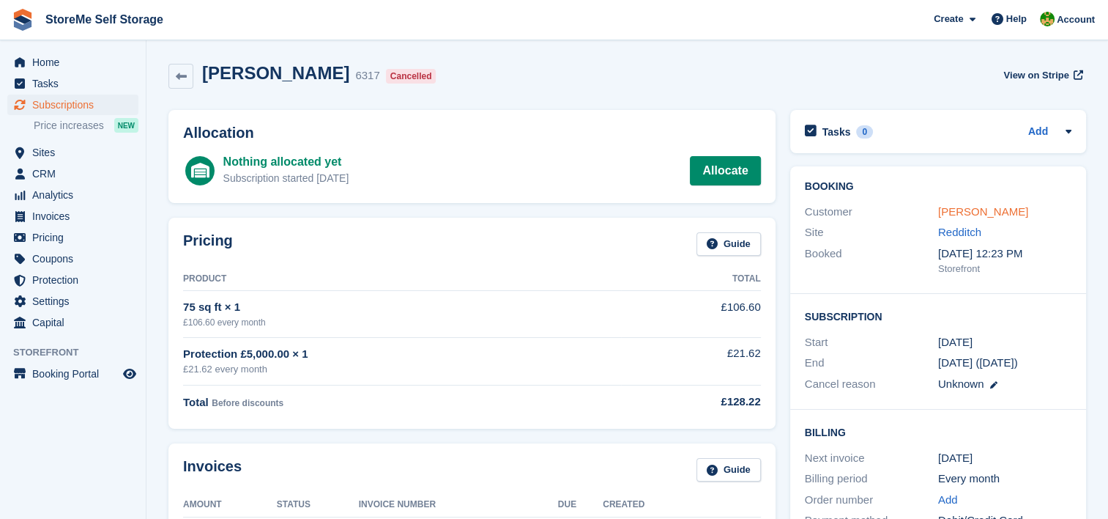
click at [980, 212] on link "[PERSON_NAME]" at bounding box center [983, 211] width 90 height 12
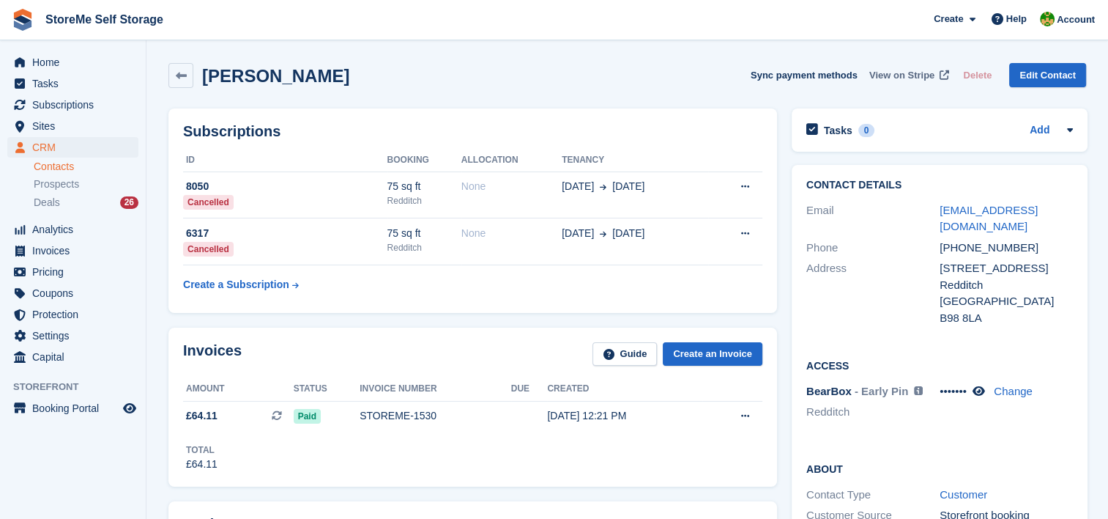
click at [910, 71] on span "View on Stripe" at bounding box center [901, 75] width 65 height 15
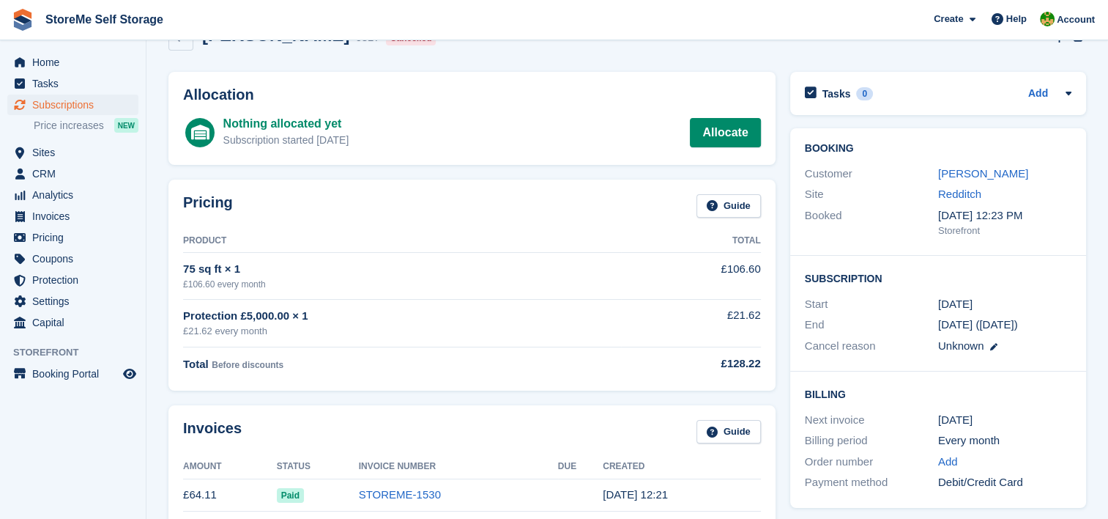
scroll to position [73, 0]
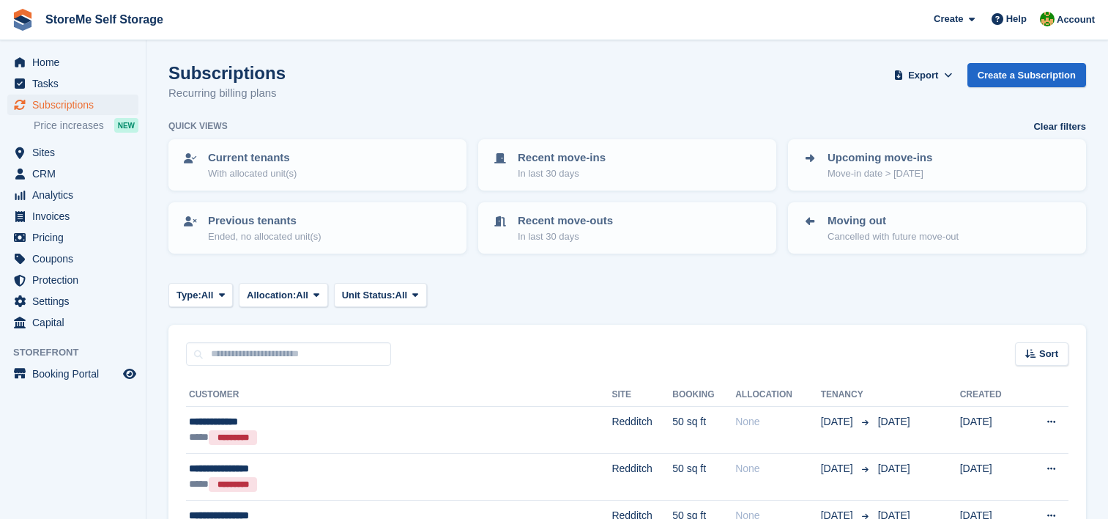
scroll to position [1245, 0]
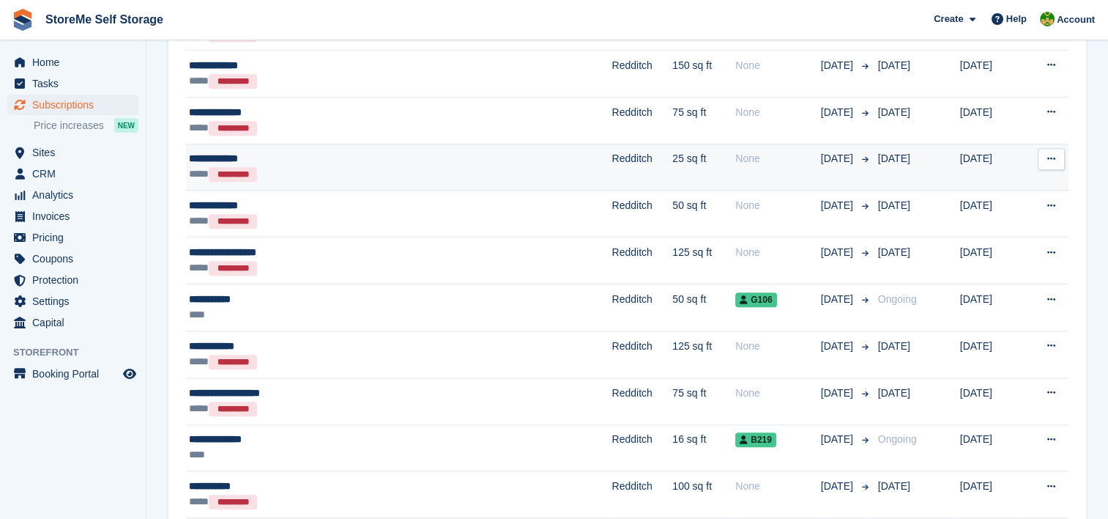
click at [612, 168] on td "Redditch" at bounding box center [642, 167] width 61 height 47
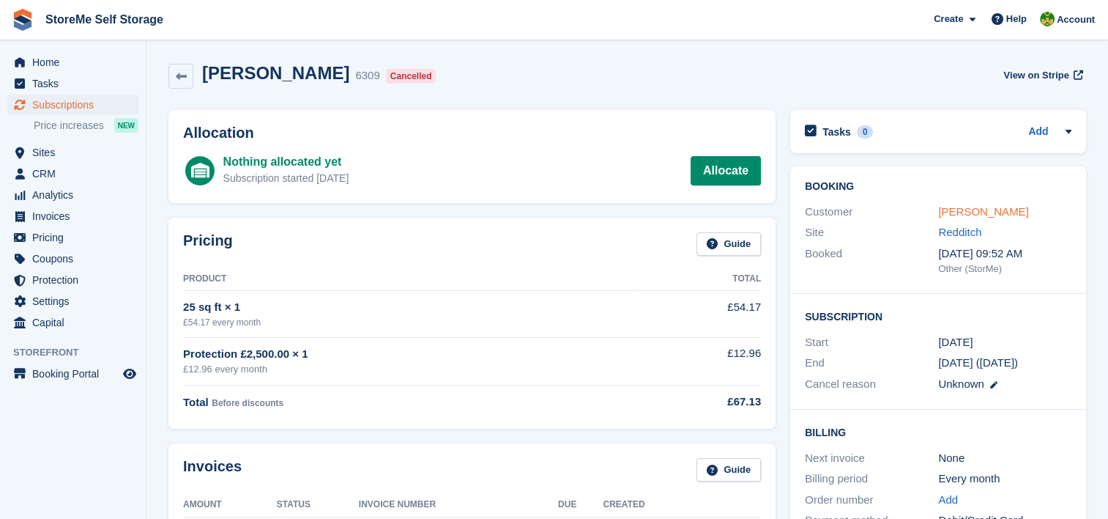
click at [987, 209] on link "[PERSON_NAME]" at bounding box center [983, 211] width 90 height 12
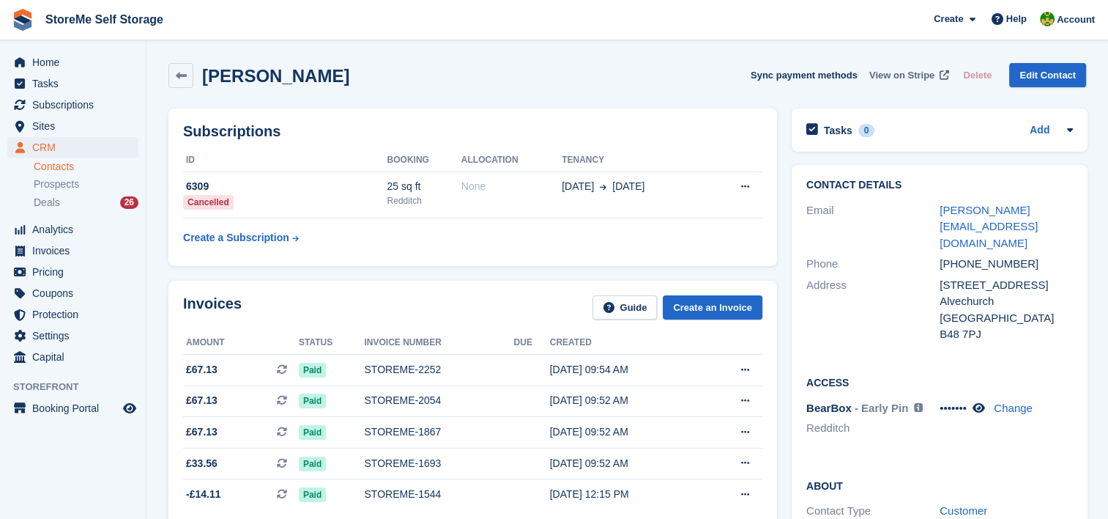
click at [914, 75] on span "View on Stripe" at bounding box center [901, 75] width 65 height 15
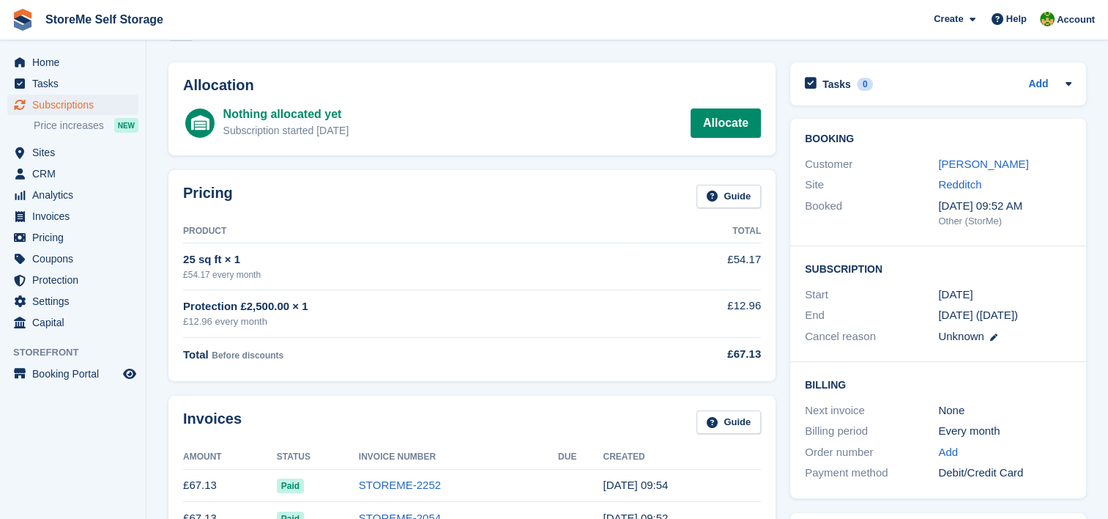
scroll to position [73, 0]
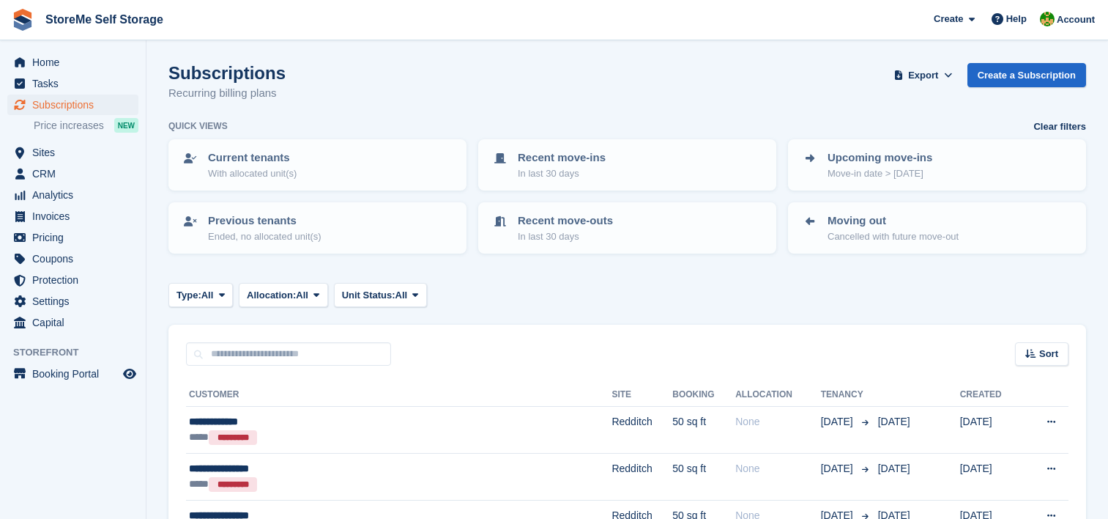
scroll to position [1245, 0]
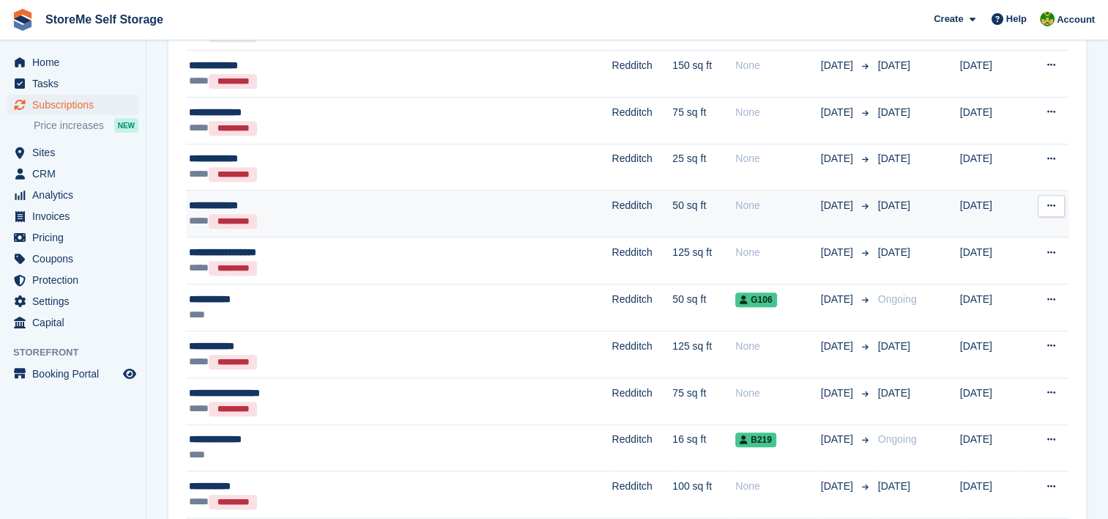
click at [612, 207] on td "Redditch" at bounding box center [642, 213] width 61 height 47
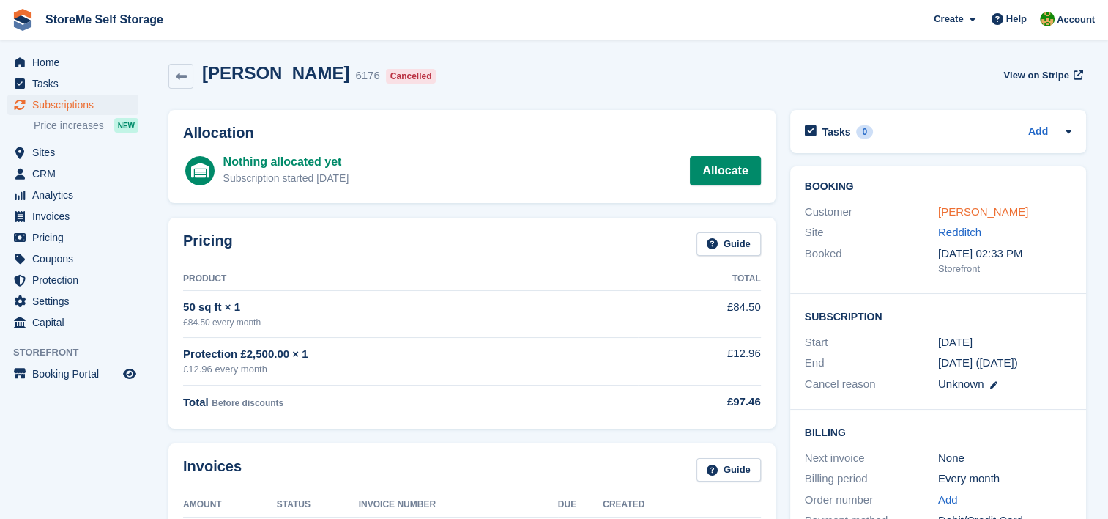
click at [954, 217] on link "[PERSON_NAME]" at bounding box center [983, 211] width 90 height 12
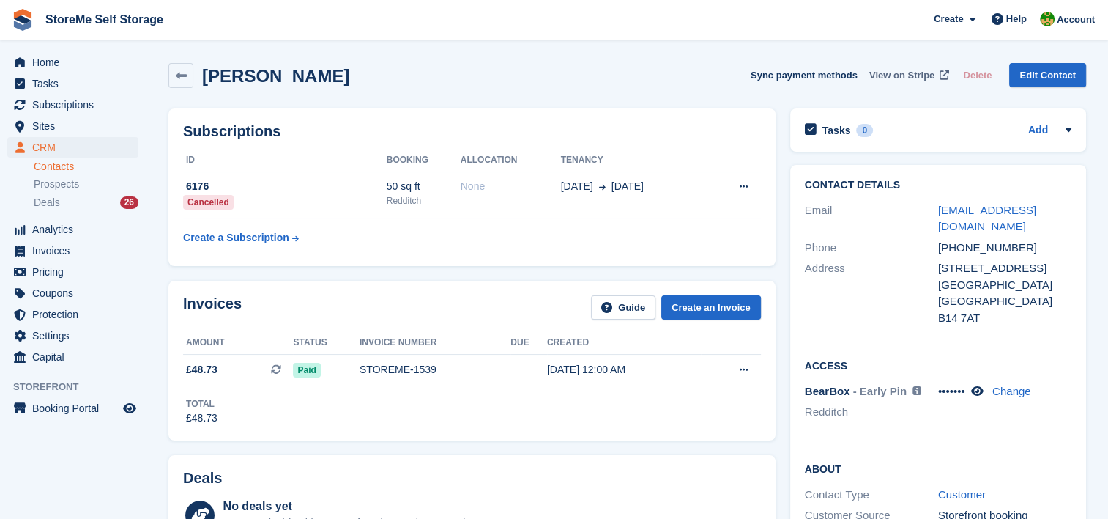
click at [910, 73] on span "View on Stripe" at bounding box center [901, 75] width 65 height 15
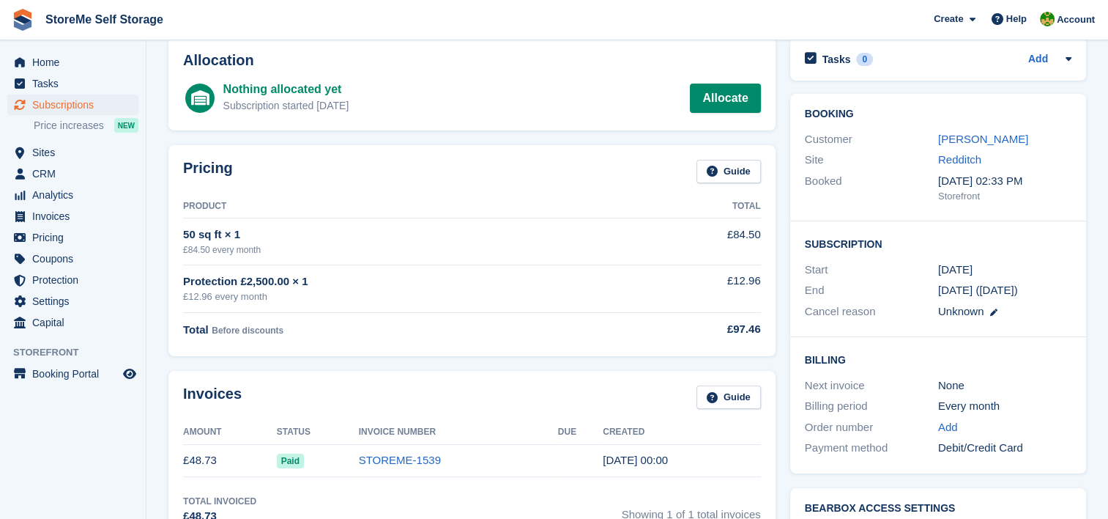
scroll to position [73, 0]
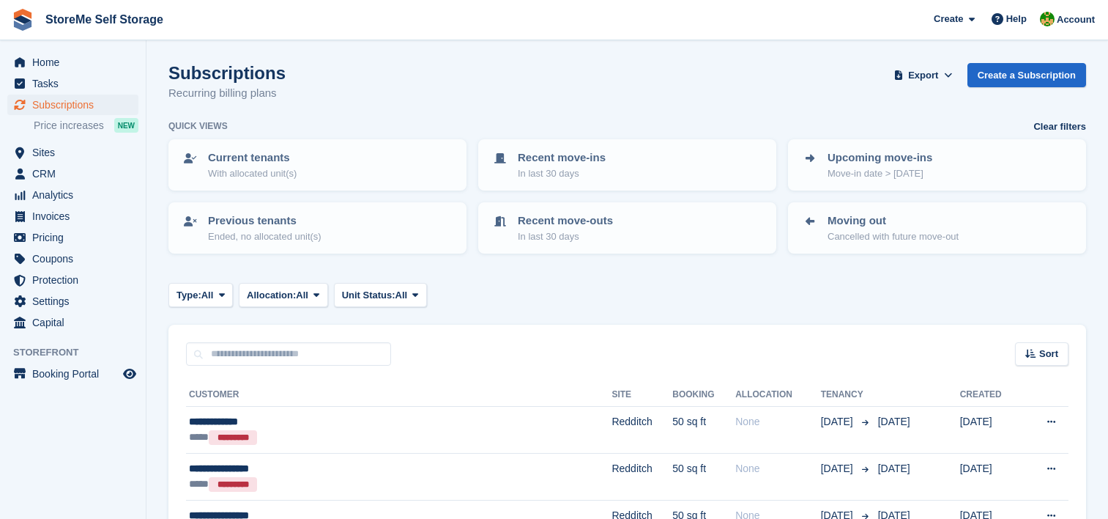
scroll to position [1245, 0]
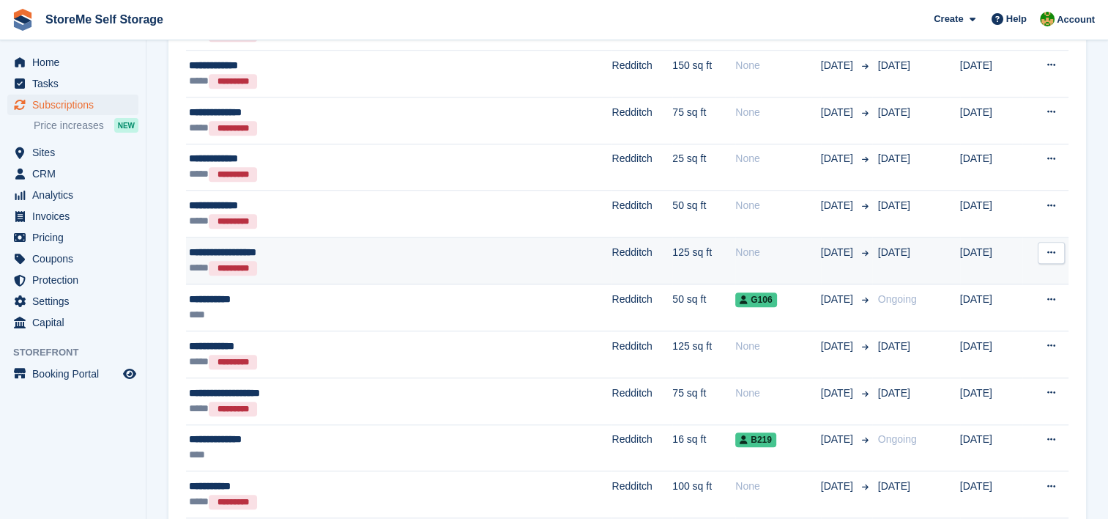
click at [612, 255] on td "Redditch" at bounding box center [642, 260] width 61 height 47
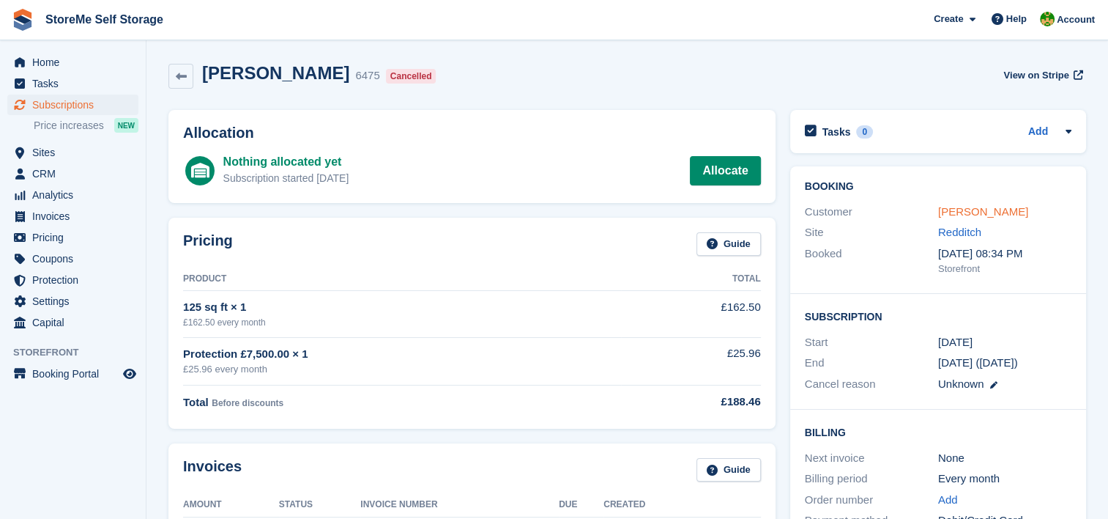
click at [978, 209] on link "[PERSON_NAME]" at bounding box center [983, 211] width 90 height 12
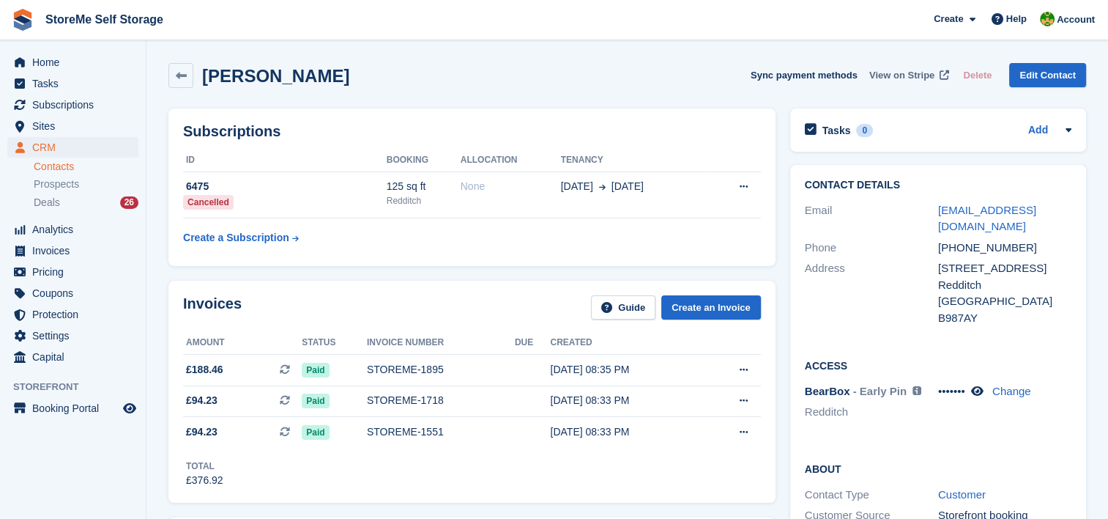
click at [920, 81] on span "View on Stripe" at bounding box center [901, 75] width 65 height 15
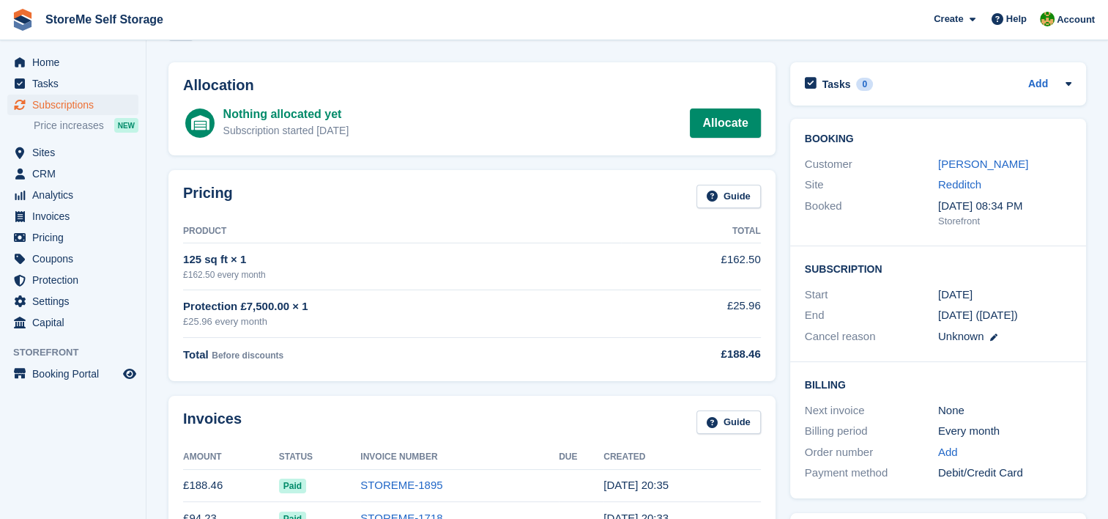
scroll to position [73, 0]
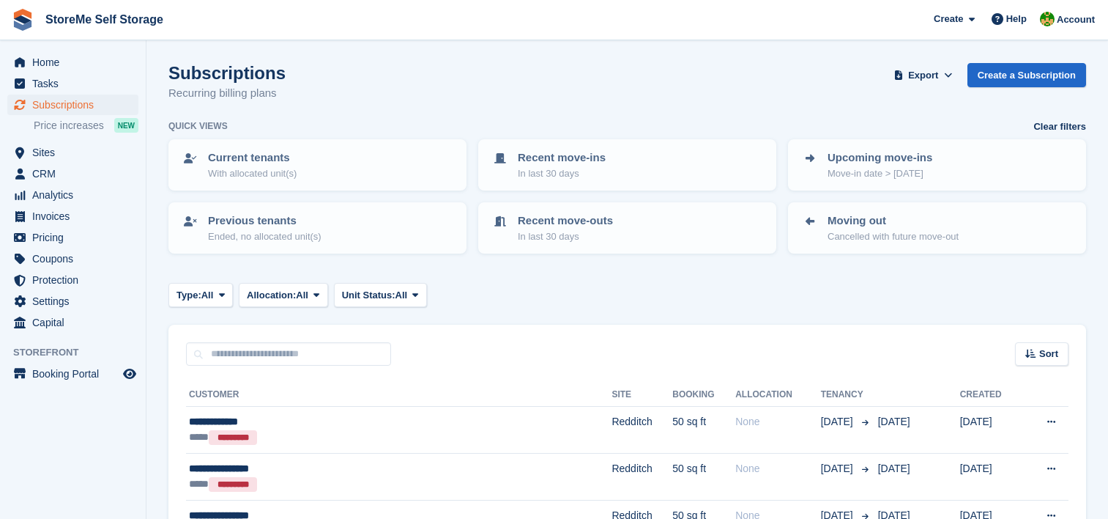
scroll to position [1245, 0]
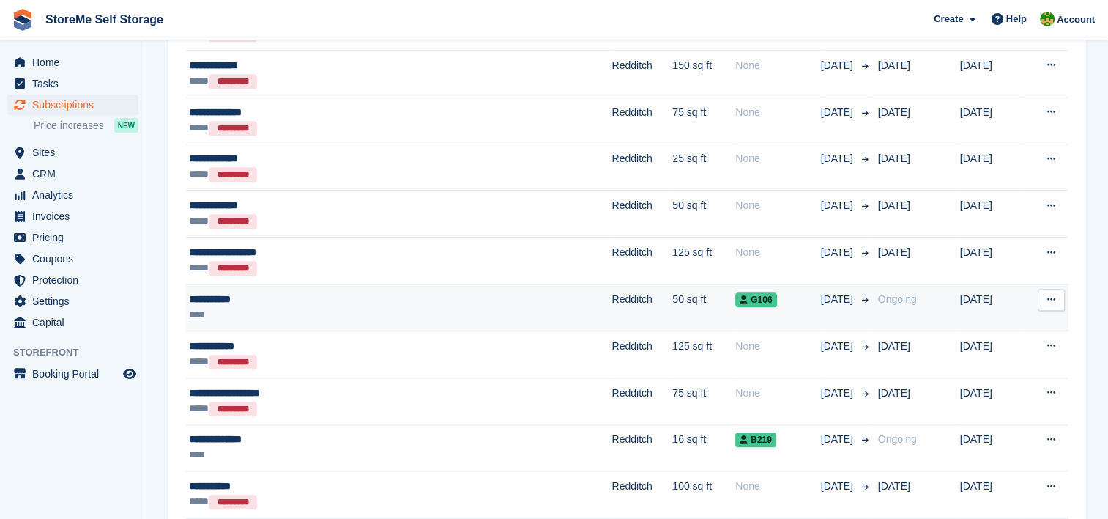
click at [612, 301] on td "Redditch" at bounding box center [642, 307] width 61 height 47
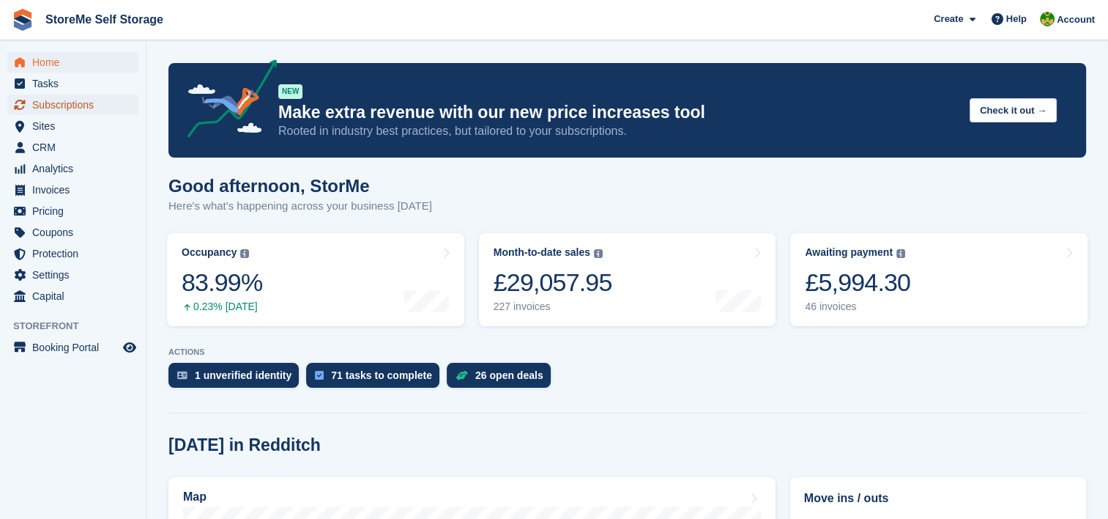
click at [62, 106] on span "Subscriptions" at bounding box center [76, 104] width 88 height 21
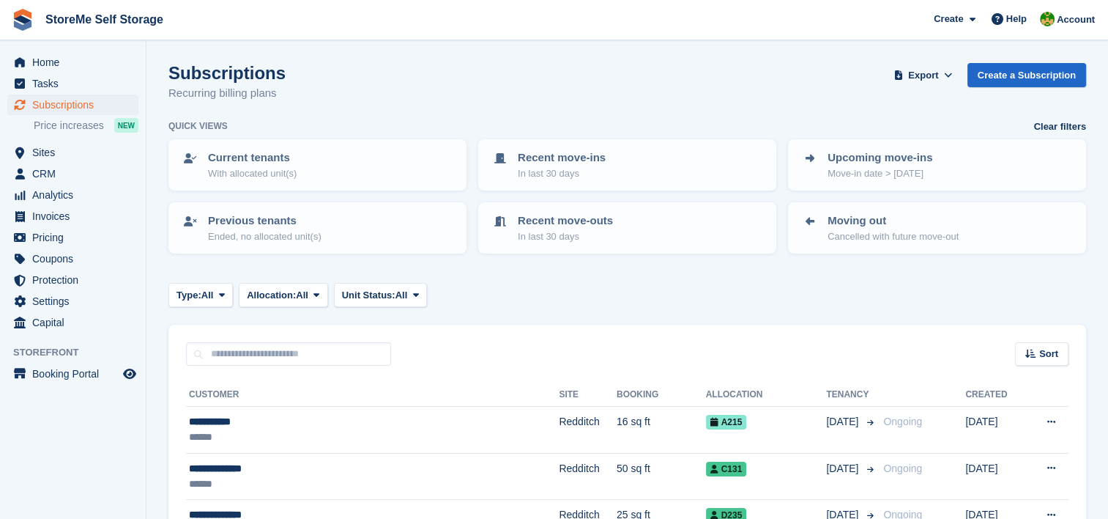
scroll to position [146, 0]
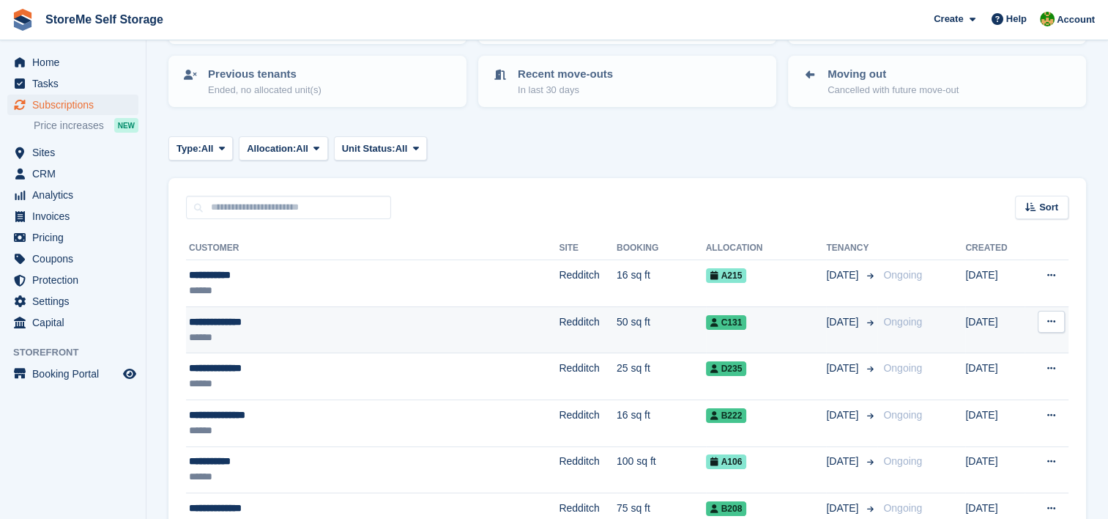
click at [617, 328] on td "50 sq ft" at bounding box center [661, 329] width 89 height 47
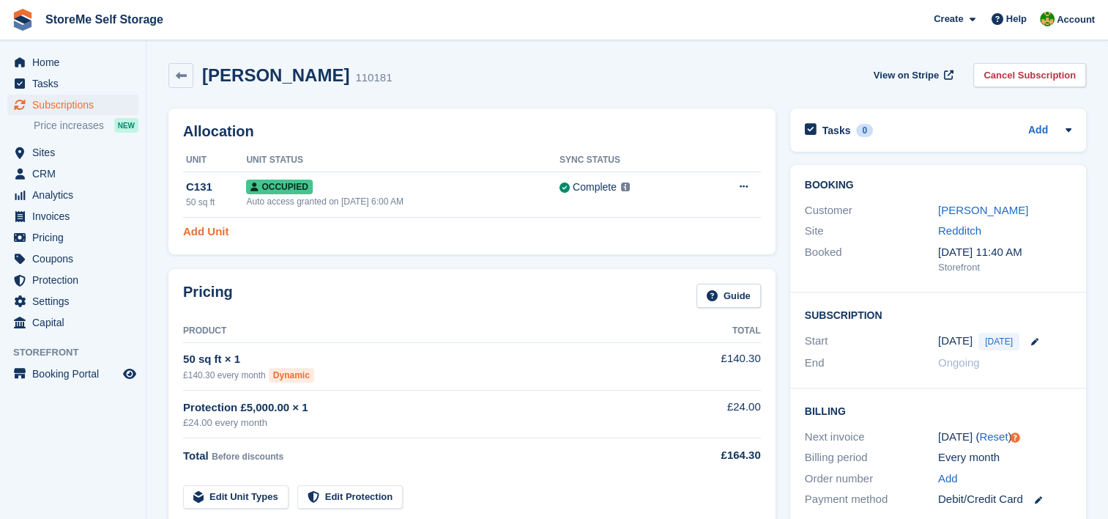
click at [209, 234] on link "Add Unit" at bounding box center [205, 231] width 45 height 17
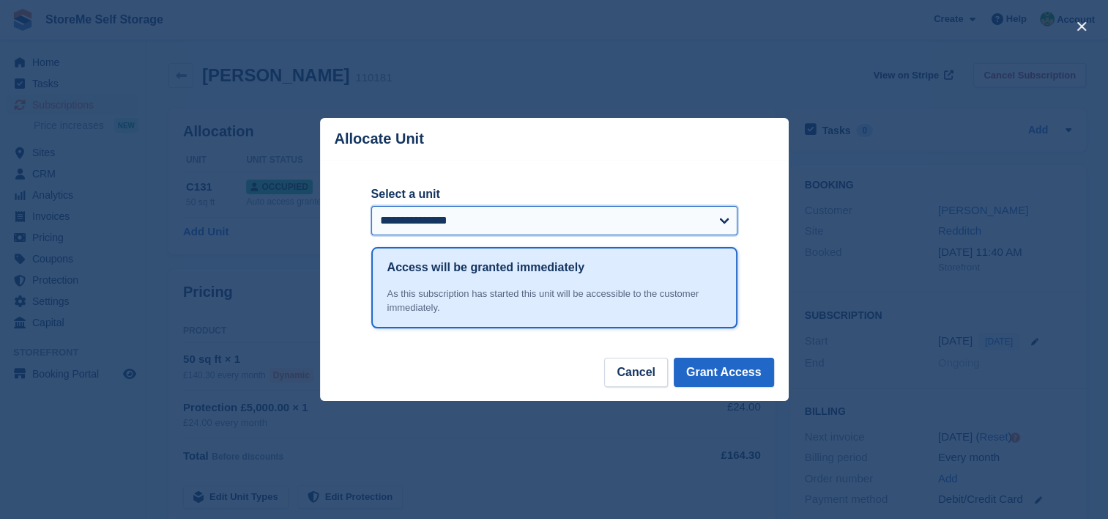
click at [395, 226] on select "**********" at bounding box center [554, 220] width 366 height 29
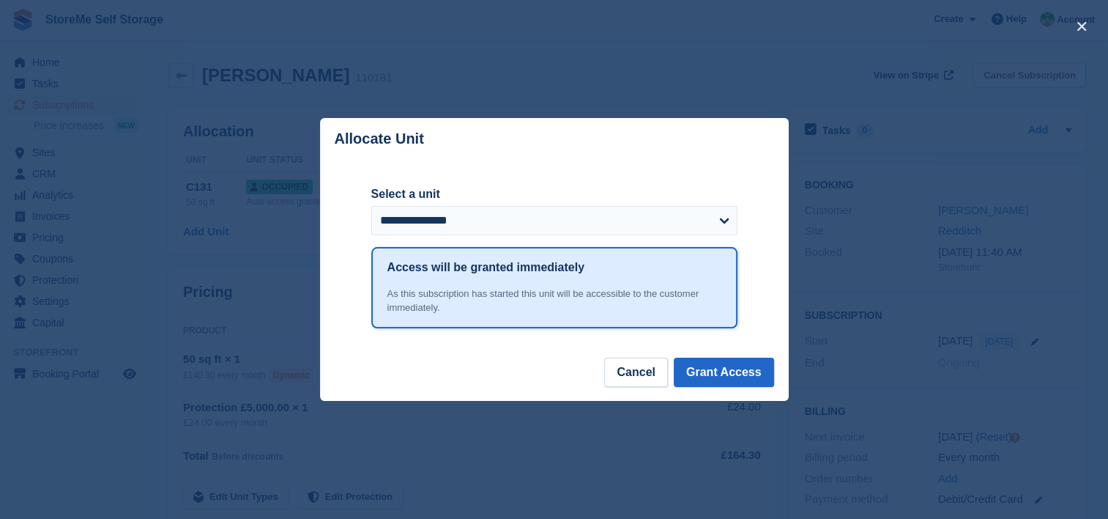
click at [346, 324] on div "**********" at bounding box center [554, 258] width 469 height 197
click at [633, 368] on button "Cancel" at bounding box center [635, 371] width 63 height 29
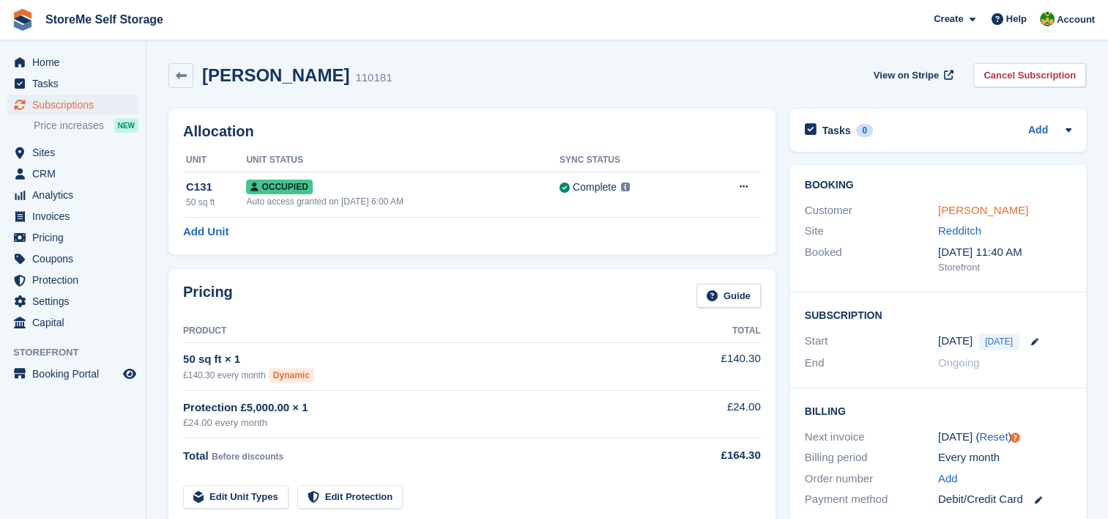
click at [950, 212] on link "Carter Haywood" at bounding box center [983, 210] width 90 height 12
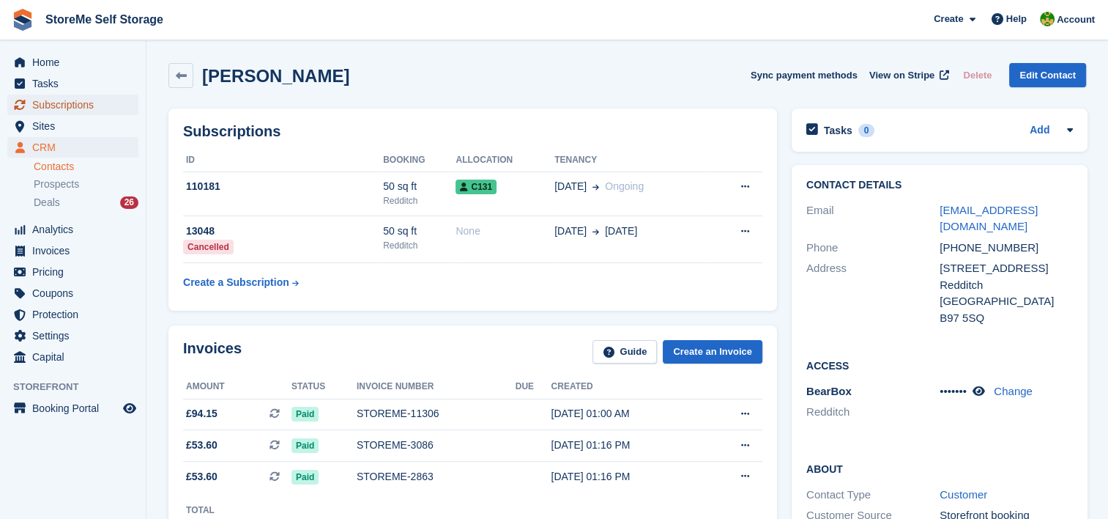
click at [49, 105] on span "Subscriptions" at bounding box center [76, 104] width 88 height 21
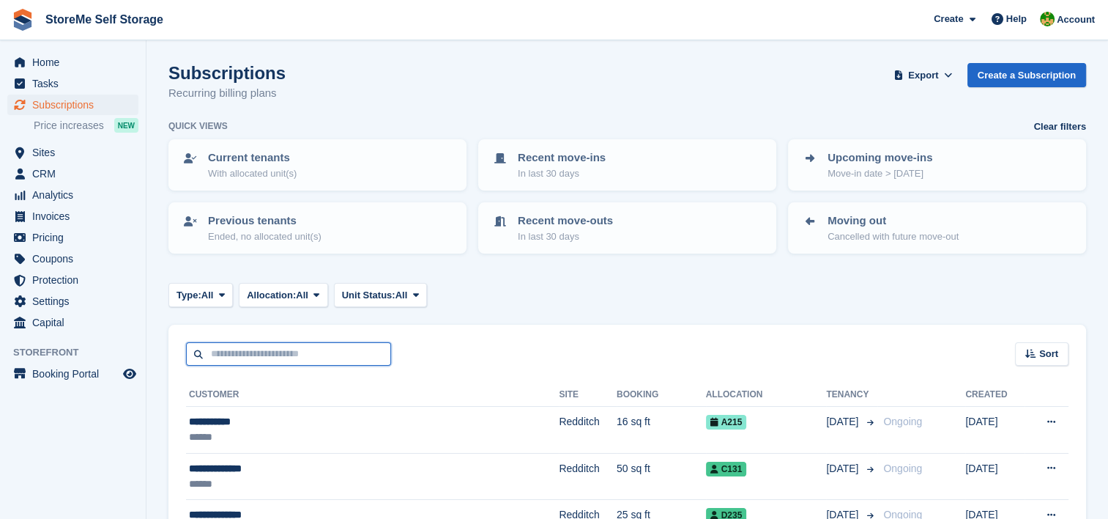
click at [385, 354] on input "text" at bounding box center [288, 354] width 205 height 24
type input "******"
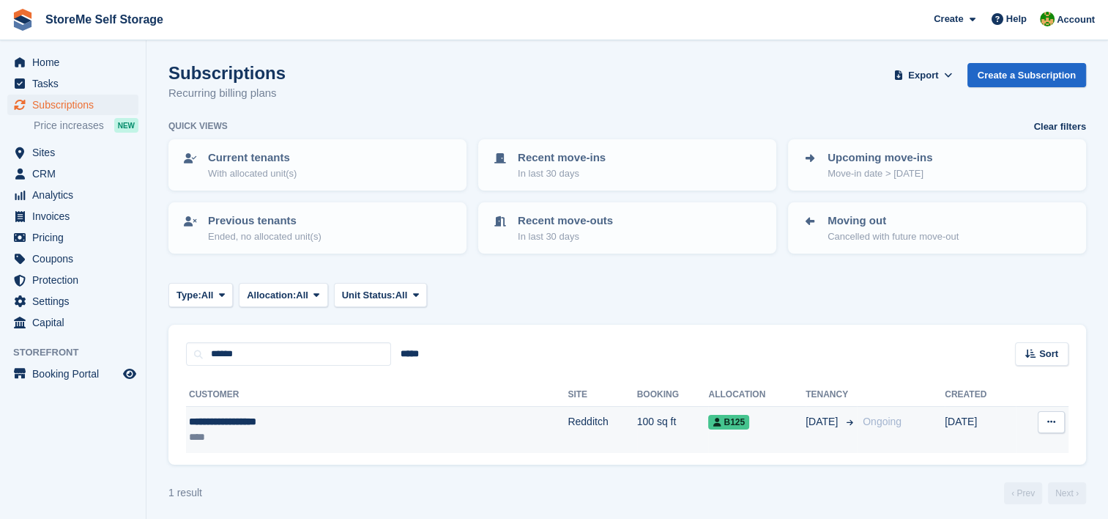
click at [568, 421] on td "Redditch" at bounding box center [602, 429] width 69 height 46
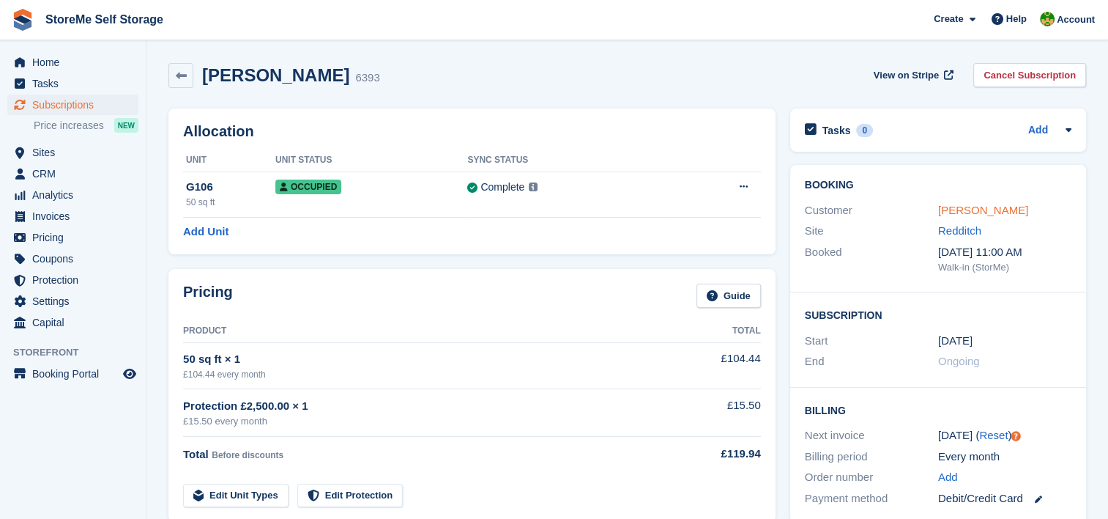
click at [954, 208] on link "[PERSON_NAME]" at bounding box center [983, 210] width 90 height 12
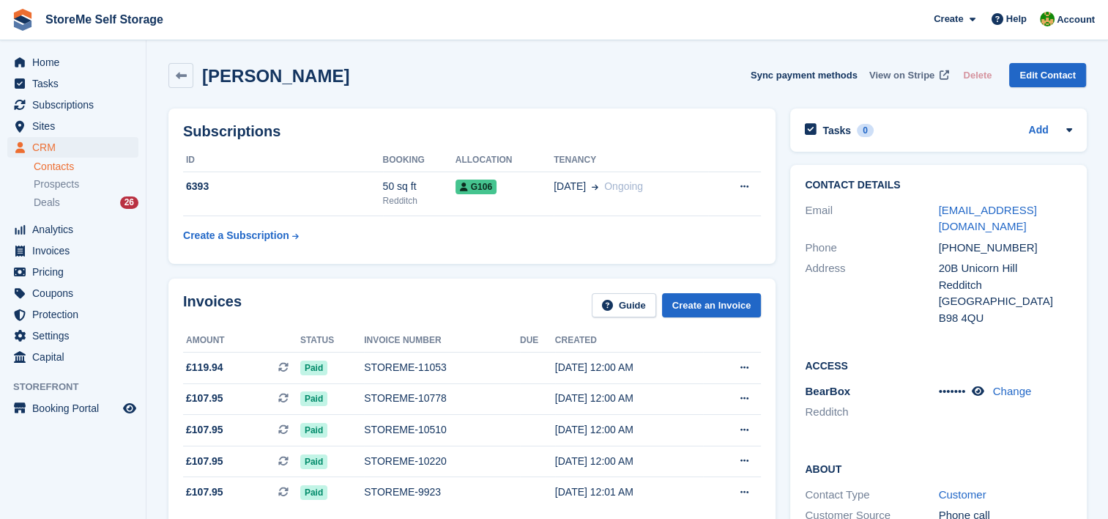
click at [923, 69] on span "View on Stripe" at bounding box center [901, 75] width 65 height 15
click at [76, 108] on span "Subscriptions" at bounding box center [76, 104] width 88 height 21
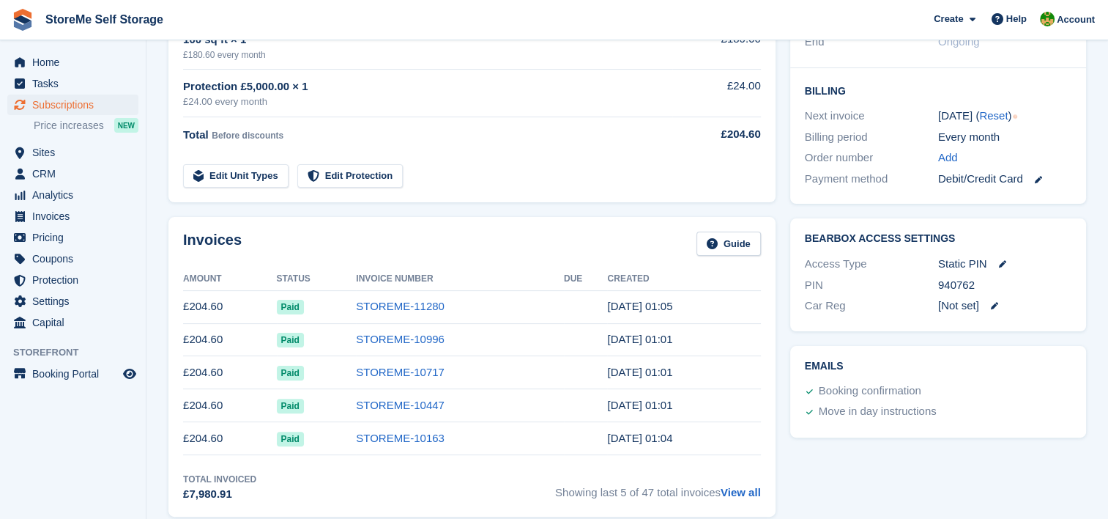
scroll to position [366, 0]
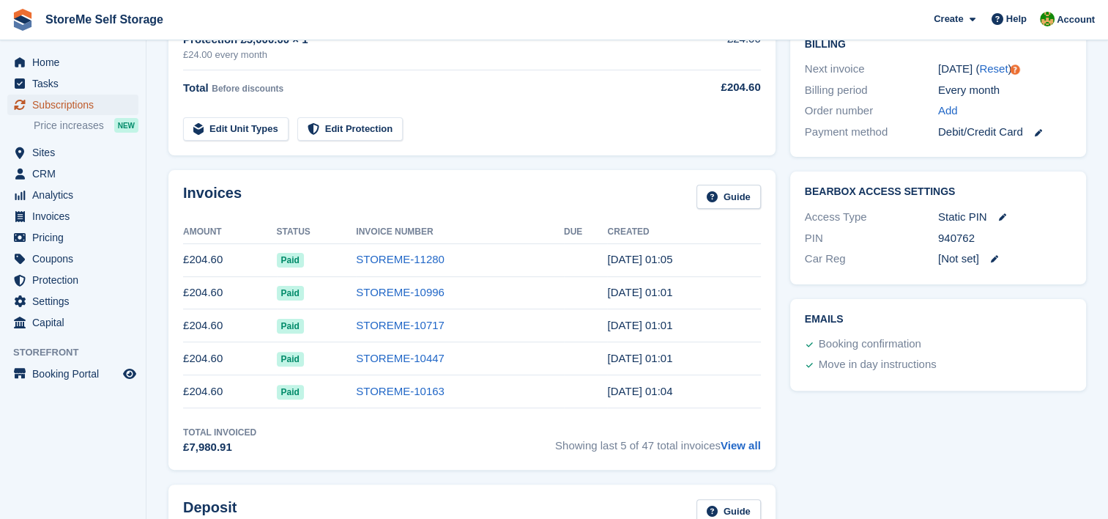
click at [35, 104] on span "Subscriptions" at bounding box center [76, 104] width 88 height 21
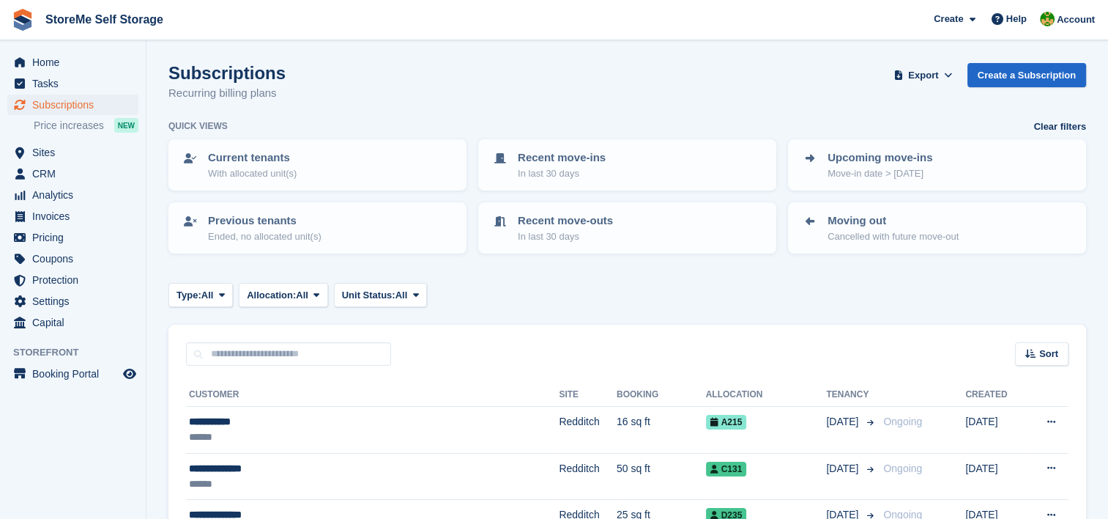
click at [313, 359] on input "text" at bounding box center [288, 354] width 205 height 24
type input "****"
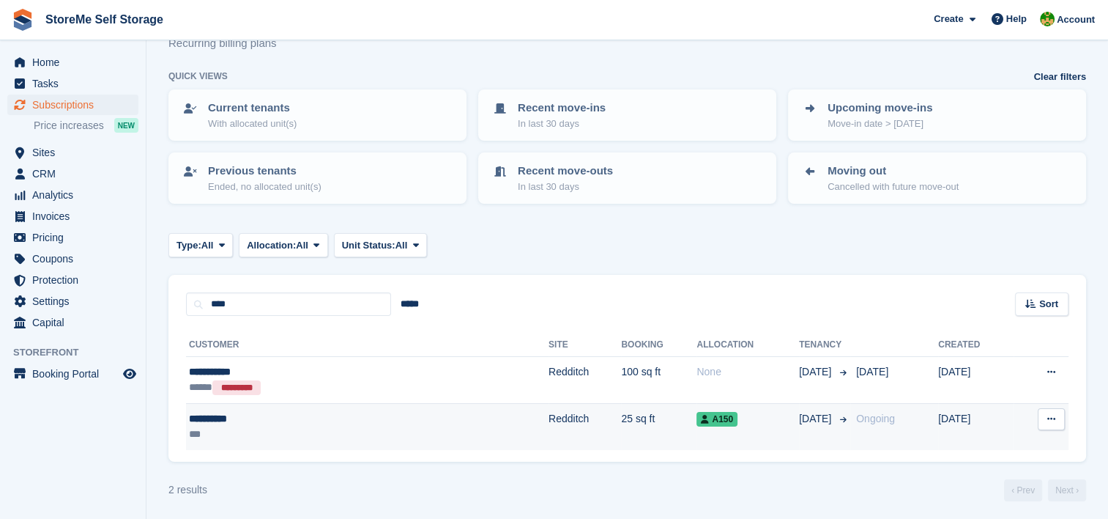
scroll to position [53, 0]
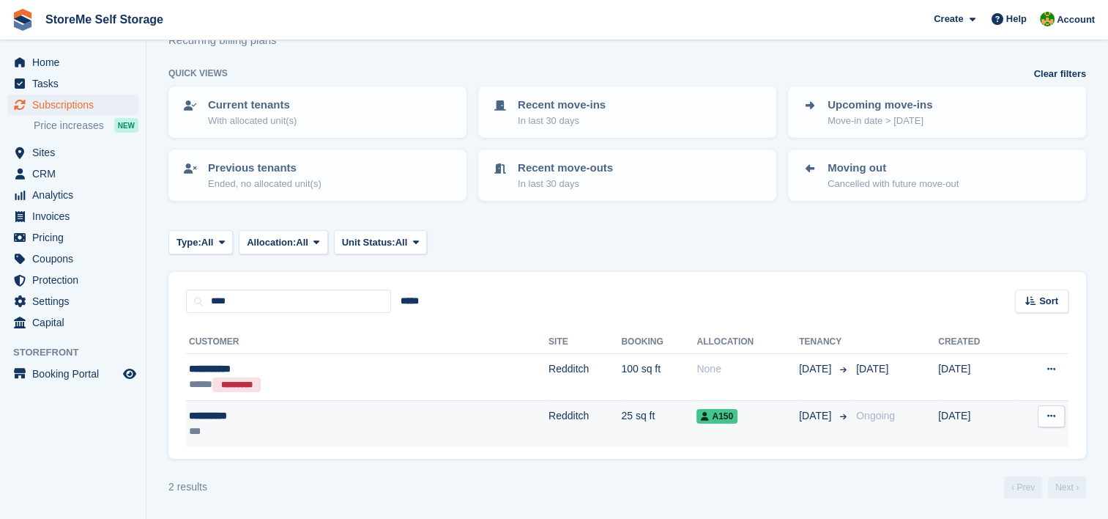
click at [621, 409] on td "25 sq ft" at bounding box center [658, 424] width 75 height 46
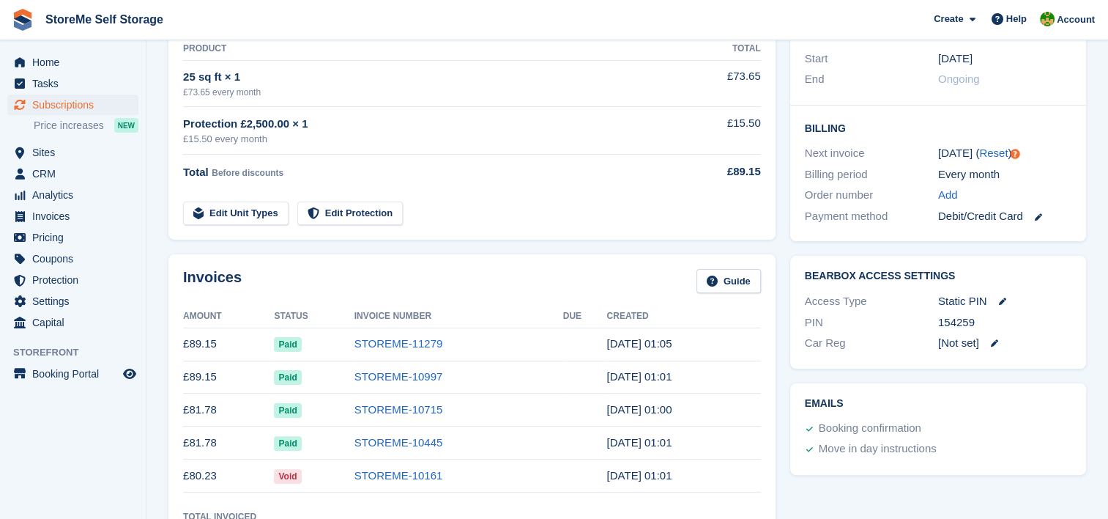
scroll to position [293, 0]
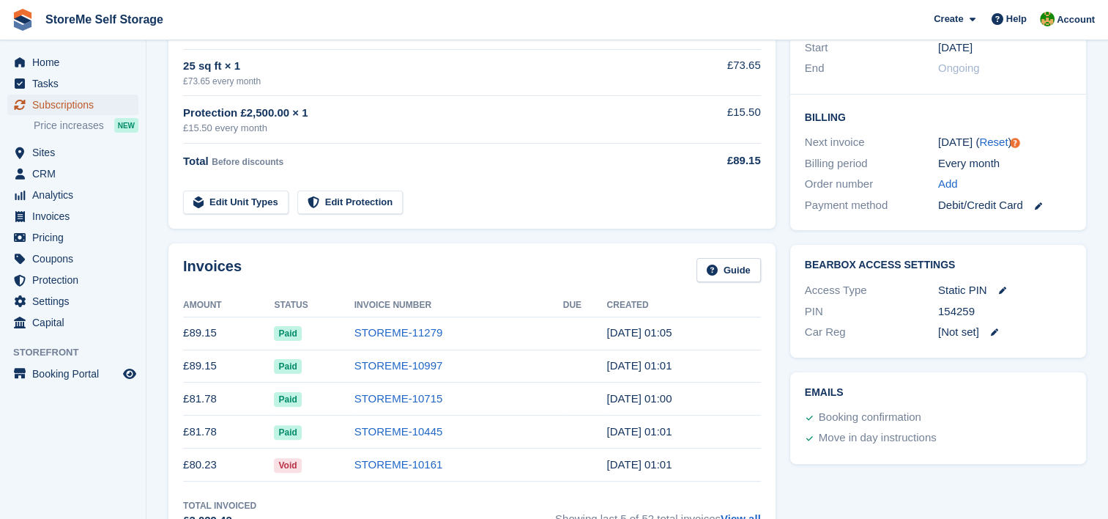
click at [51, 105] on span "Subscriptions" at bounding box center [76, 104] width 88 height 21
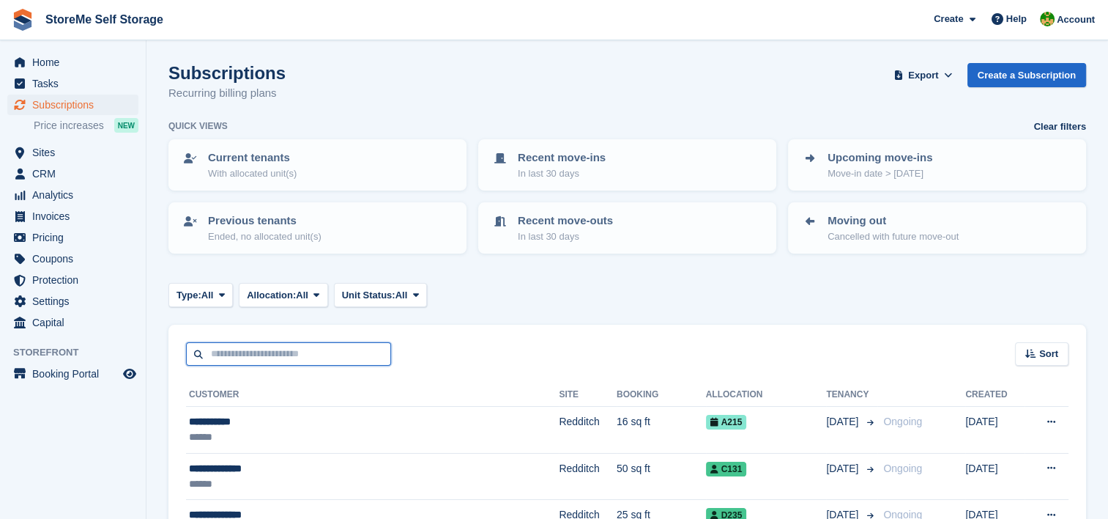
click at [218, 342] on input "text" at bounding box center [288, 354] width 205 height 24
type input "****"
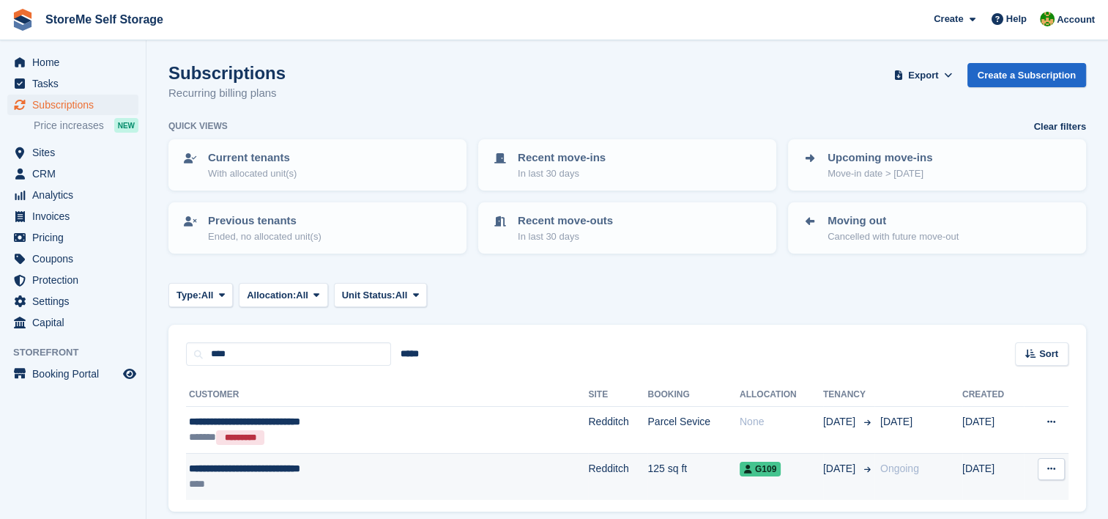
click at [457, 476] on div "****" at bounding box center [325, 483] width 272 height 15
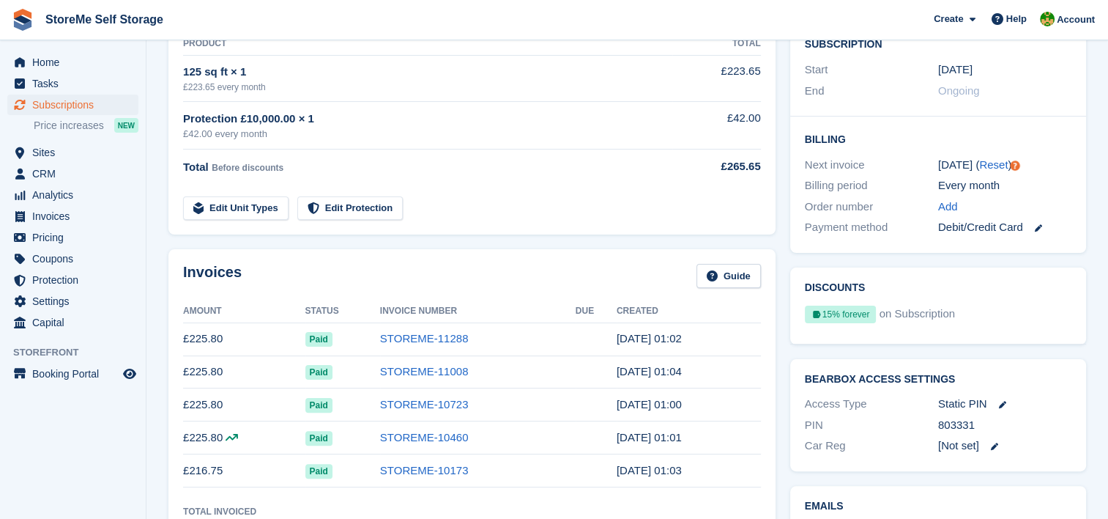
scroll to position [293, 0]
